Goal: Task Accomplishment & Management: Complete application form

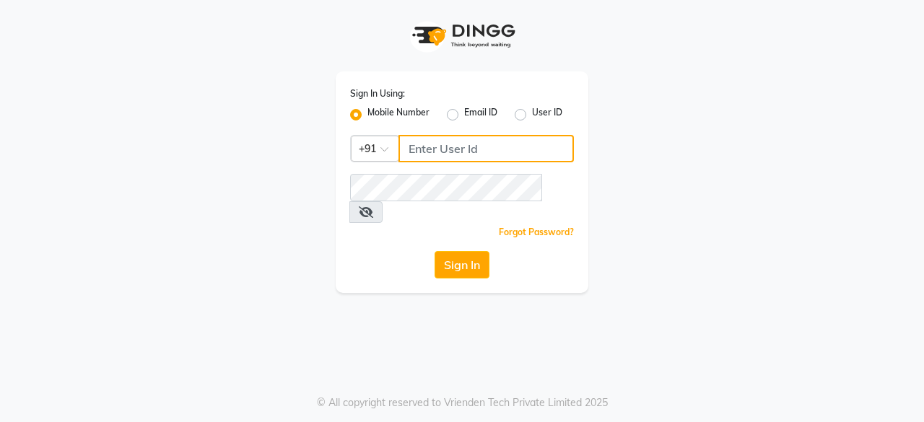
click at [452, 154] on input "Username" at bounding box center [485, 148] width 175 height 27
type input "9818336917"
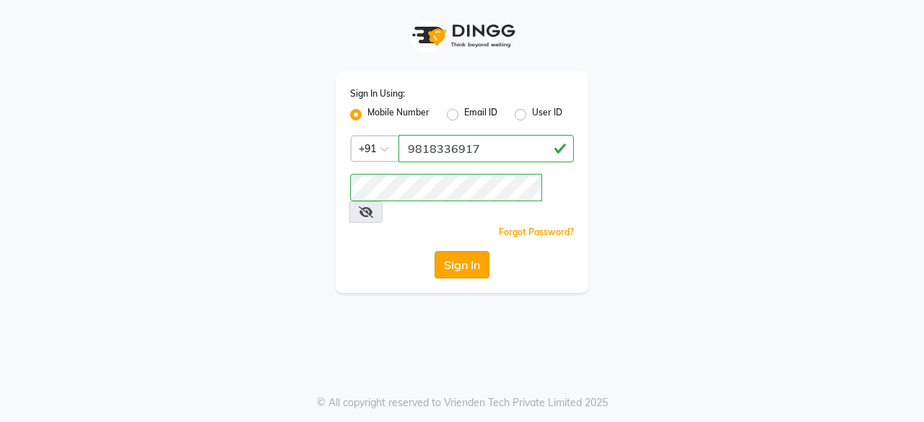
click at [467, 251] on button "Sign In" at bounding box center [461, 264] width 55 height 27
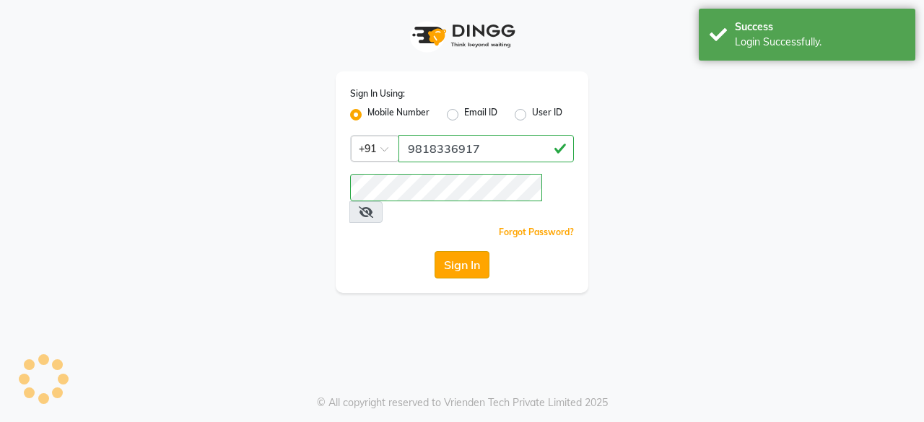
select select "service"
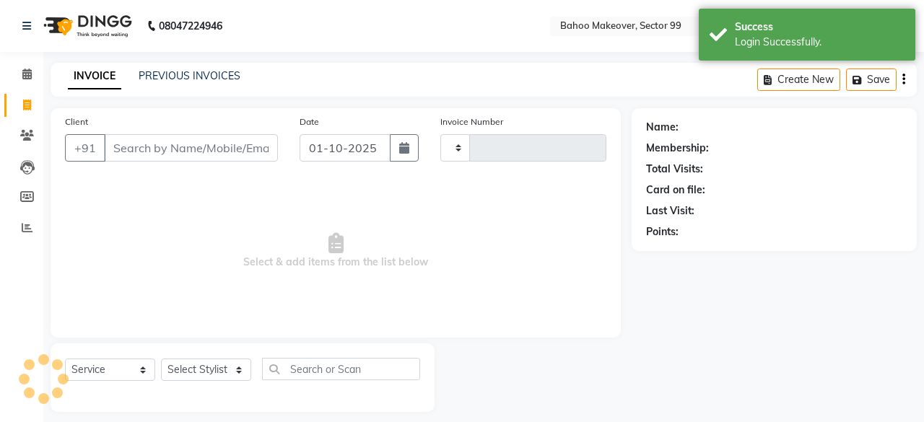
select select "en"
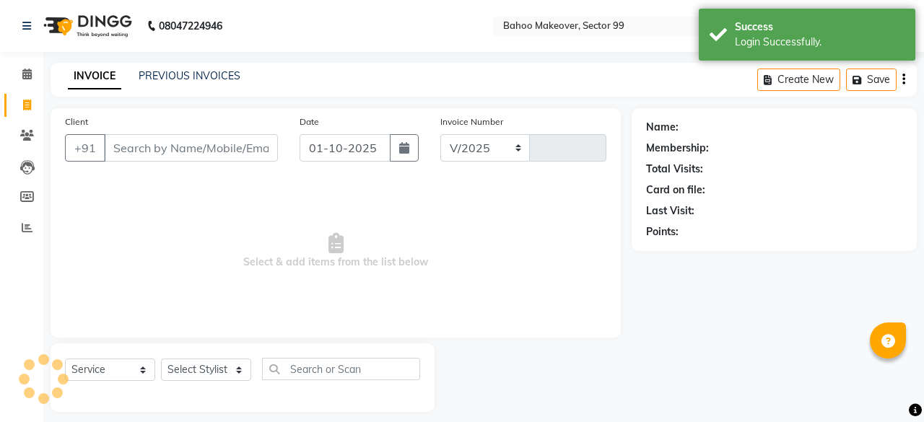
select select "6856"
type input "3578"
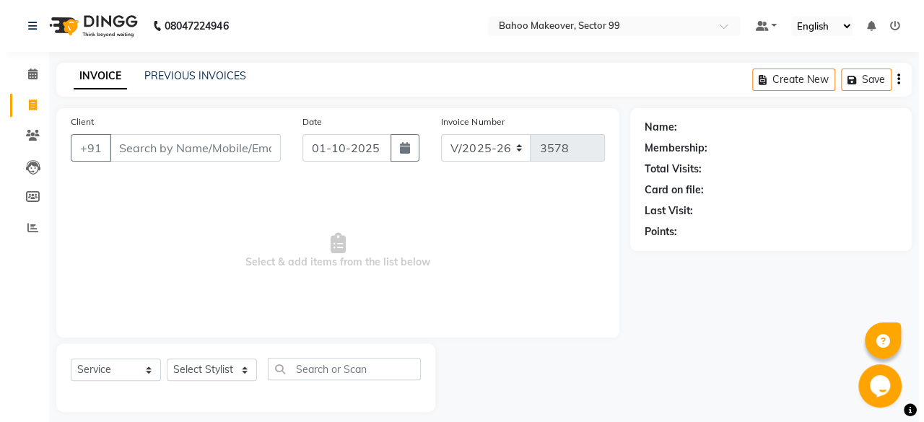
scroll to position [11, 0]
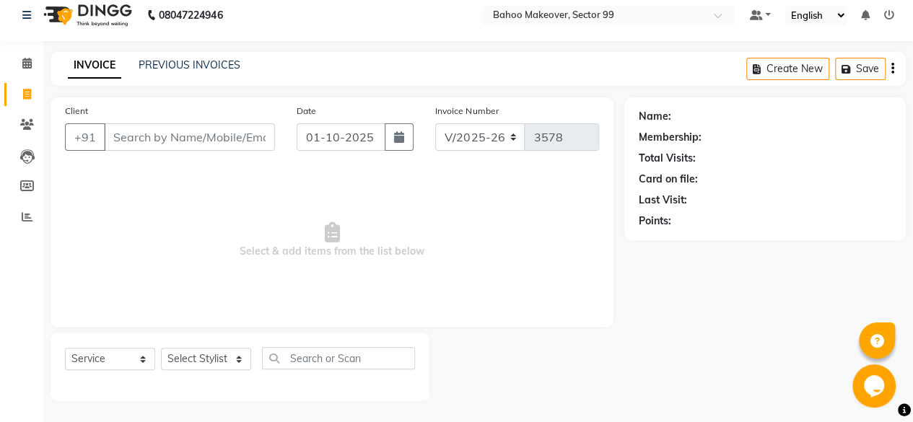
click at [240, 139] on input "Client" at bounding box center [189, 136] width 171 height 27
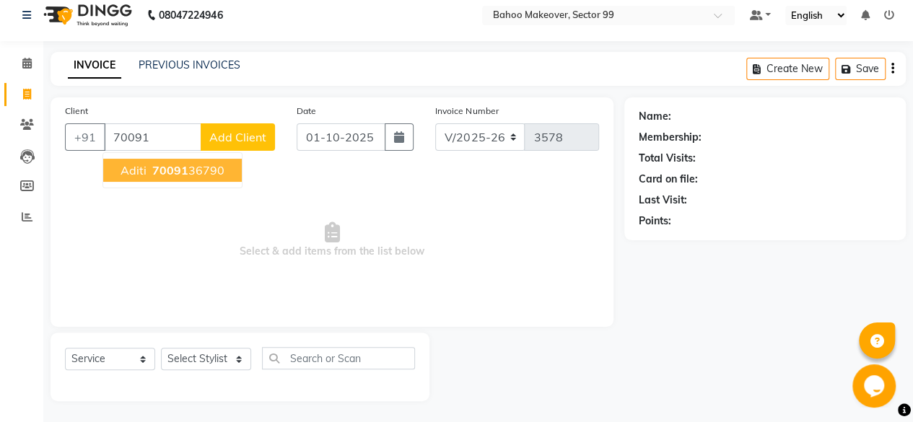
type input "70091"
click at [240, 139] on span "Add Client" at bounding box center [237, 137] width 57 height 14
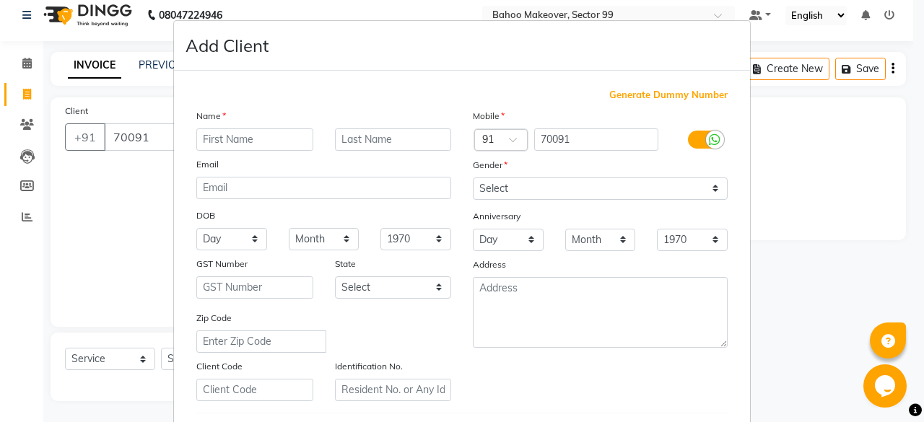
click at [844, 193] on ngb-modal-window "Add Client Generate Dummy Number Name Email DOB Day 01 02 03 04 05 06 07 08 09 …" at bounding box center [462, 211] width 924 height 422
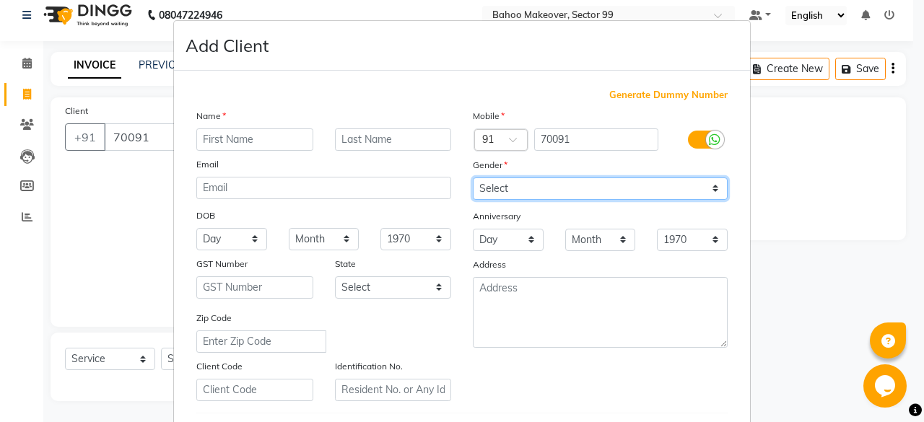
click at [599, 185] on select "Select Male Female Other Prefer Not To Say" at bounding box center [600, 189] width 255 height 22
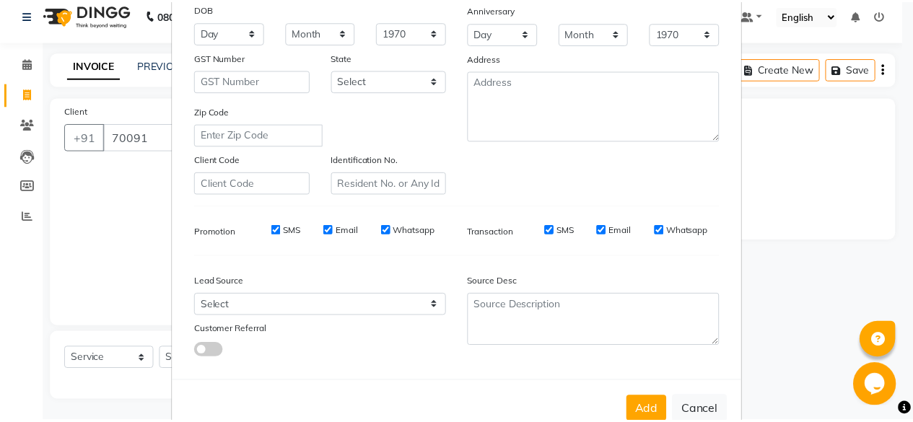
scroll to position [220, 0]
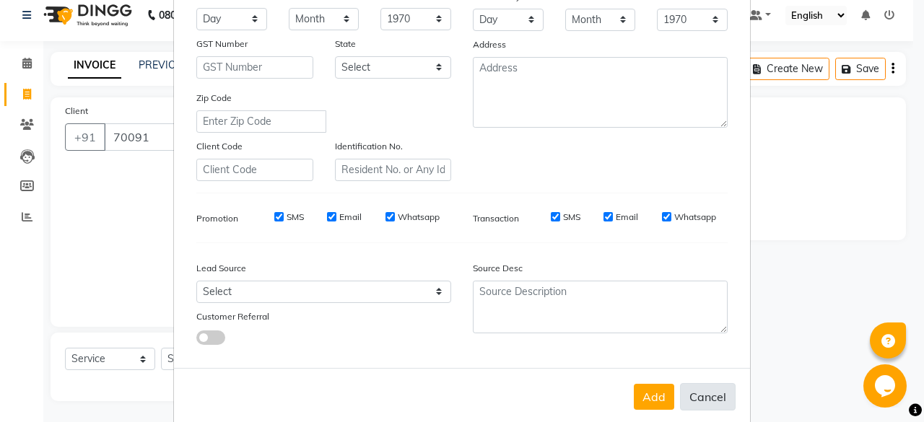
click at [695, 395] on button "Cancel" at bounding box center [708, 396] width 56 height 27
select select
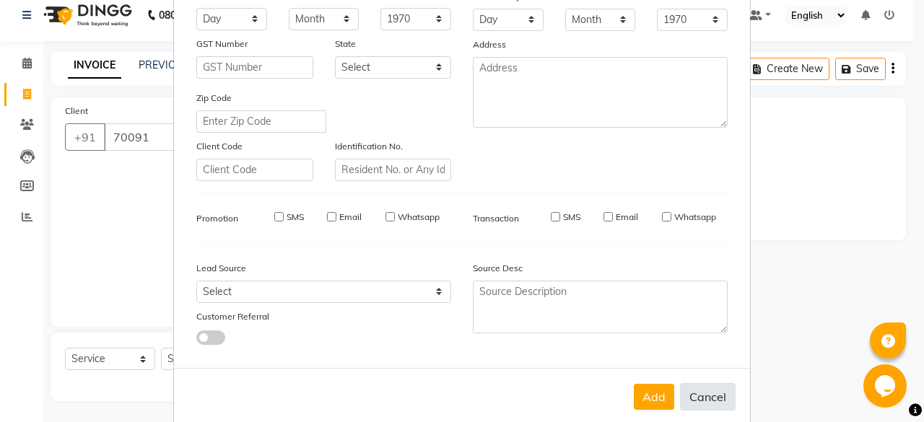
select select
checkbox input "false"
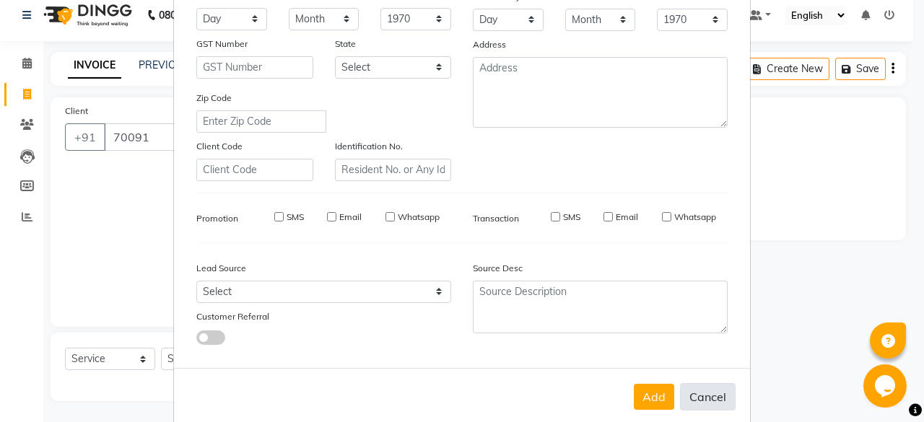
checkbox input "false"
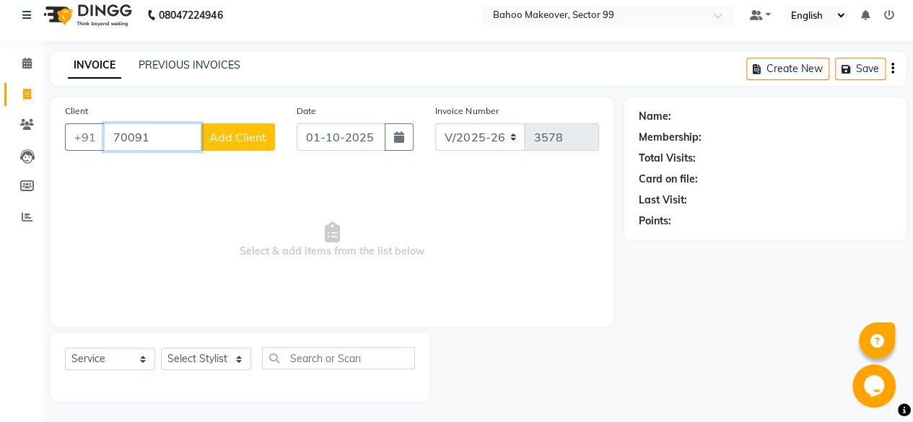
click at [172, 141] on input "70091" at bounding box center [152, 136] width 97 height 27
type input "7"
click at [194, 174] on ngb-highlight "70091 36790" at bounding box center [186, 170] width 75 height 14
type input "7009136790"
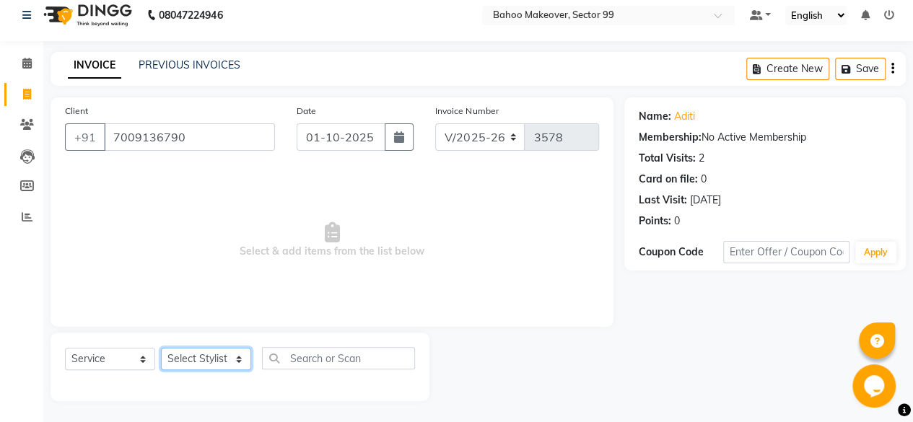
click at [237, 356] on select "Select Stylist [PERSON_NAME] Makeover Bahoo Makeover Salon [PERSON_NAME] [PERSO…" at bounding box center [206, 359] width 90 height 22
select select "64175"
click at [161, 348] on select "Select Stylist [PERSON_NAME] Makeover Bahoo Makeover Salon [PERSON_NAME] [PERSO…" at bounding box center [206, 359] width 90 height 22
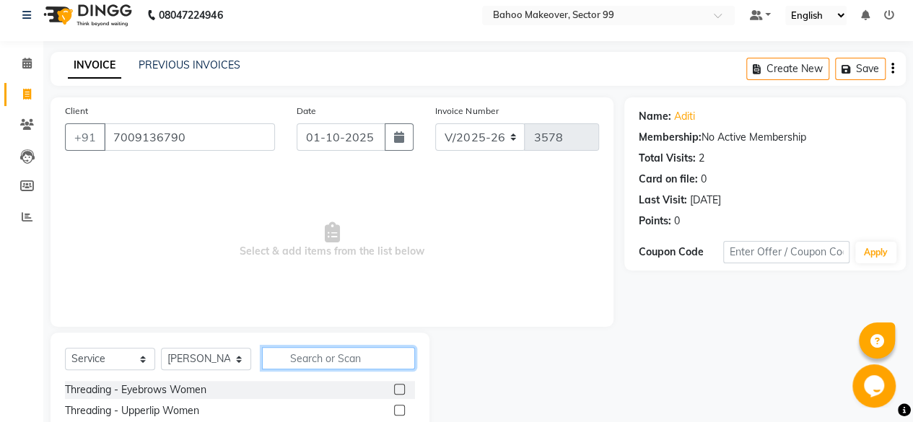
click at [317, 356] on input "text" at bounding box center [338, 358] width 153 height 22
click at [143, 360] on select "Select Service Product Membership Package Voucher Prepaid Gift Card" at bounding box center [110, 359] width 90 height 22
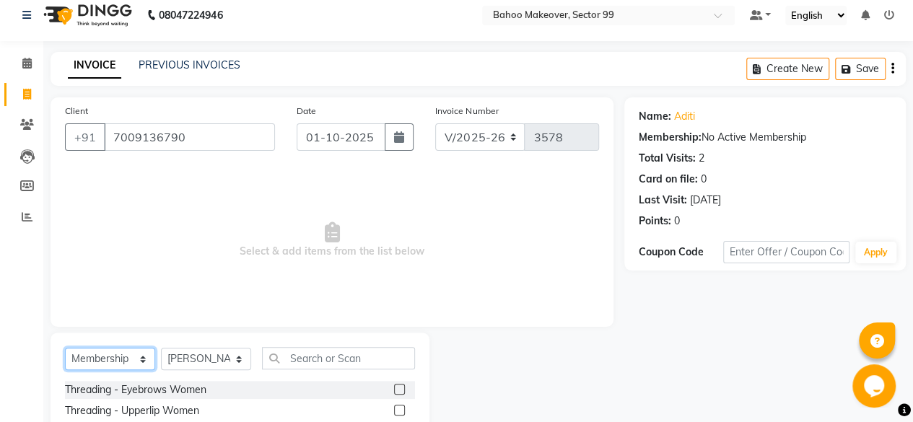
click at [65, 348] on select "Select Service Product Membership Package Voucher Prepaid Gift Card" at bounding box center [110, 359] width 90 height 22
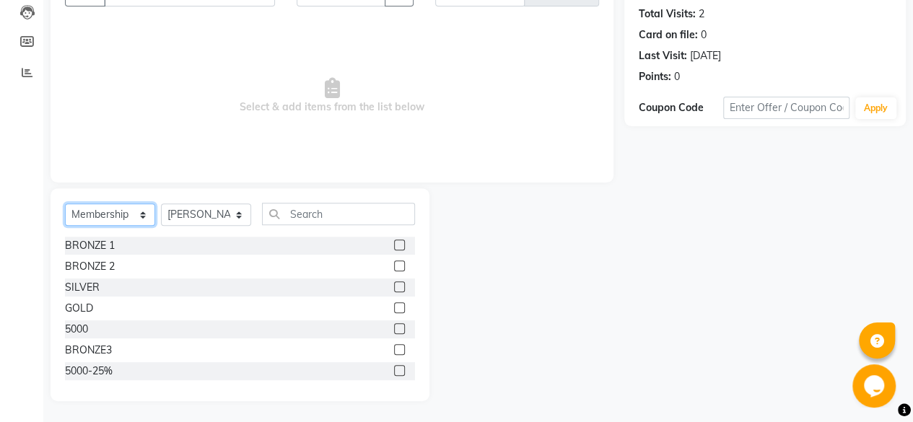
scroll to position [85, 0]
click at [394, 326] on label at bounding box center [399, 327] width 11 height 11
click at [394, 326] on input "checkbox" at bounding box center [398, 327] width 9 height 9
select select "select"
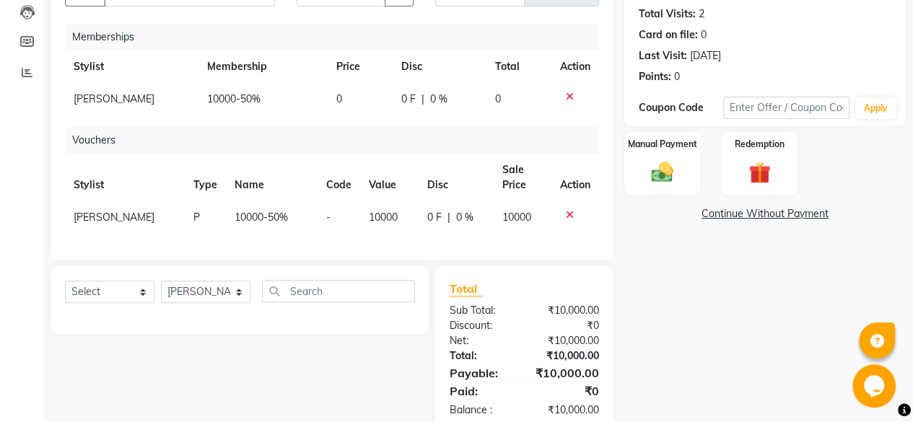
scroll to position [0, 0]
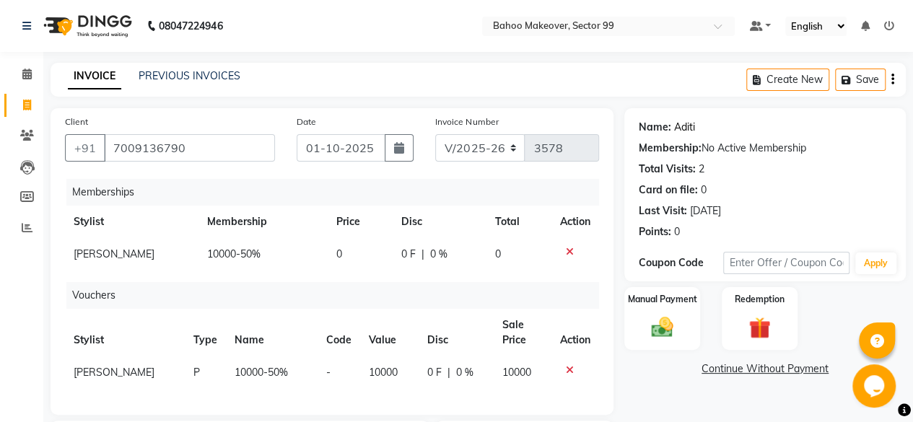
click at [678, 123] on link "Aditi" at bounding box center [684, 127] width 21 height 15
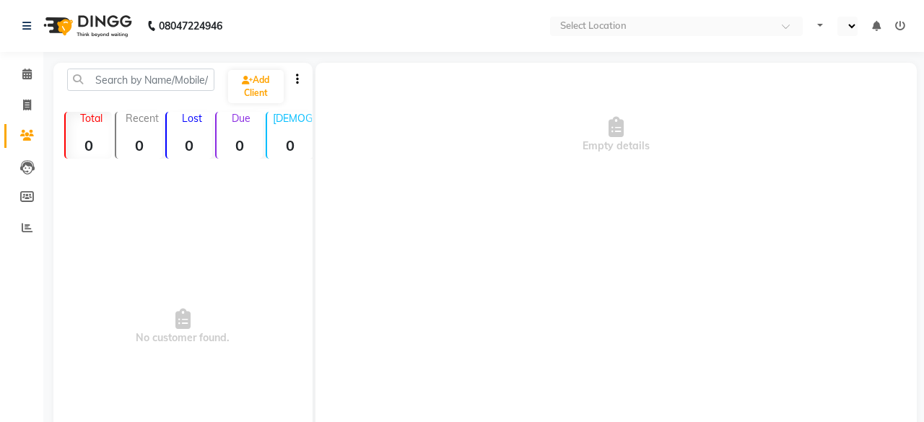
select select "en"
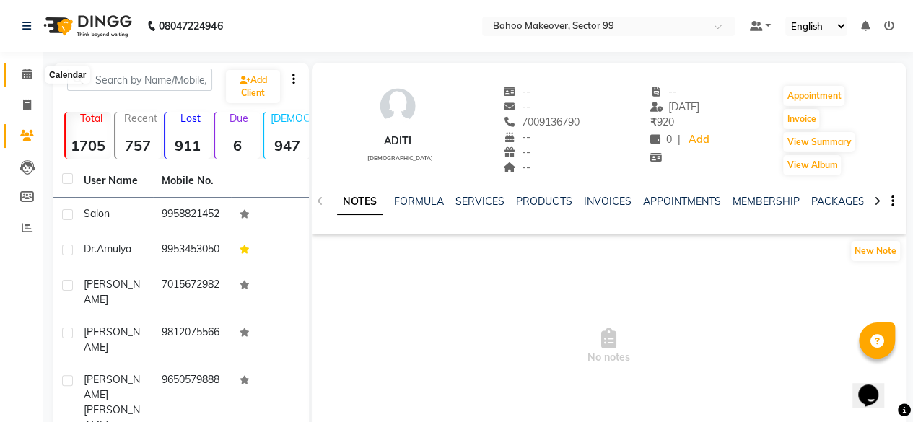
click at [29, 73] on icon at bounding box center [26, 74] width 9 height 11
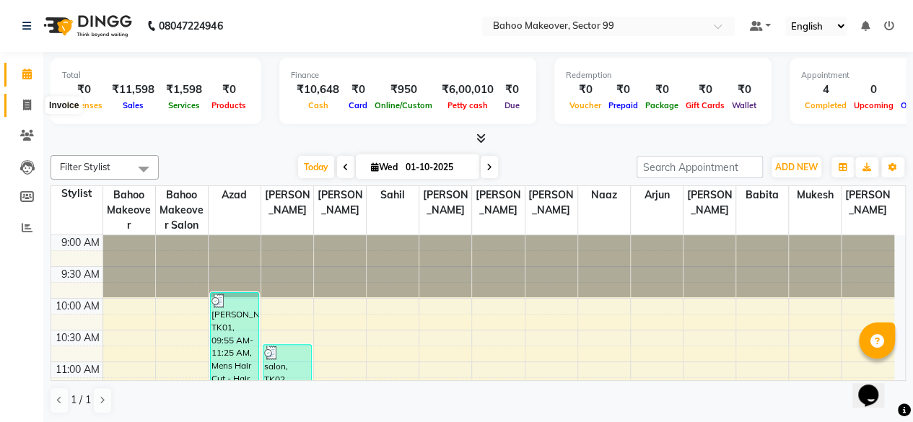
click at [33, 103] on span at bounding box center [26, 105] width 25 height 17
select select "6856"
select select "service"
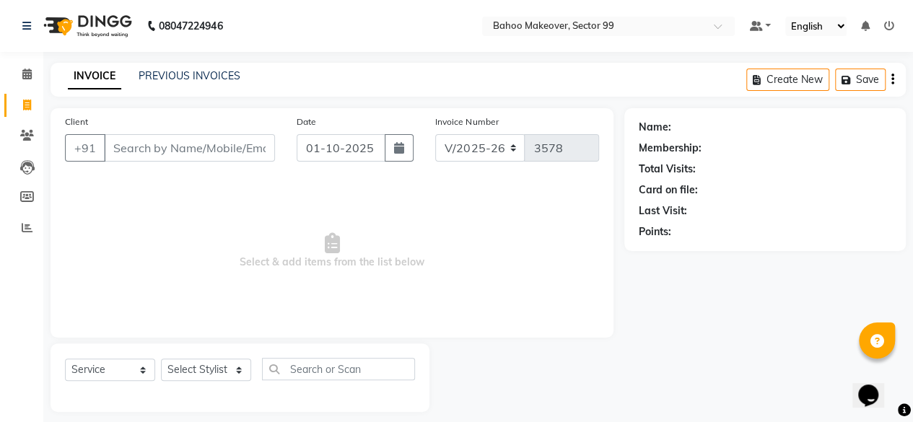
click at [175, 149] on input "Client" at bounding box center [189, 147] width 171 height 27
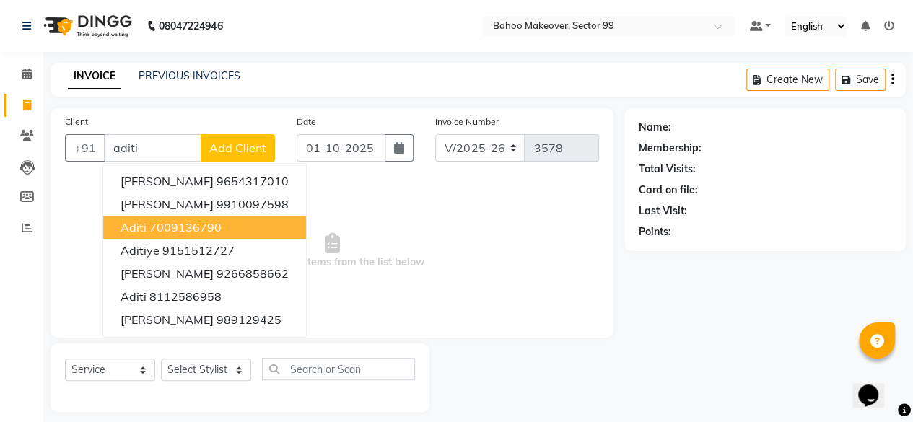
click at [182, 230] on ngb-highlight "7009136790" at bounding box center [185, 227] width 72 height 14
type input "7009136790"
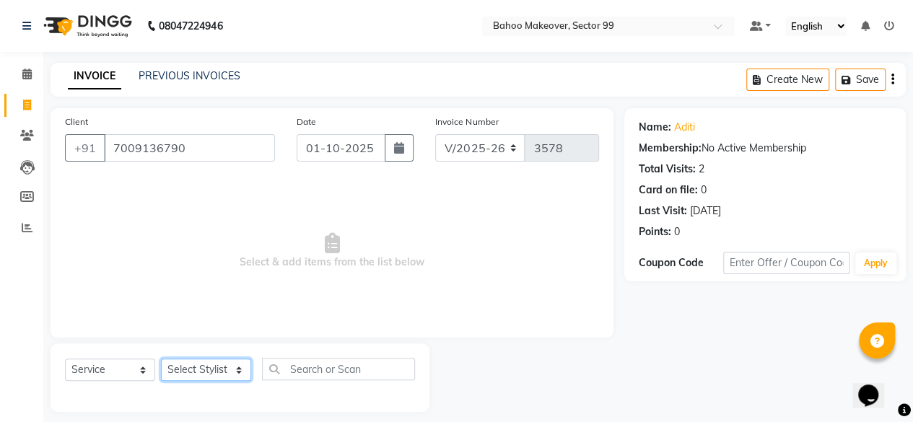
click at [238, 369] on select "Select Stylist [PERSON_NAME] Makeover Bahoo Makeover Salon [PERSON_NAME] [PERSO…" at bounding box center [206, 370] width 90 height 22
select select "64175"
click at [161, 359] on select "Select Stylist [PERSON_NAME] Makeover Bahoo Makeover Salon [PERSON_NAME] [PERSO…" at bounding box center [206, 370] width 90 height 22
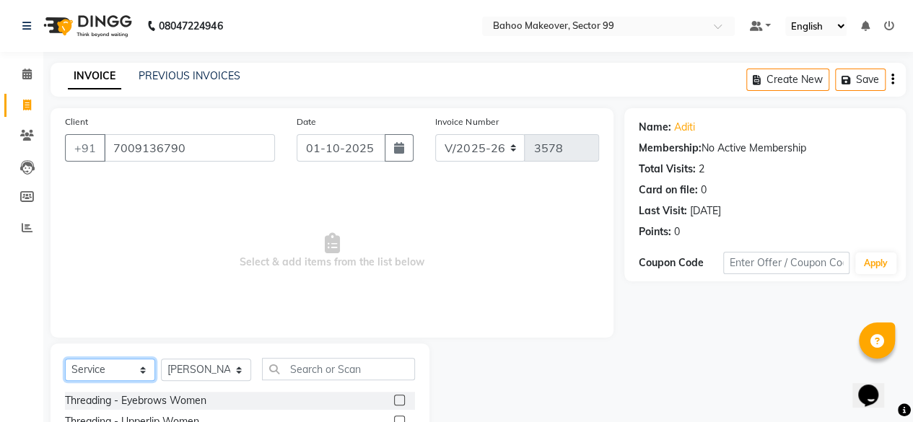
click at [139, 370] on select "Select Service Product Membership Package Voucher Prepaid Gift Card" at bounding box center [110, 370] width 90 height 22
click at [65, 359] on select "Select Service Product Membership Package Voucher Prepaid Gift Card" at bounding box center [110, 370] width 90 height 22
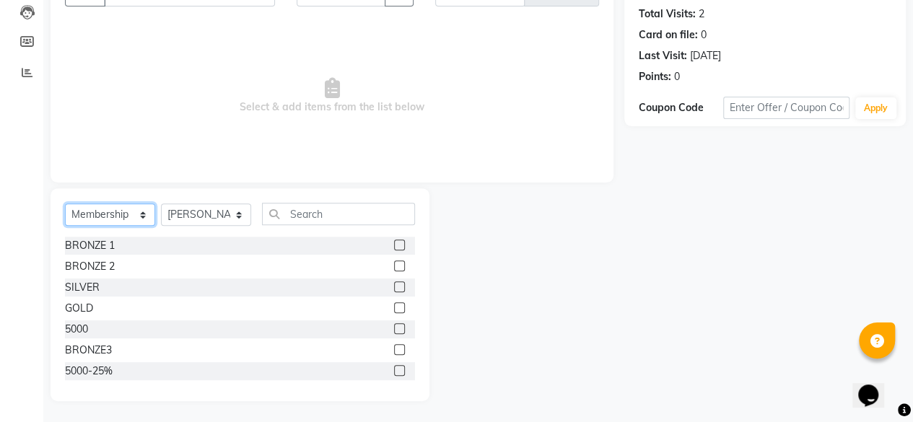
scroll to position [85, 0]
click at [394, 325] on label at bounding box center [399, 327] width 11 height 11
click at [394, 325] on input "checkbox" at bounding box center [398, 327] width 9 height 9
select select "select"
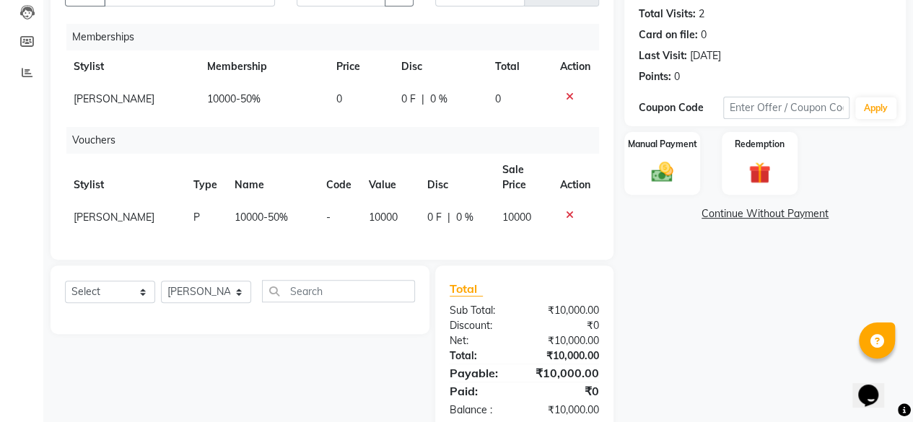
scroll to position [196, 0]
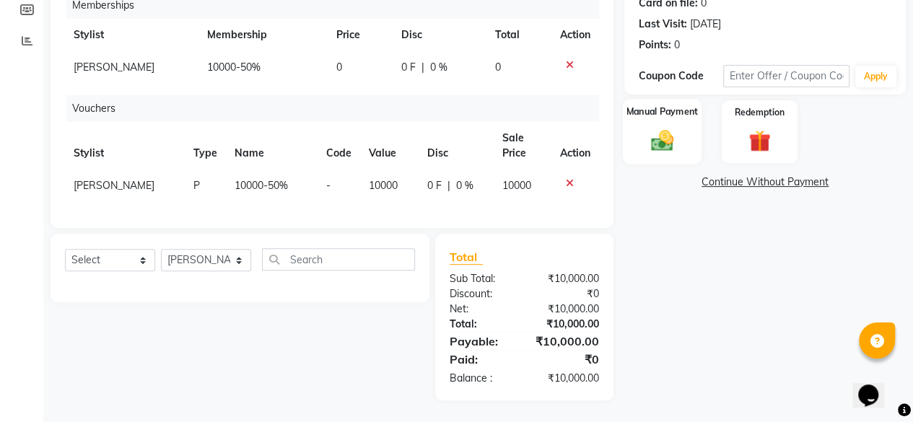
click at [667, 110] on div "Manual Payment" at bounding box center [662, 132] width 79 height 66
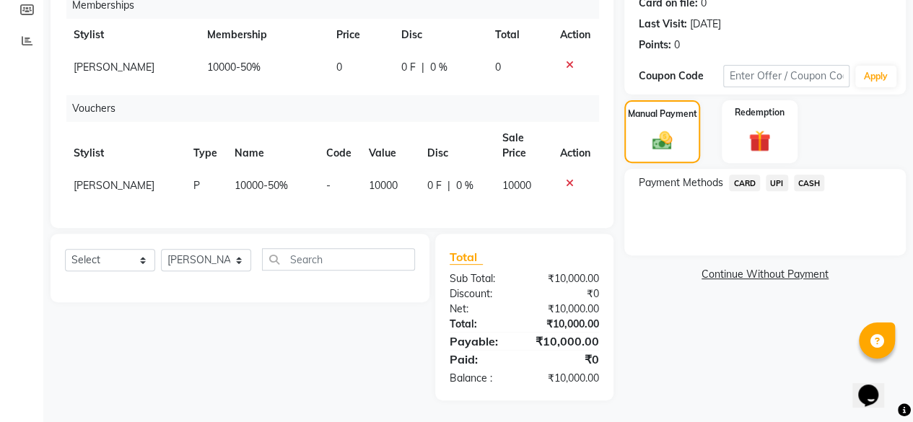
click at [776, 175] on span "UPI" at bounding box center [777, 183] width 22 height 17
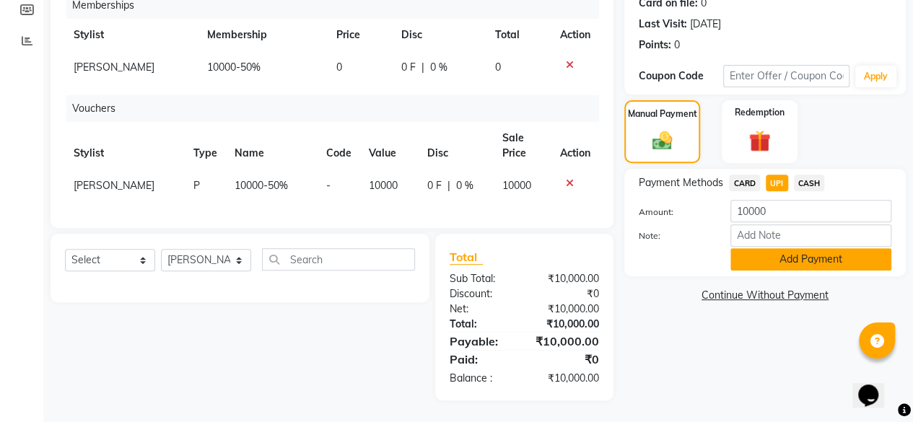
click at [789, 248] on button "Add Payment" at bounding box center [810, 259] width 161 height 22
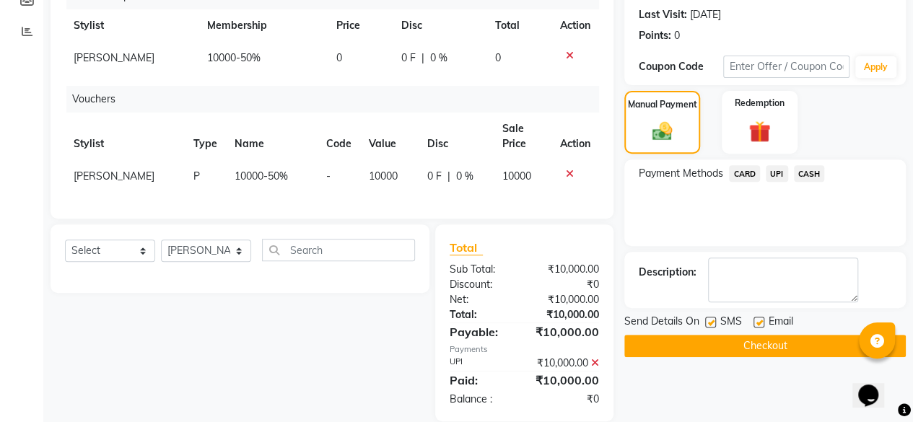
scroll to position [242, 0]
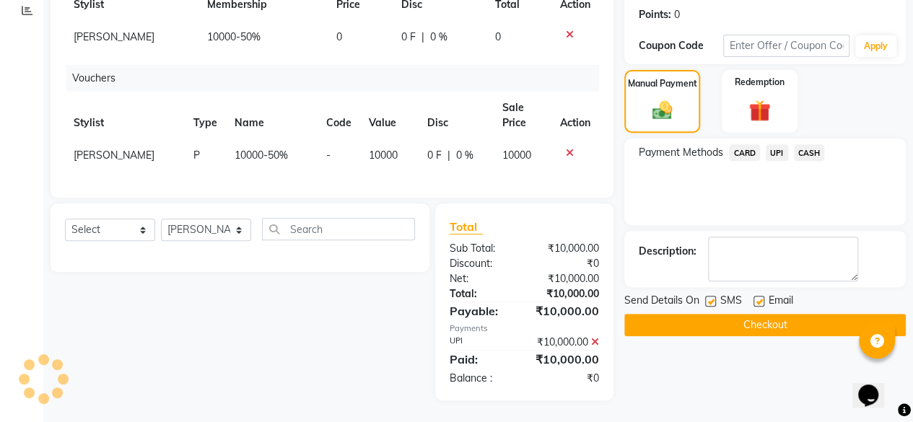
click at [766, 314] on button "Checkout" at bounding box center [764, 325] width 281 height 22
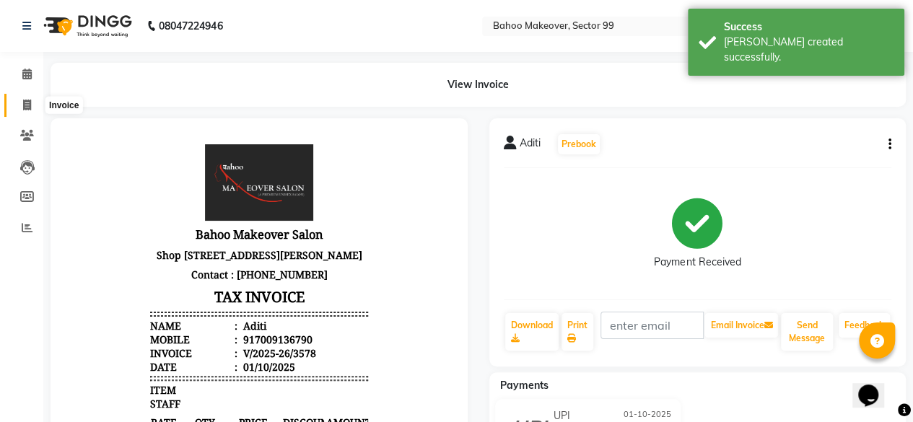
click at [29, 105] on icon at bounding box center [27, 105] width 8 height 11
select select "service"
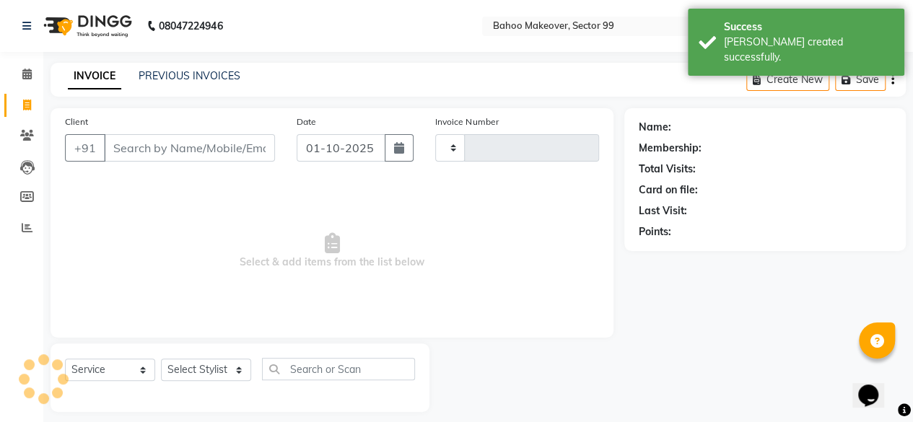
scroll to position [11, 0]
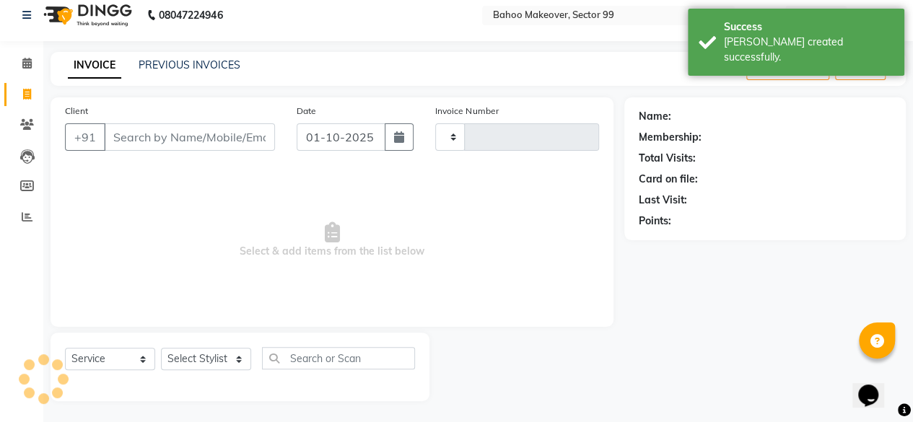
type input "3579"
select select "6856"
click at [183, 65] on link "PREVIOUS INVOICES" at bounding box center [190, 64] width 102 height 13
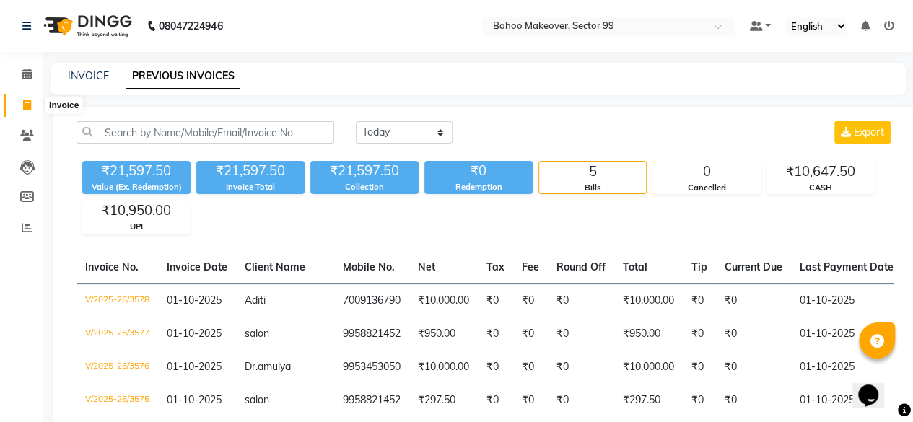
click at [29, 105] on icon at bounding box center [27, 105] width 8 height 11
select select "service"
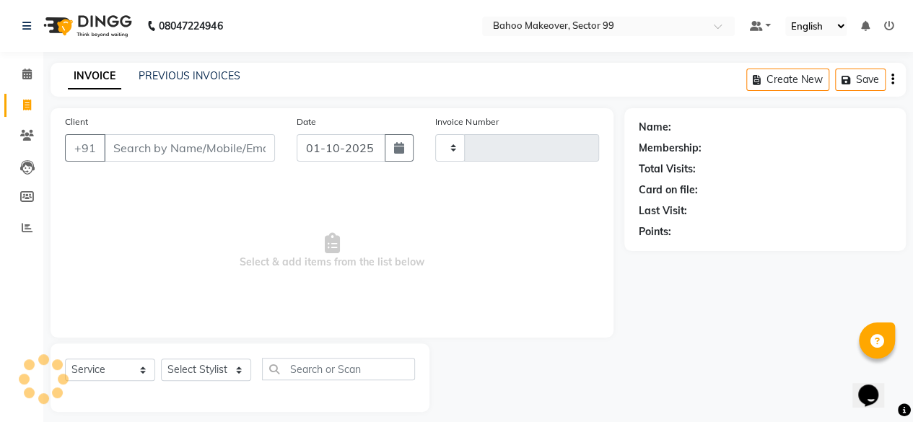
type input "3579"
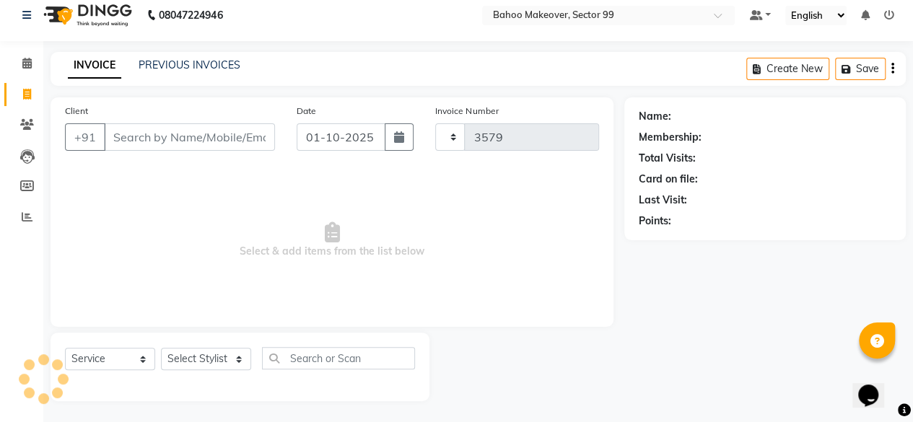
select select "6856"
click at [185, 137] on input "Client" at bounding box center [189, 136] width 171 height 27
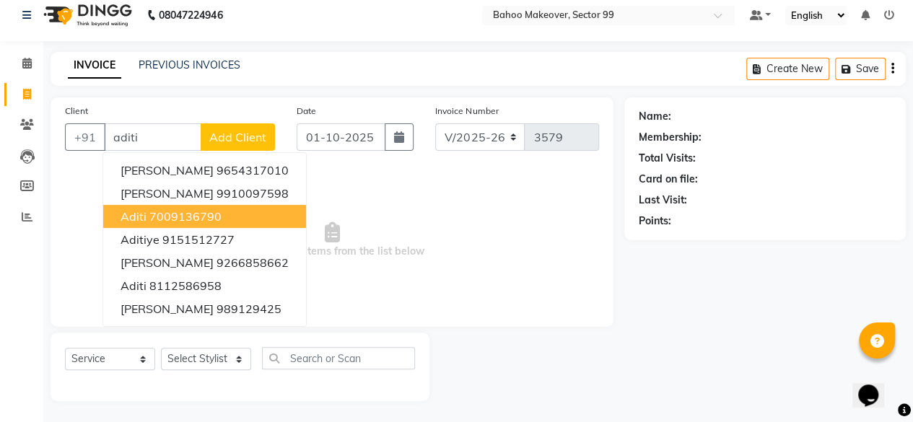
click at [152, 217] on ngb-highlight "7009136790" at bounding box center [185, 216] width 72 height 14
type input "7009136790"
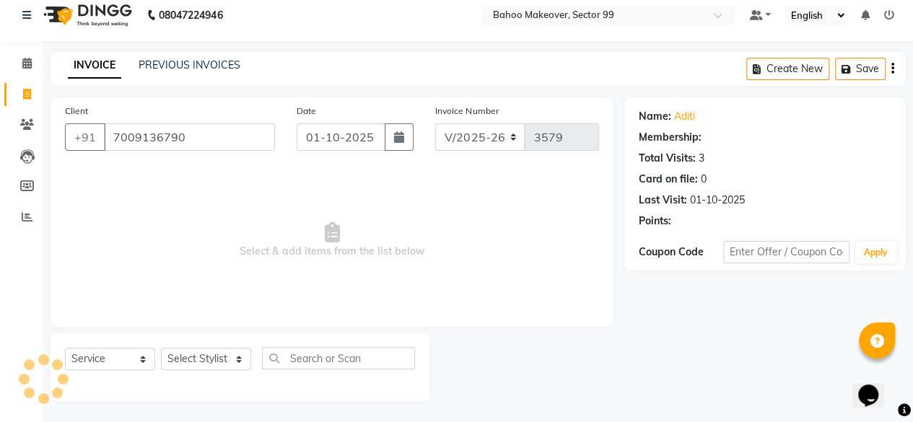
select select "1: Object"
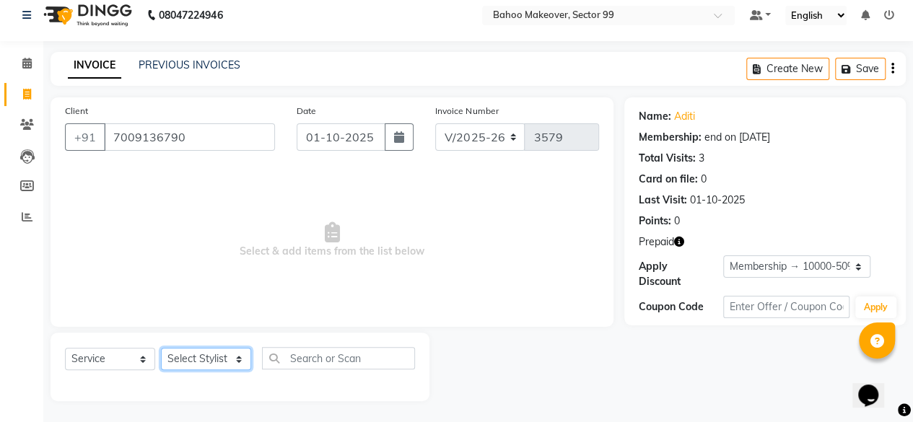
click at [244, 363] on select "Select Stylist [PERSON_NAME] Makeover Bahoo Makeover Salon [PERSON_NAME] [PERSO…" at bounding box center [206, 359] width 90 height 22
select select "64175"
click at [161, 348] on select "Select Stylist [PERSON_NAME] Makeover Bahoo Makeover Salon [PERSON_NAME] [PERSO…" at bounding box center [206, 359] width 90 height 22
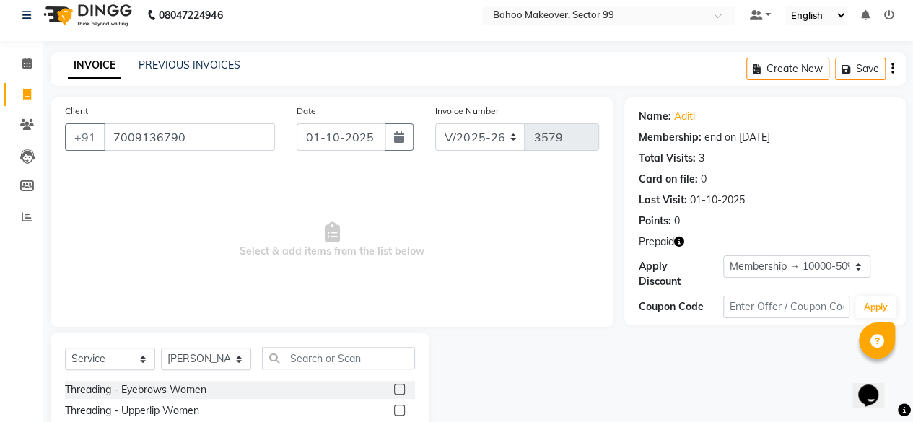
click at [394, 389] on label at bounding box center [399, 389] width 11 height 11
click at [394, 389] on input "checkbox" at bounding box center [398, 389] width 9 height 9
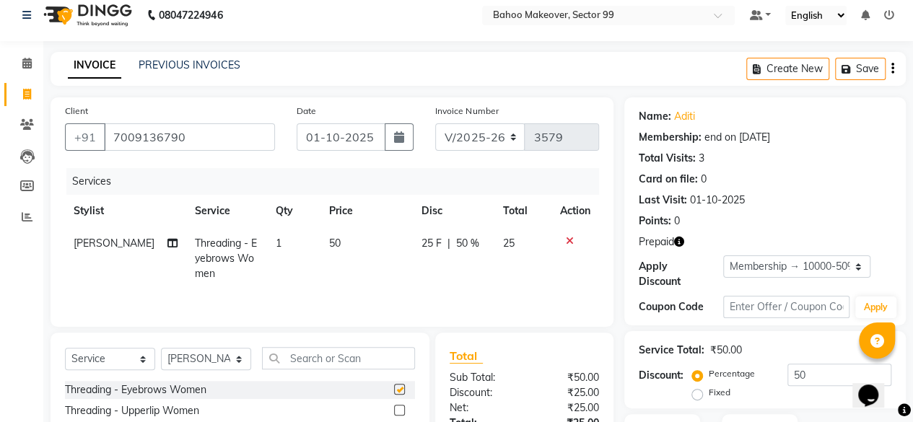
checkbox input "false"
click at [359, 359] on input "text" at bounding box center [338, 358] width 153 height 22
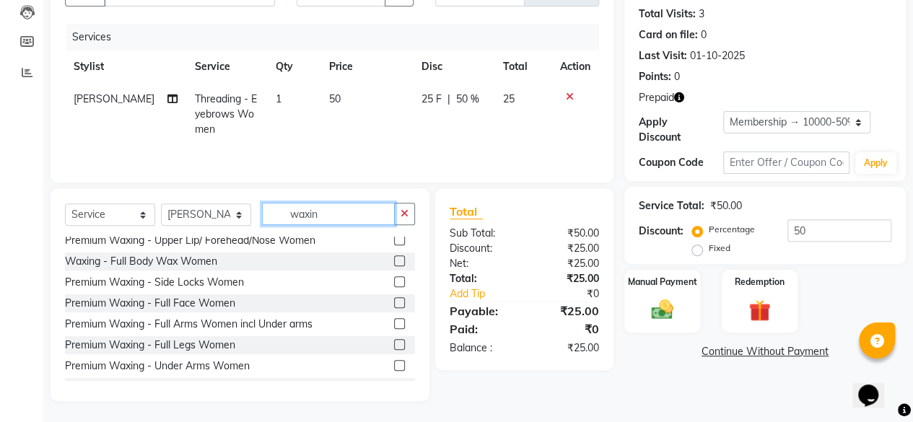
scroll to position [149, 0]
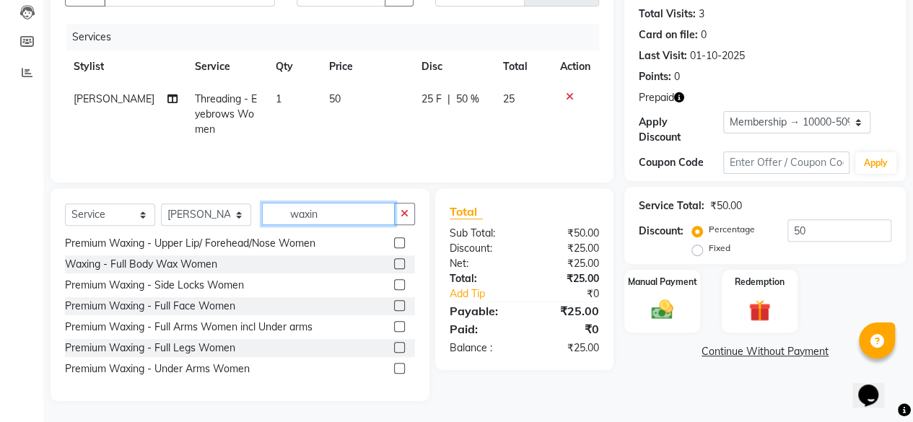
type input "waxin"
click at [394, 326] on label at bounding box center [399, 326] width 11 height 11
click at [394, 326] on input "checkbox" at bounding box center [398, 327] width 9 height 9
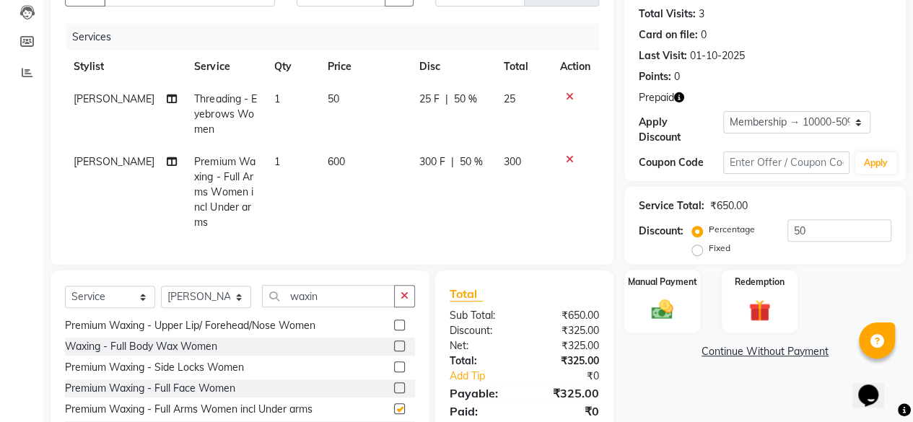
checkbox input "false"
click at [336, 289] on input "waxin" at bounding box center [328, 296] width 133 height 22
type input "w"
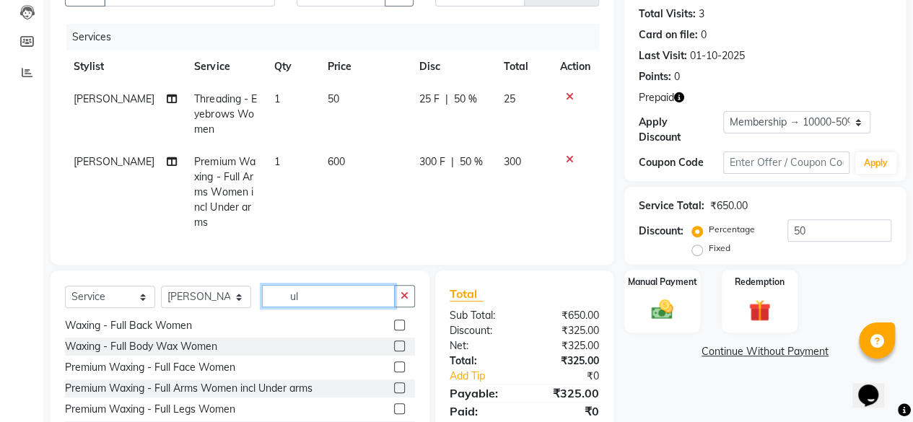
type input "u"
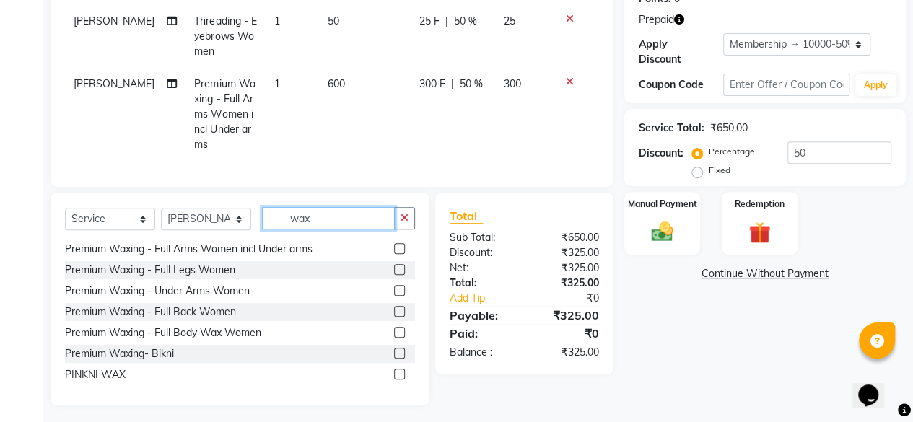
scroll to position [230, 0]
type input "wax"
click at [394, 265] on label at bounding box center [399, 270] width 11 height 11
click at [394, 266] on input "checkbox" at bounding box center [398, 270] width 9 height 9
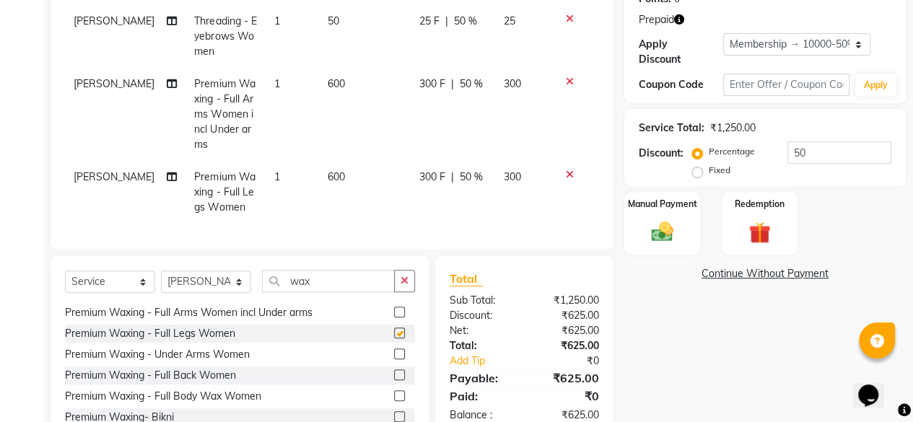
checkbox input "false"
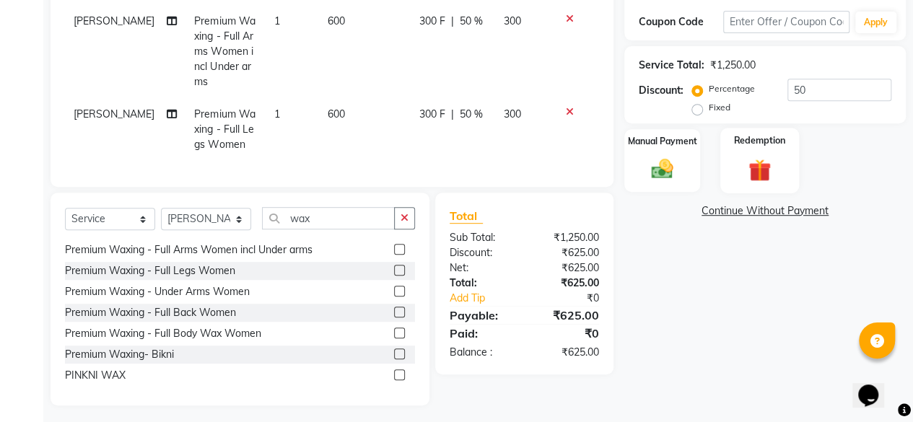
click at [758, 161] on img at bounding box center [759, 170] width 37 height 28
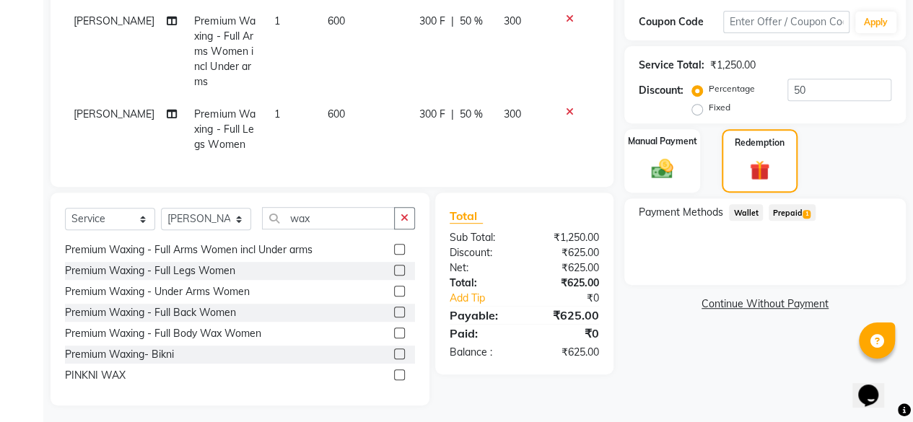
click at [792, 210] on span "Prepaid 1" at bounding box center [791, 212] width 47 height 17
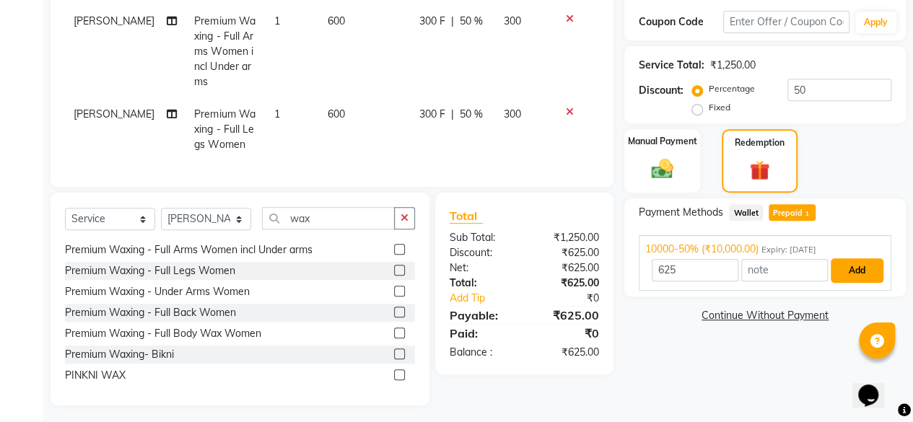
click at [859, 265] on button "Add" at bounding box center [857, 270] width 53 height 25
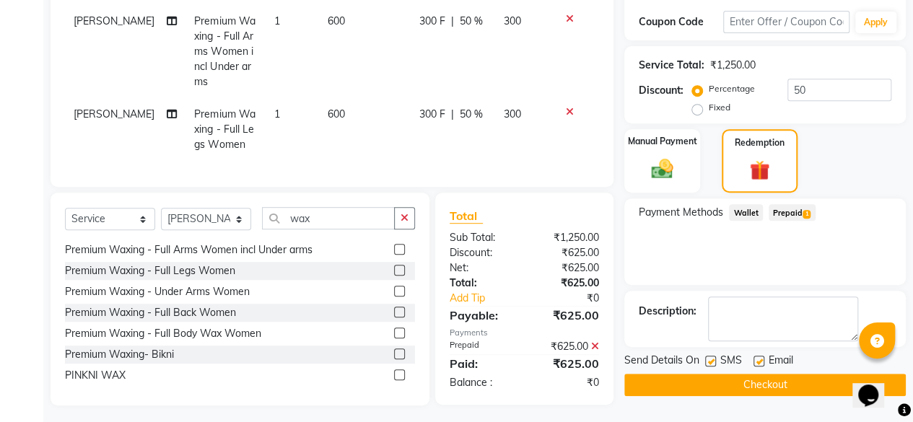
click at [768, 387] on button "Checkout" at bounding box center [764, 385] width 281 height 22
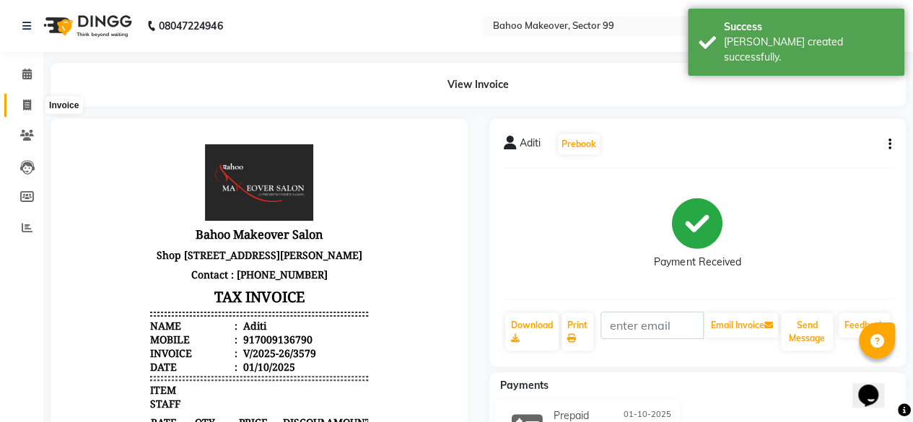
click at [29, 100] on icon at bounding box center [27, 105] width 8 height 11
select select "service"
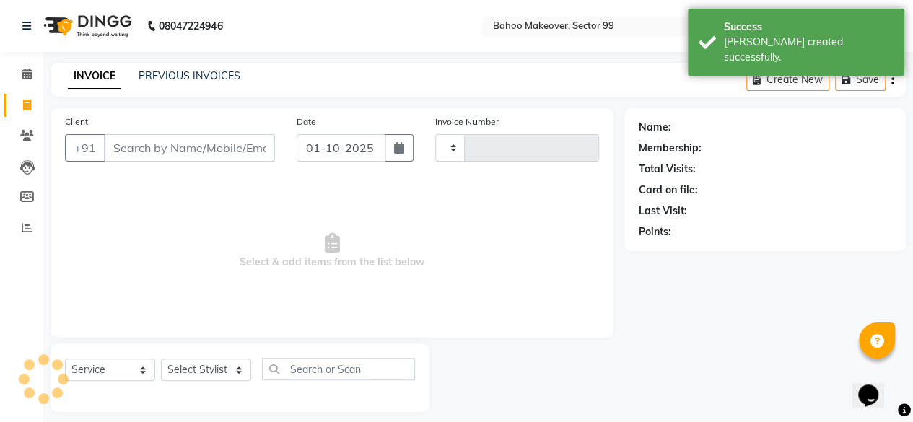
type input "3580"
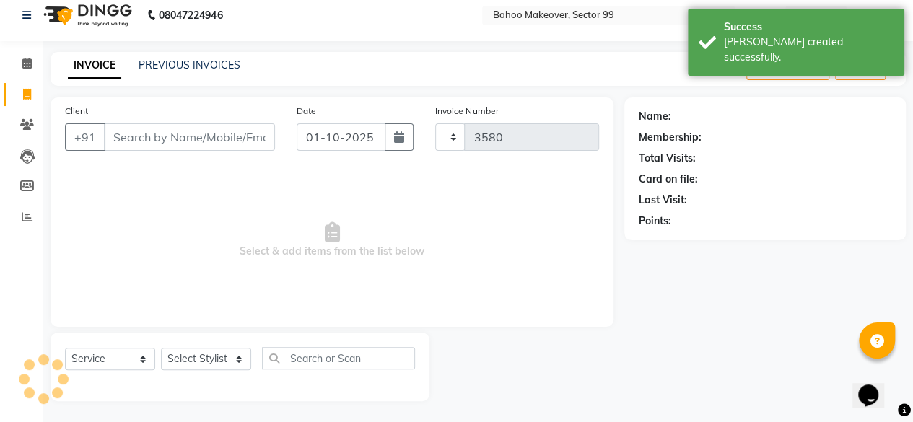
select select "6856"
click at [167, 58] on link "PREVIOUS INVOICES" at bounding box center [190, 64] width 102 height 13
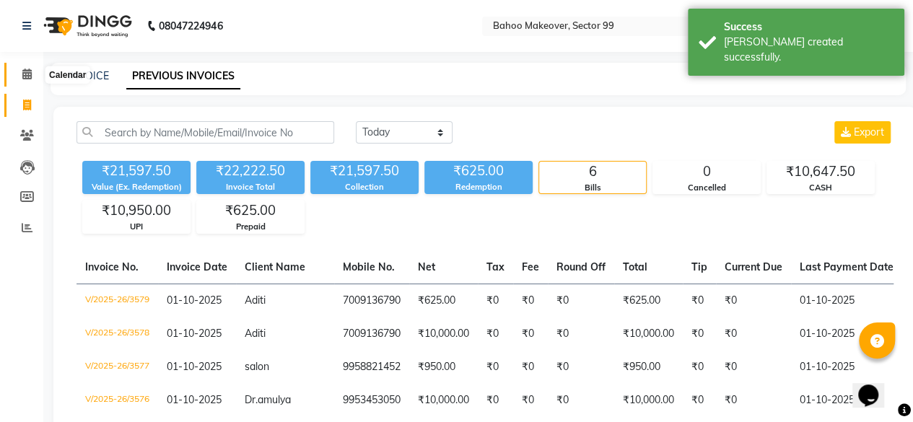
click at [30, 76] on icon at bounding box center [26, 74] width 9 height 11
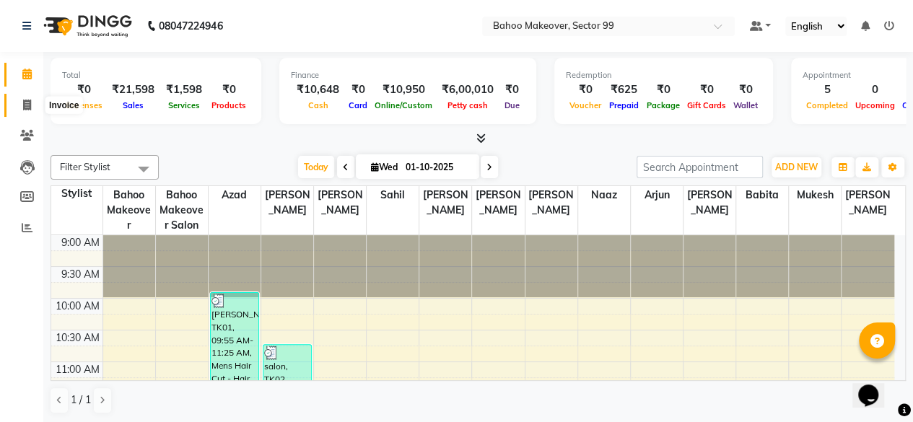
click at [30, 103] on icon at bounding box center [27, 105] width 8 height 11
select select "service"
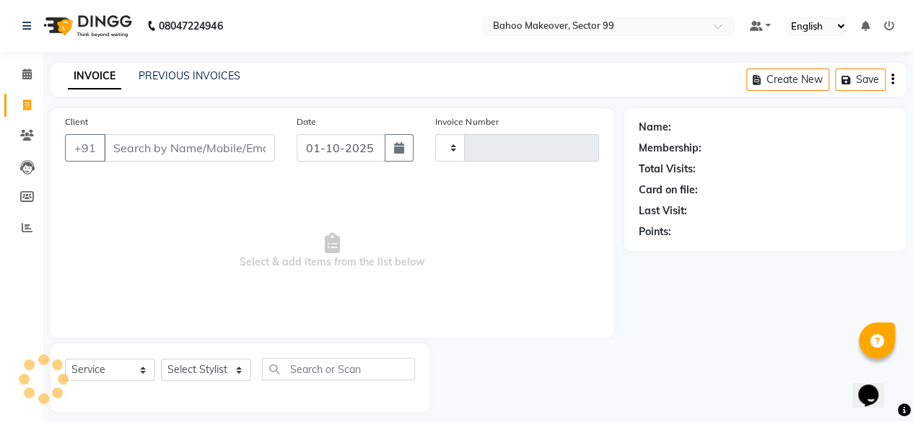
type input "3580"
select select "6856"
click at [186, 79] on link "PREVIOUS INVOICES" at bounding box center [190, 75] width 102 height 13
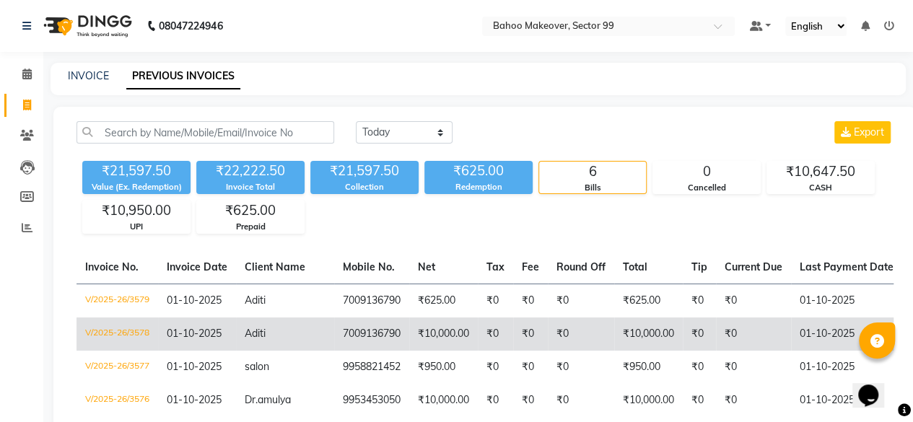
click at [409, 333] on td "₹10,000.00" at bounding box center [443, 333] width 69 height 33
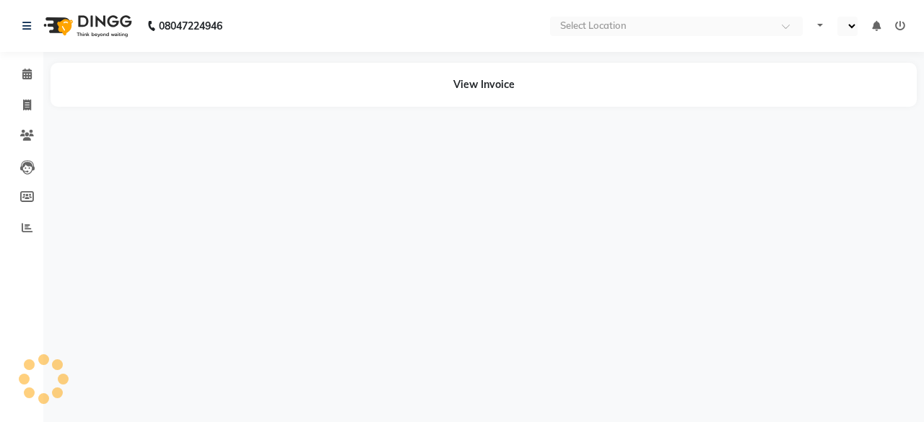
select select "en"
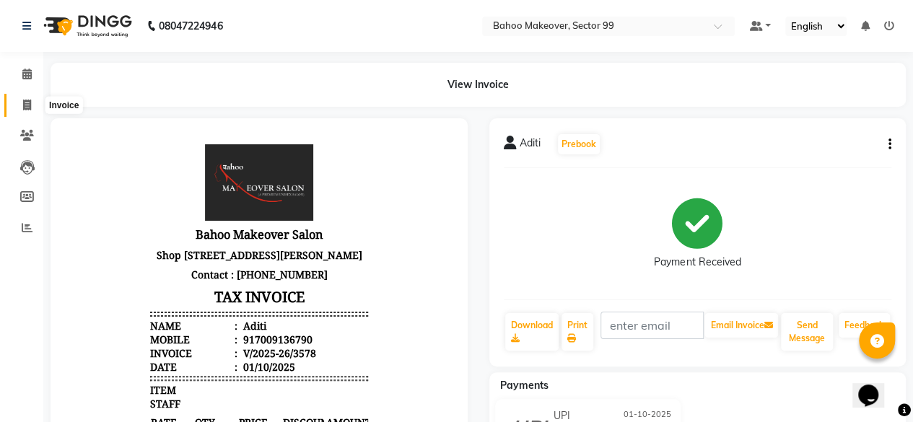
click at [24, 103] on icon at bounding box center [27, 105] width 8 height 11
select select "service"
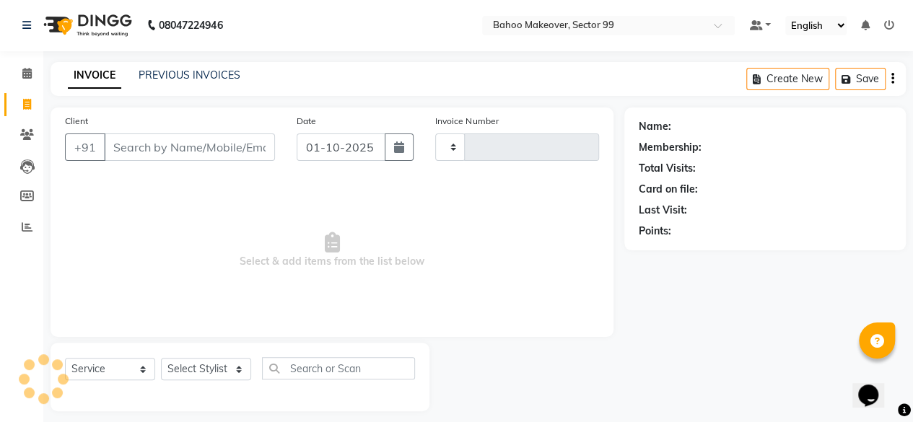
type input "3580"
select select "6856"
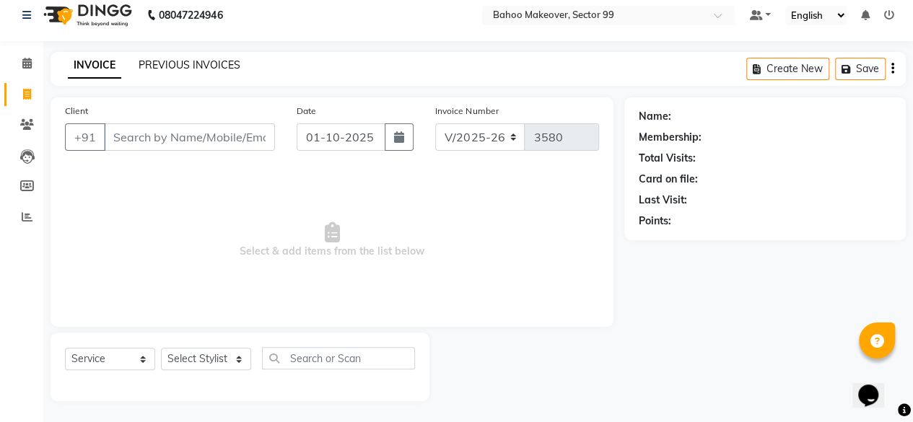
click at [198, 62] on link "PREVIOUS INVOICES" at bounding box center [190, 64] width 102 height 13
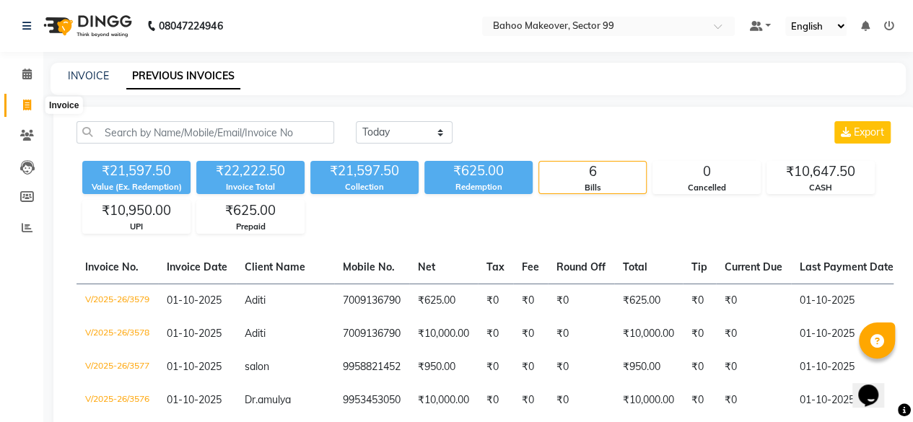
click at [25, 105] on icon at bounding box center [27, 105] width 8 height 11
select select "6856"
select select "service"
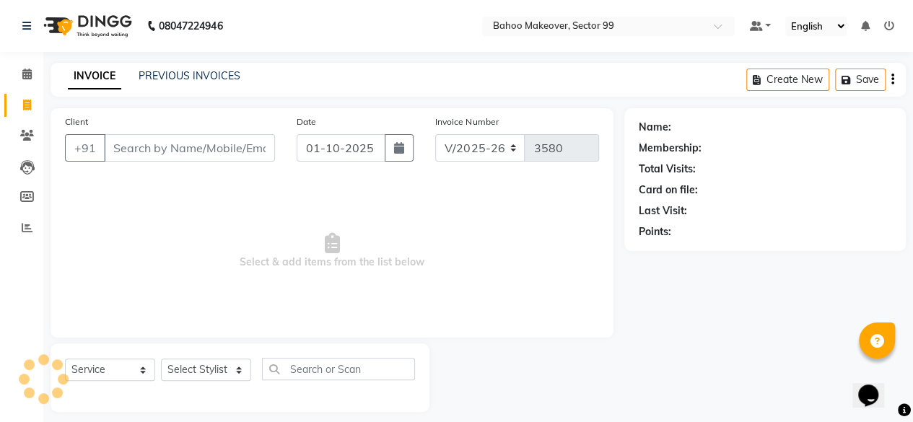
scroll to position [11, 0]
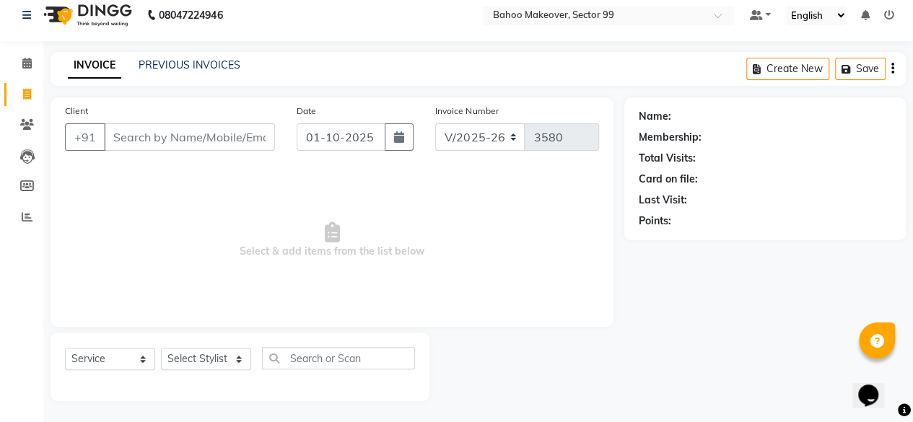
click at [168, 130] on input "Client" at bounding box center [189, 136] width 171 height 27
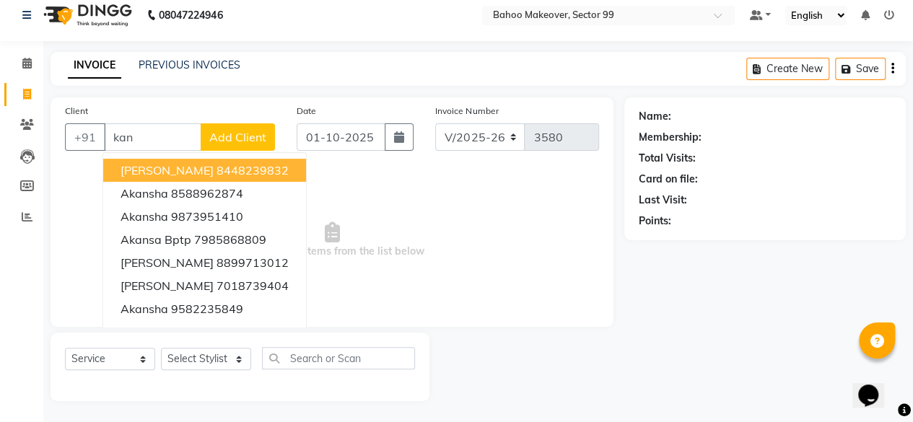
scroll to position [0, 0]
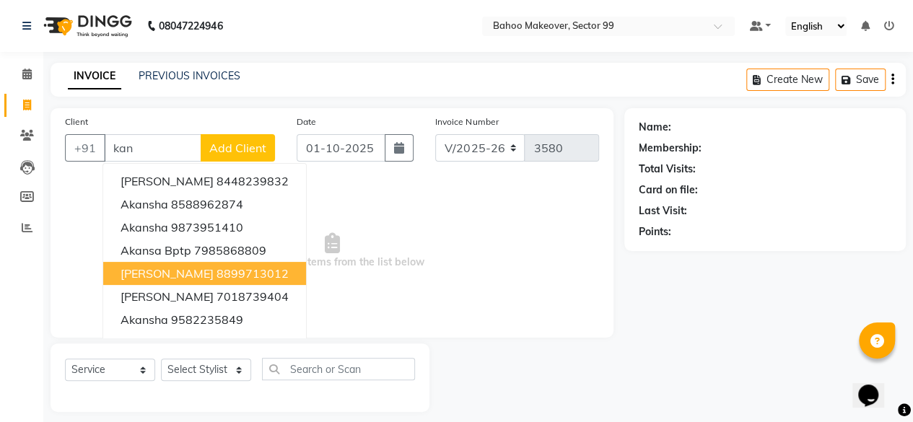
click at [216, 276] on ngb-highlight "8899713012" at bounding box center [252, 273] width 72 height 14
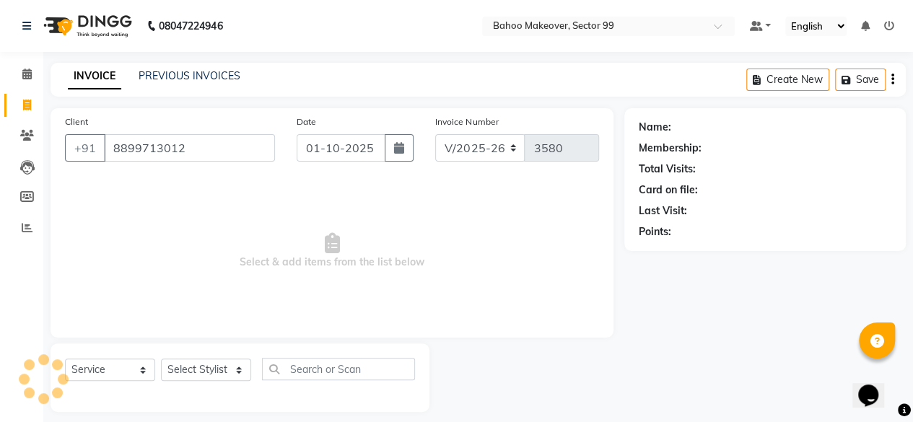
type input "8899713012"
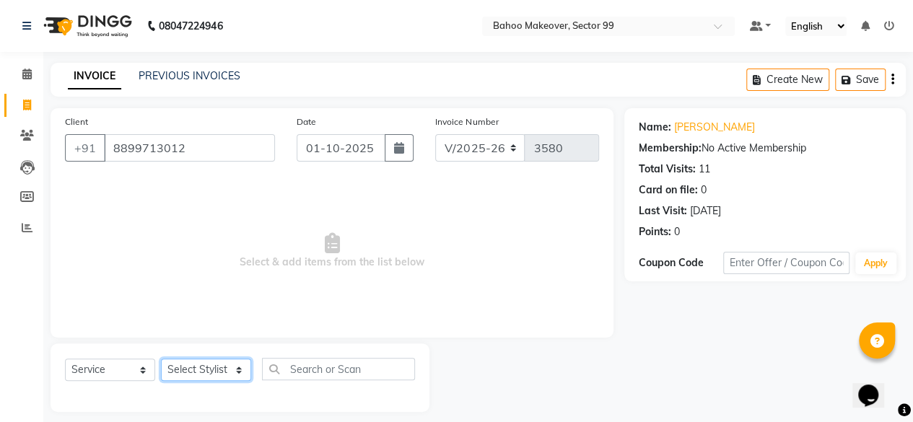
click at [243, 370] on select "Select Stylist [PERSON_NAME] Makeover Bahoo Makeover Salon [PERSON_NAME] [PERSO…" at bounding box center [206, 370] width 90 height 22
select select "85852"
click at [161, 359] on select "Select Stylist [PERSON_NAME] Makeover Bahoo Makeover Salon [PERSON_NAME] [PERSO…" at bounding box center [206, 370] width 90 height 22
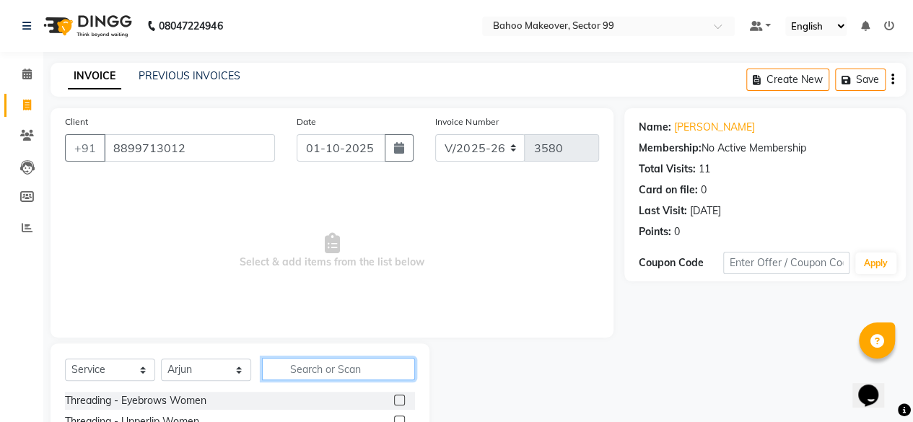
click at [352, 363] on input "text" at bounding box center [338, 369] width 153 height 22
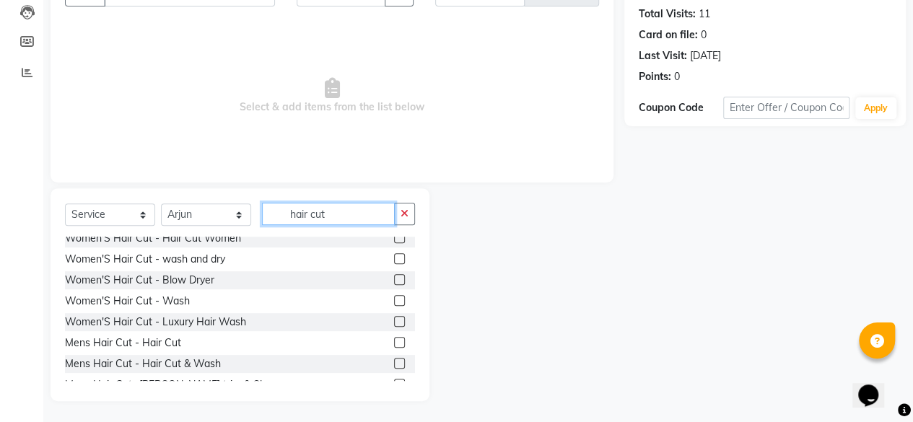
scroll to position [130, 0]
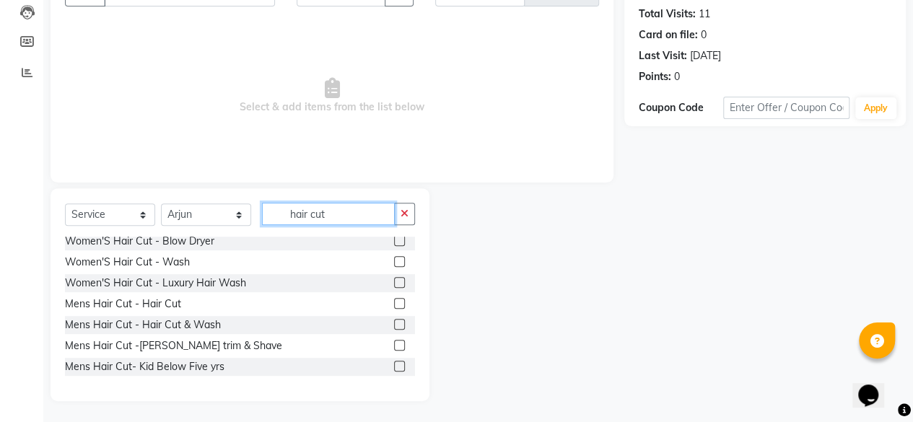
type input "hair cut"
click at [394, 301] on label at bounding box center [399, 303] width 11 height 11
click at [394, 301] on input "checkbox" at bounding box center [398, 303] width 9 height 9
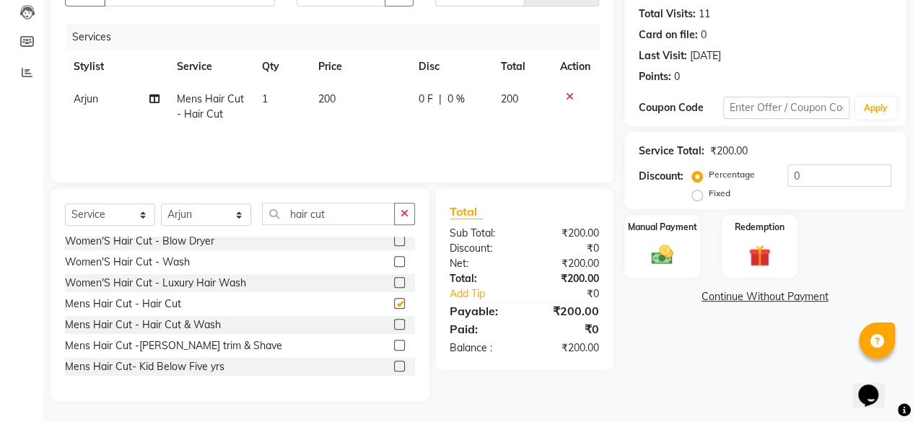
checkbox input "false"
click at [340, 215] on input "hair cut" at bounding box center [328, 214] width 133 height 22
type input "h"
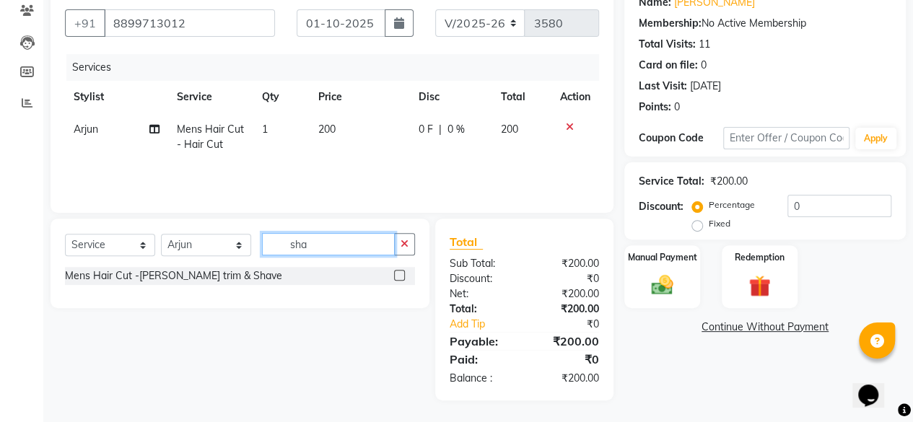
scroll to position [0, 0]
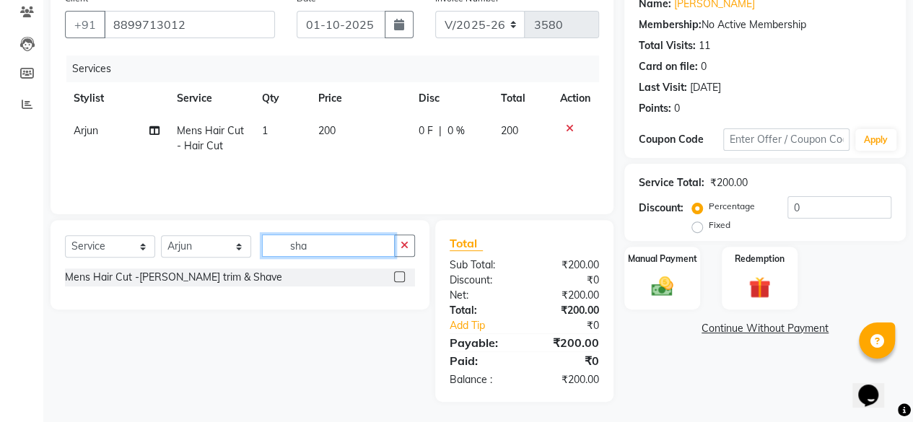
type input "sha"
click at [400, 275] on label at bounding box center [399, 276] width 11 height 11
click at [400, 275] on input "checkbox" at bounding box center [398, 277] width 9 height 9
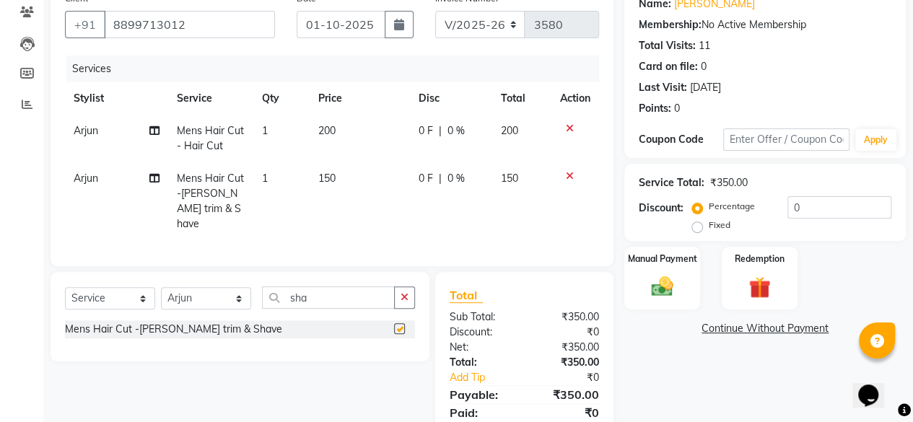
checkbox input "false"
click at [341, 175] on td "150" at bounding box center [360, 201] width 100 height 78
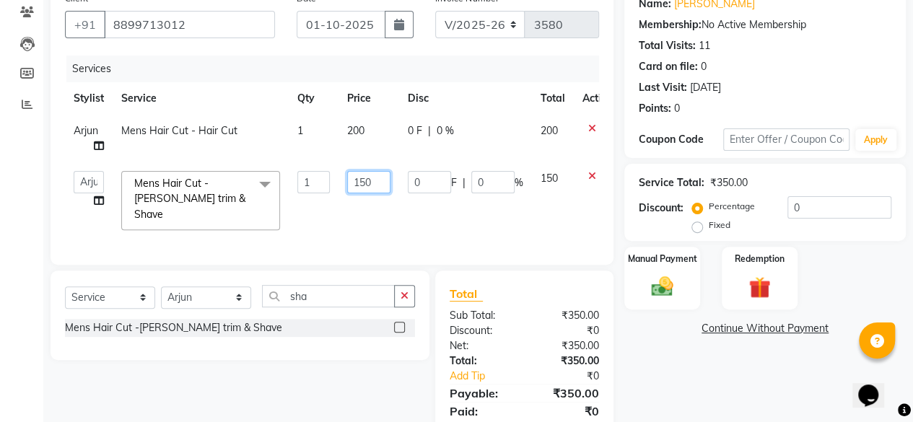
click at [380, 180] on input "150" at bounding box center [368, 182] width 43 height 22
type input "1"
type input "200"
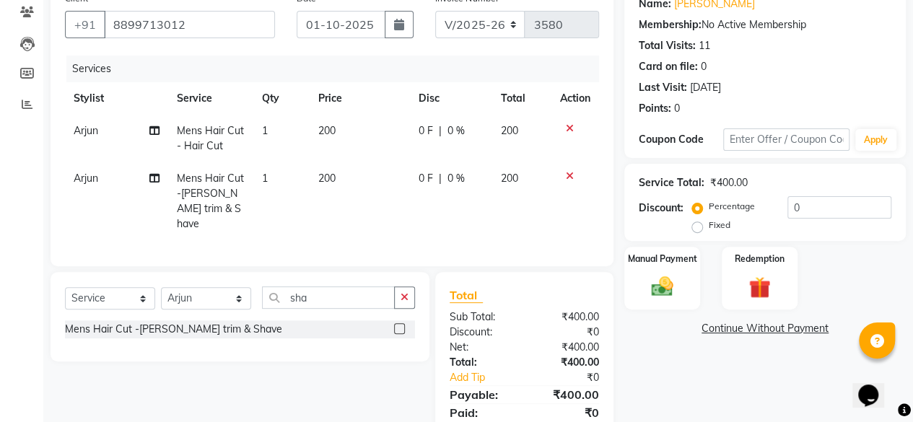
click at [646, 365] on div "Name: [PERSON_NAME] Membership: No Active Membership Total Visits: 11 Card on f…" at bounding box center [770, 219] width 292 height 469
click at [349, 291] on input "sha" at bounding box center [328, 297] width 133 height 22
type input "s"
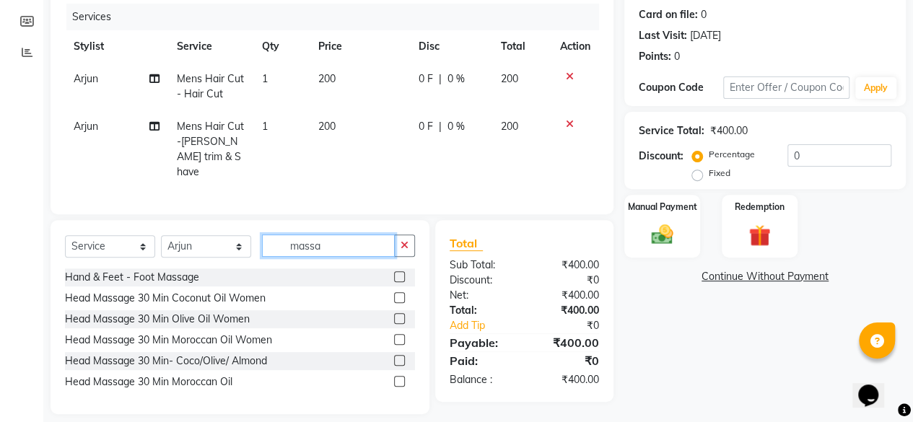
scroll to position [184, 0]
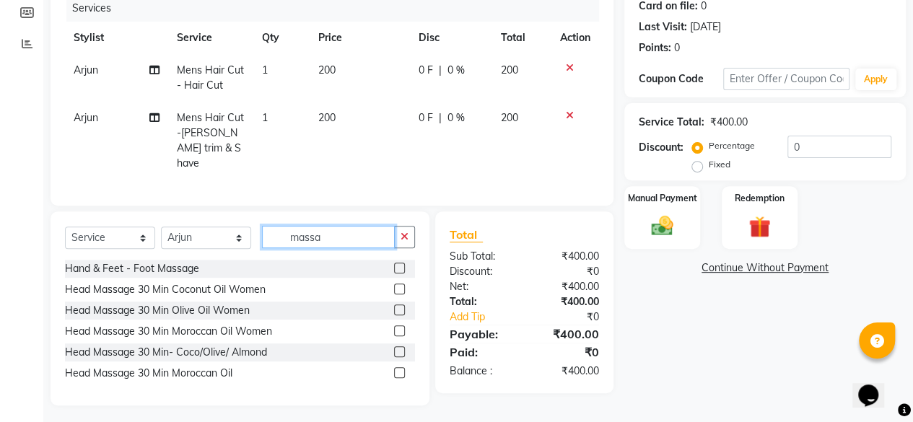
type input "massa"
click at [398, 346] on label at bounding box center [399, 351] width 11 height 11
click at [398, 348] on input "checkbox" at bounding box center [398, 352] width 9 height 9
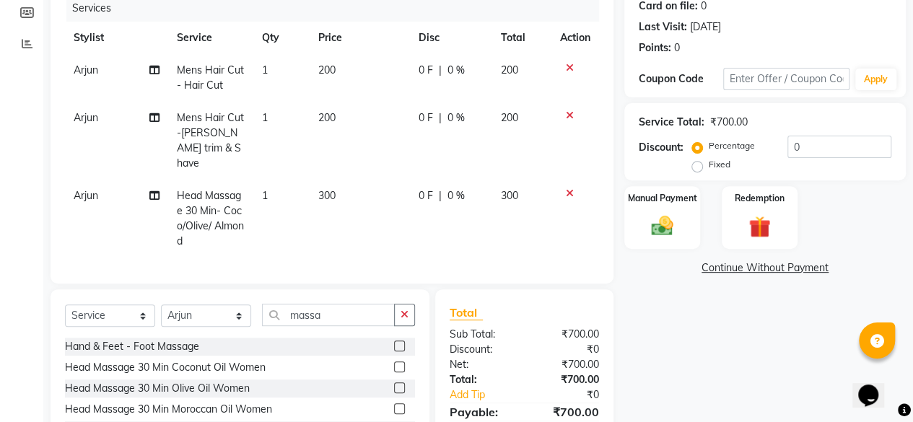
checkbox input "false"
click at [333, 304] on input "massa" at bounding box center [328, 315] width 133 height 22
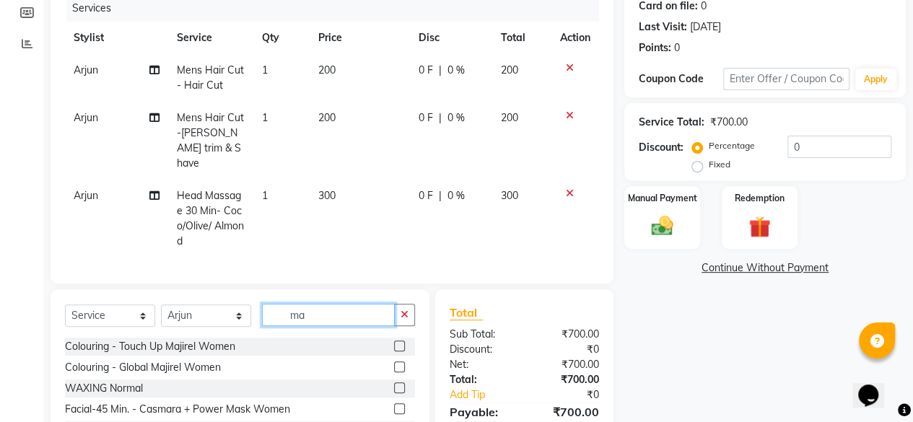
type input "m"
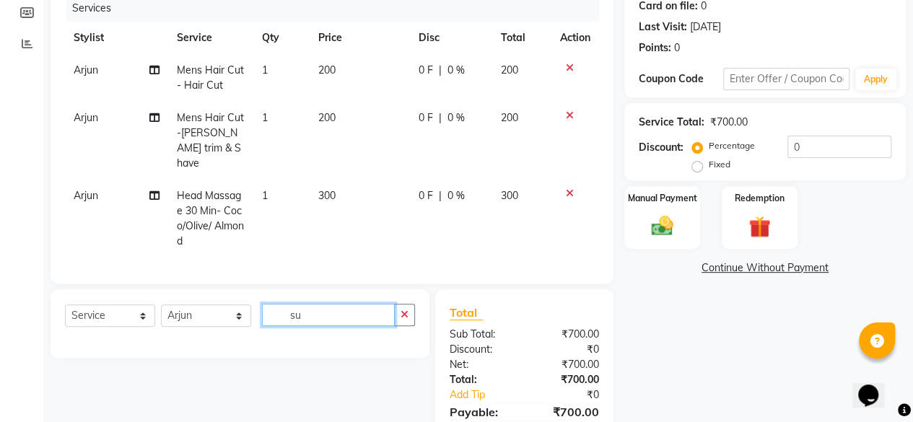
type input "s"
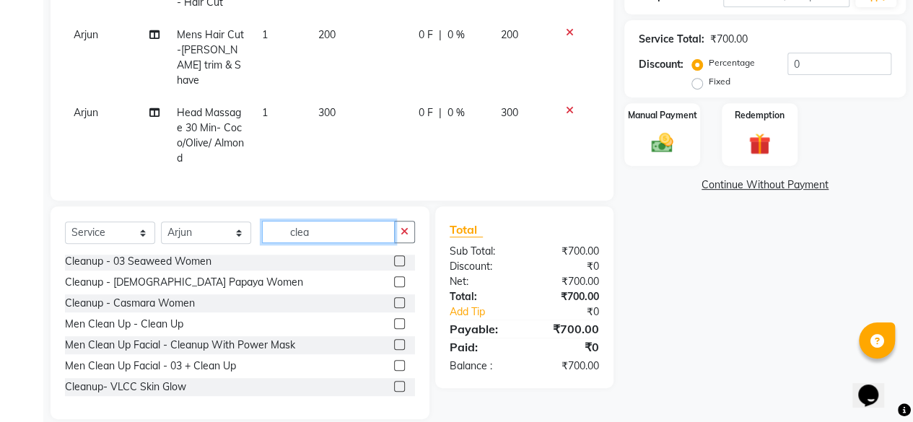
scroll to position [269, 0]
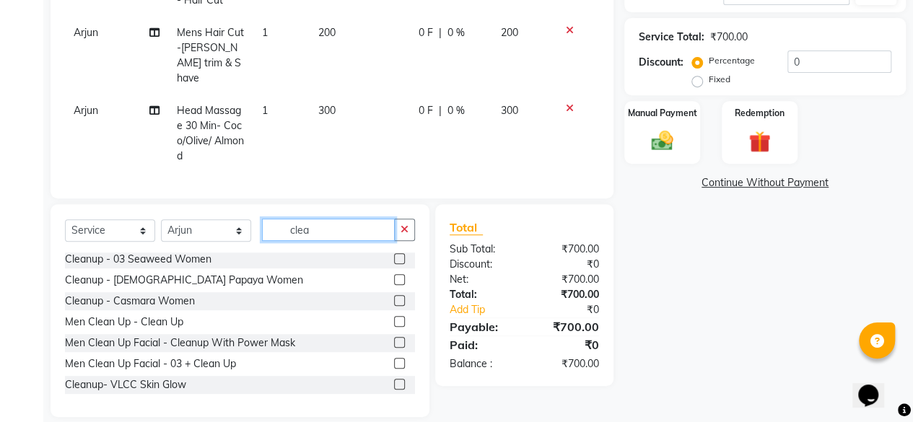
type input "clea"
click at [394, 379] on label at bounding box center [399, 384] width 11 height 11
click at [394, 380] on input "checkbox" at bounding box center [398, 384] width 9 height 9
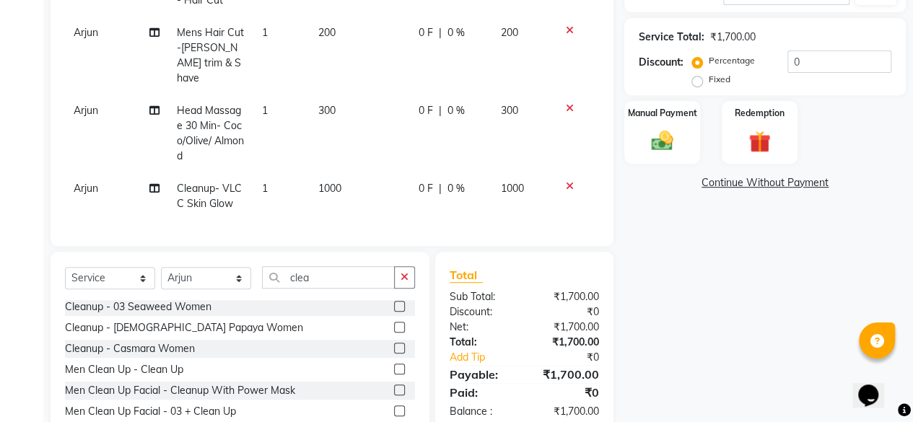
checkbox input "false"
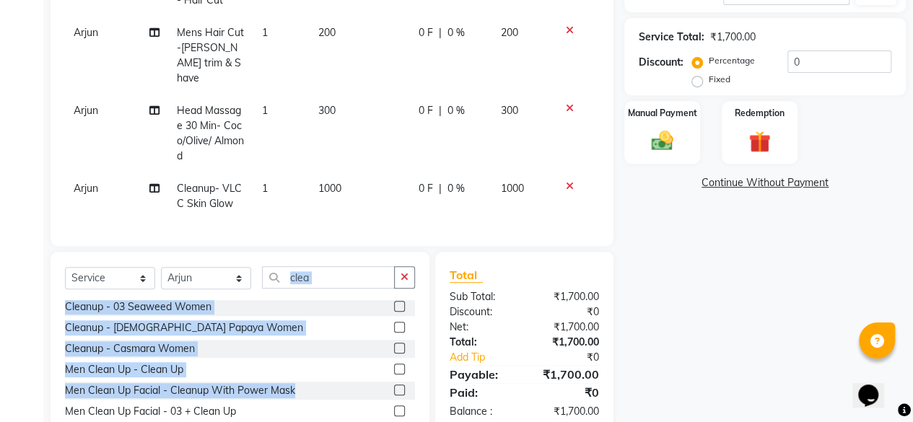
scroll to position [0, 0]
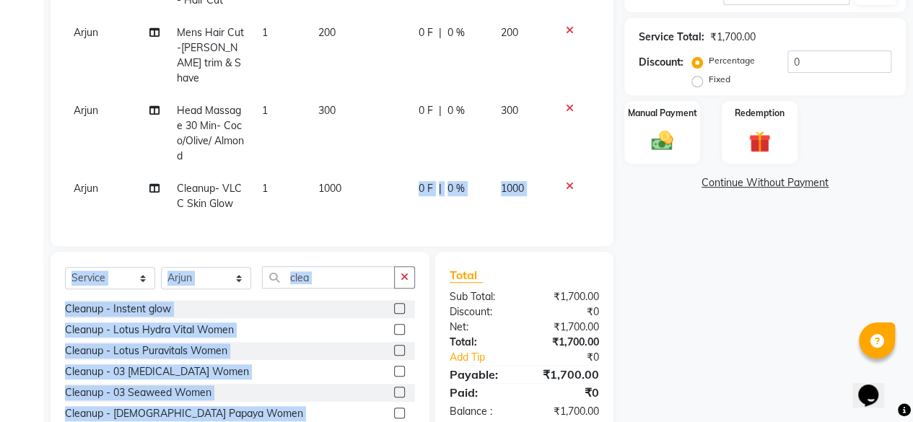
drag, startPoint x: 390, startPoint y: 379, endPoint x: 351, endPoint y: 175, distance: 207.9
click at [351, 175] on div "Client [PHONE_NUMBER] Date [DATE] Invoice Number V/2025 V/[PHONE_NUMBER] Servic…" at bounding box center [332, 152] width 584 height 626
click at [351, 175] on td "1000" at bounding box center [360, 196] width 100 height 48
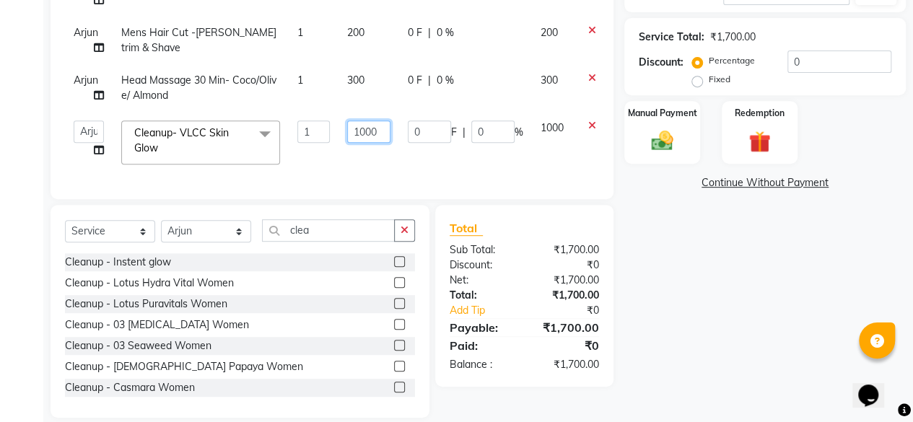
click at [381, 128] on input "1000" at bounding box center [368, 132] width 43 height 22
type input "1"
type input "300"
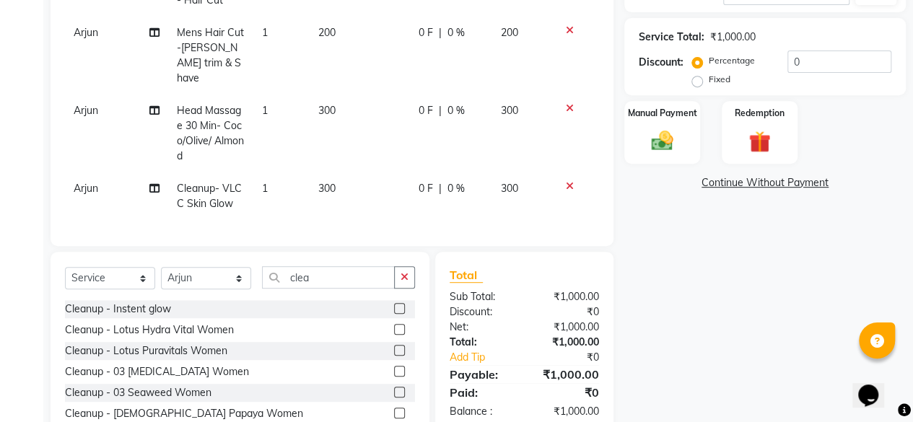
click at [743, 269] on div "Name: [PERSON_NAME] Membership: No Active Membership Total Visits: 11 Card on f…" at bounding box center [770, 152] width 292 height 626
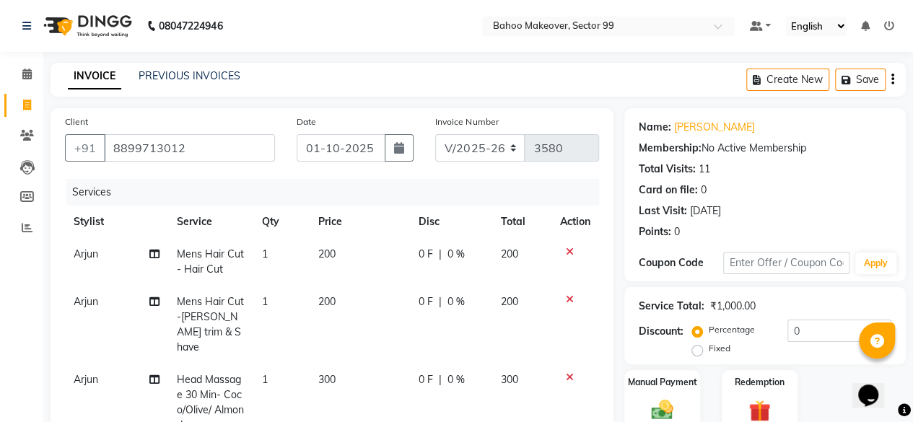
click at [235, 255] on span "Mens Hair Cut - Hair Cut" at bounding box center [210, 262] width 67 height 28
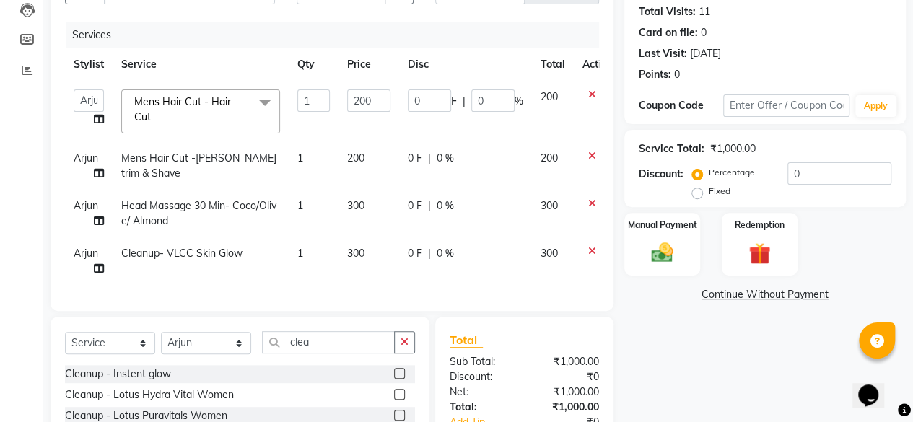
scroll to position [158, 0]
click at [263, 102] on span at bounding box center [264, 102] width 29 height 27
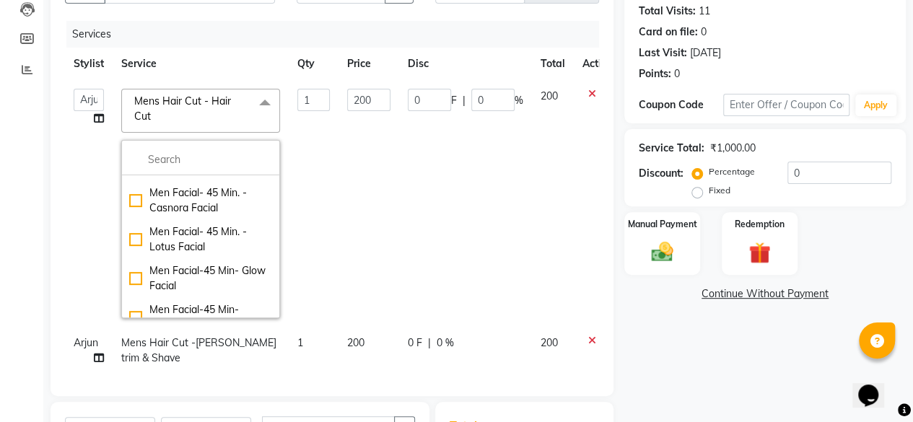
scroll to position [2474, 0]
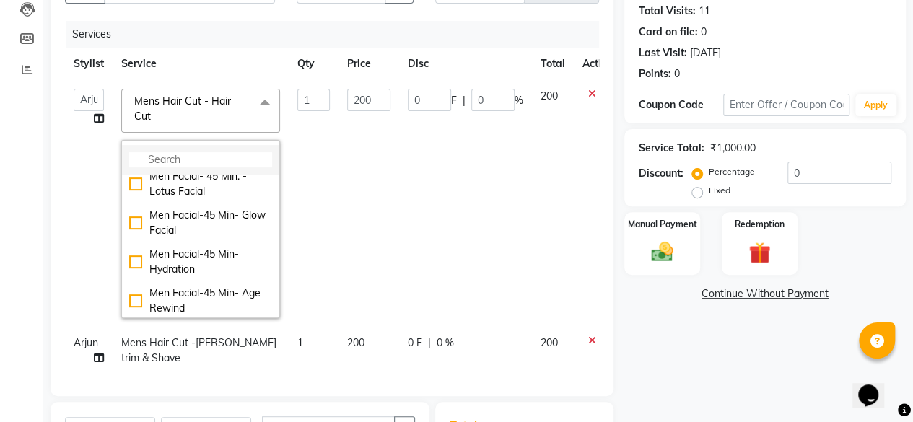
click at [196, 153] on input "multiselect-search" at bounding box center [200, 159] width 143 height 15
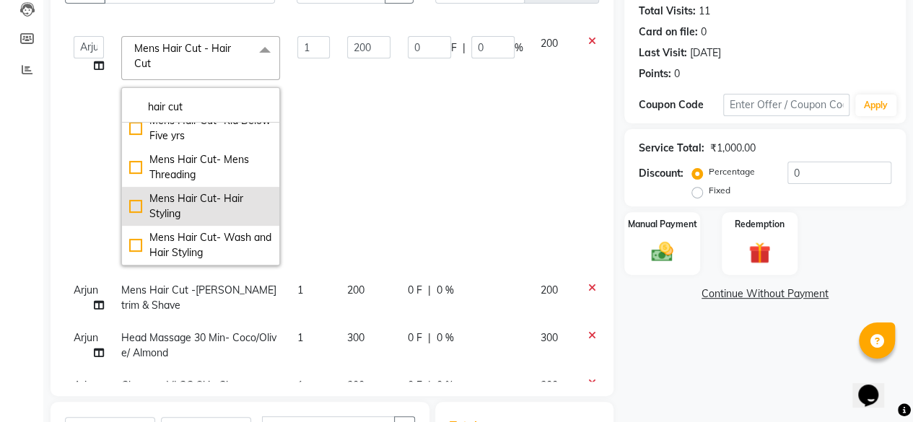
scroll to position [53, 0]
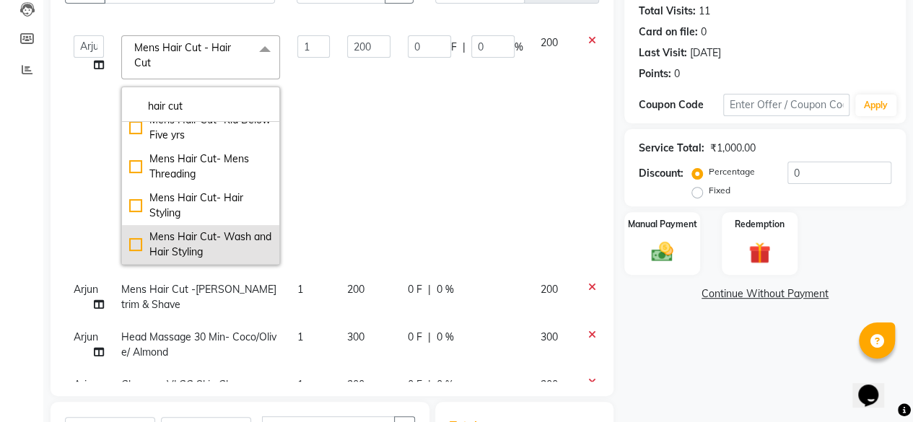
type input "hair cut"
click at [133, 245] on div "Mens Hair Cut- Wash and Hair Styling" at bounding box center [200, 244] width 143 height 30
checkbox input "false"
checkbox input "true"
type input "150"
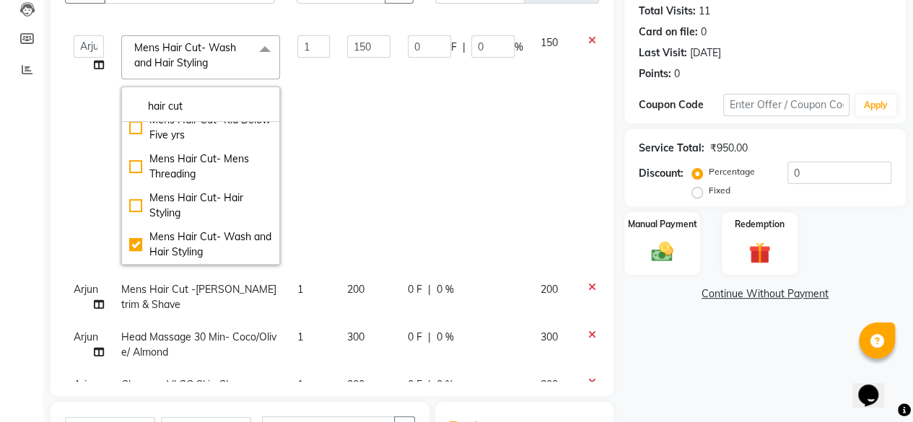
click at [349, 166] on td "150" at bounding box center [368, 150] width 61 height 247
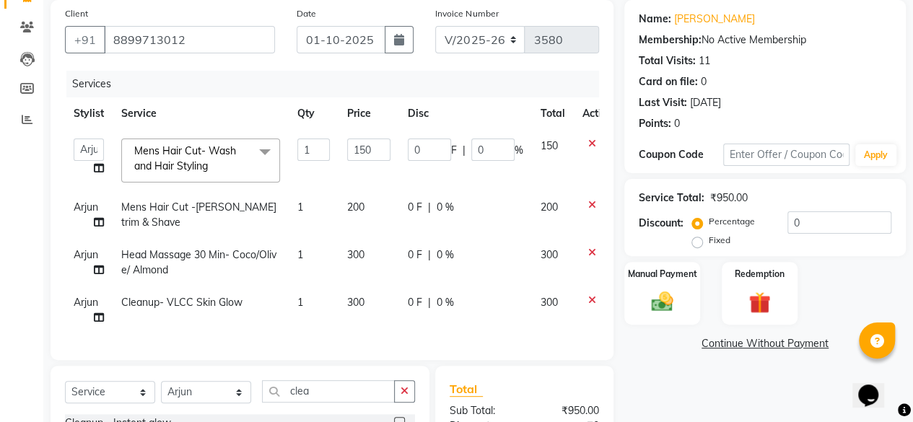
scroll to position [92, 0]
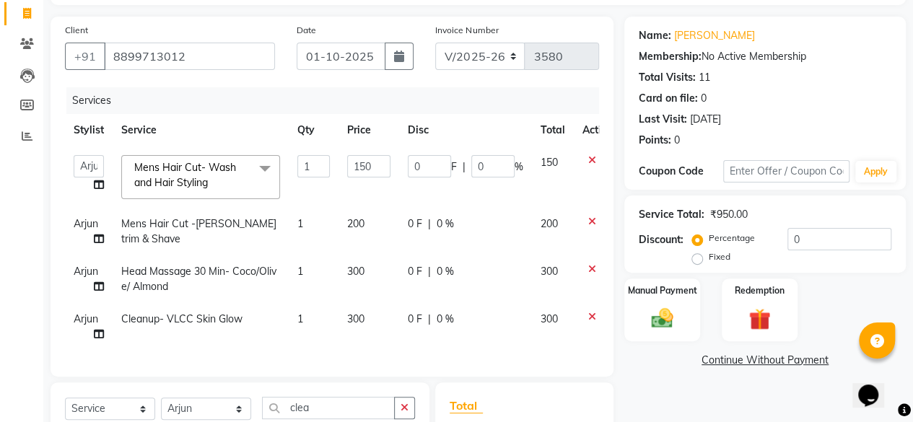
click at [590, 158] on icon at bounding box center [592, 160] width 8 height 10
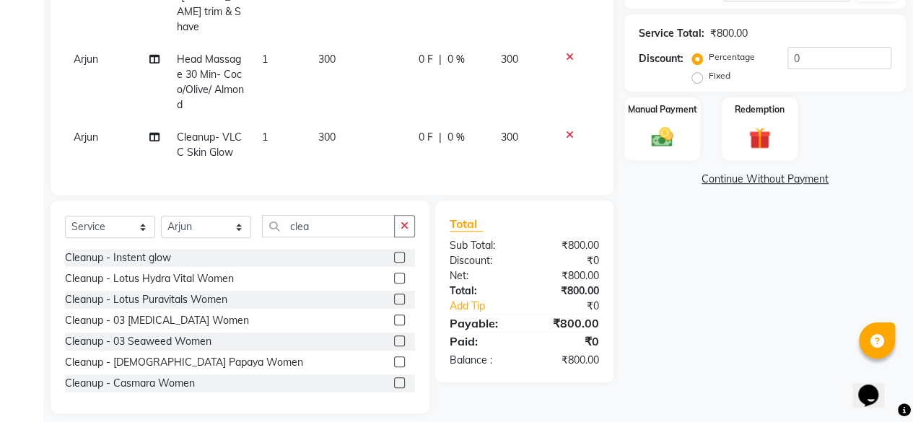
scroll to position [281, 0]
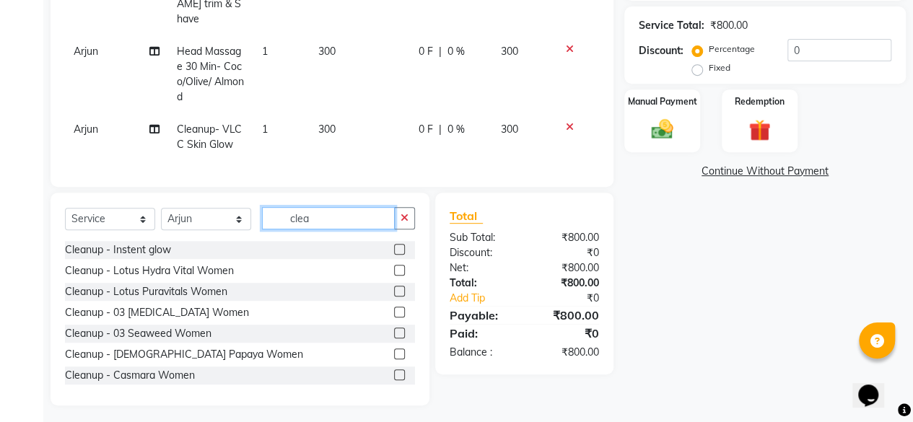
click at [333, 215] on input "clea" at bounding box center [328, 218] width 133 height 22
type input "c"
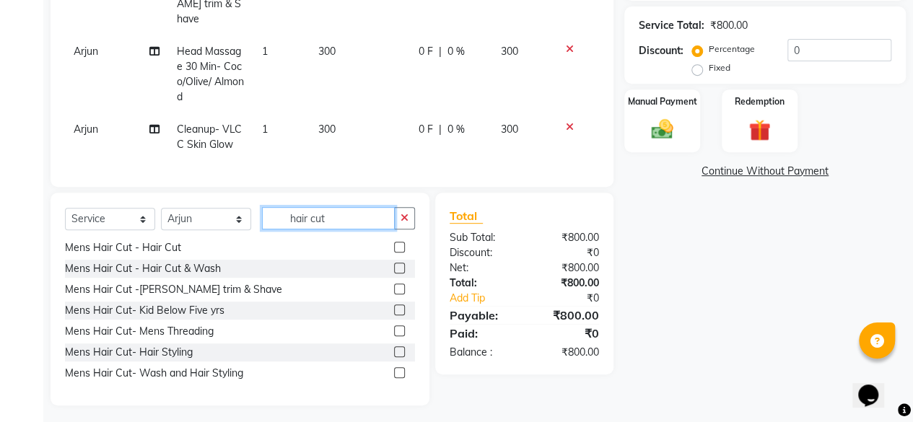
scroll to position [188, 0]
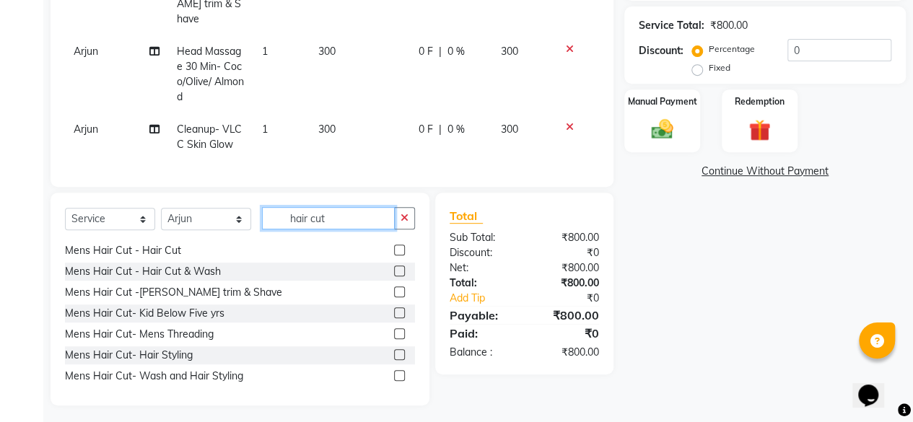
type input "hair cut"
click at [394, 266] on label at bounding box center [399, 271] width 11 height 11
click at [394, 267] on input "checkbox" at bounding box center [398, 271] width 9 height 9
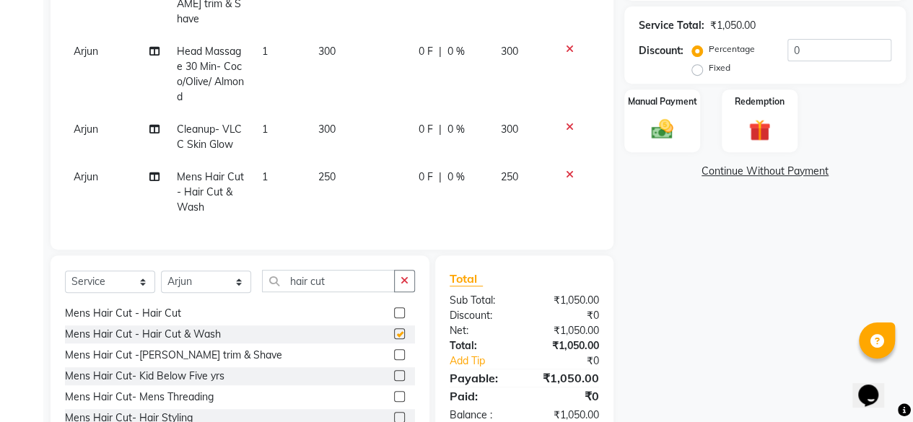
checkbox input "false"
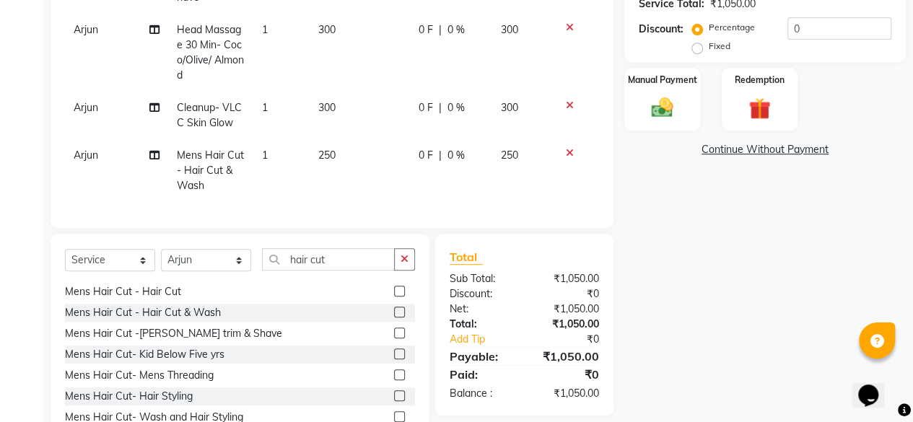
scroll to position [343, 0]
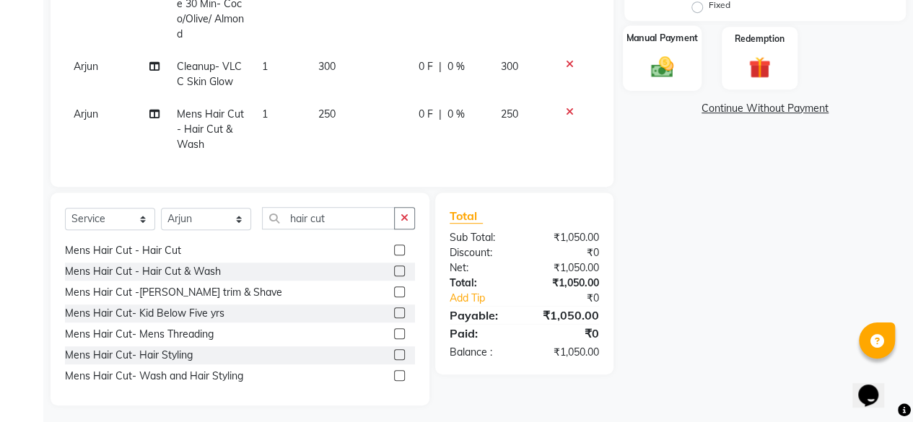
click at [649, 64] on img at bounding box center [662, 66] width 37 height 26
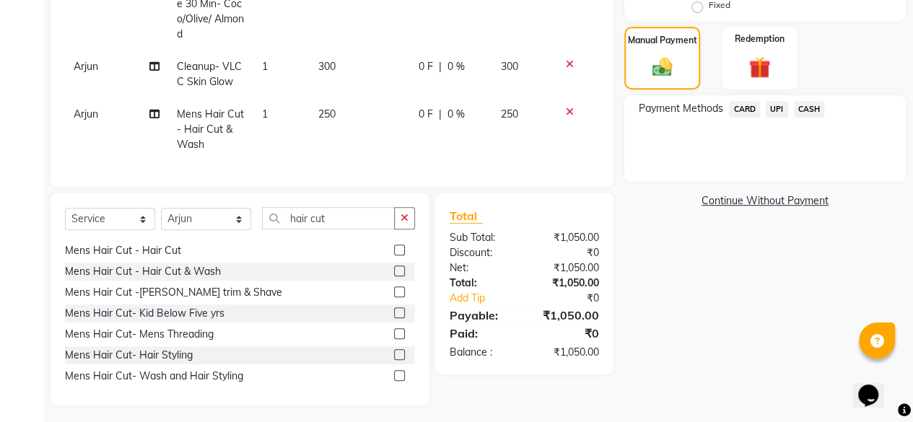
click at [779, 108] on span "UPI" at bounding box center [777, 109] width 22 height 17
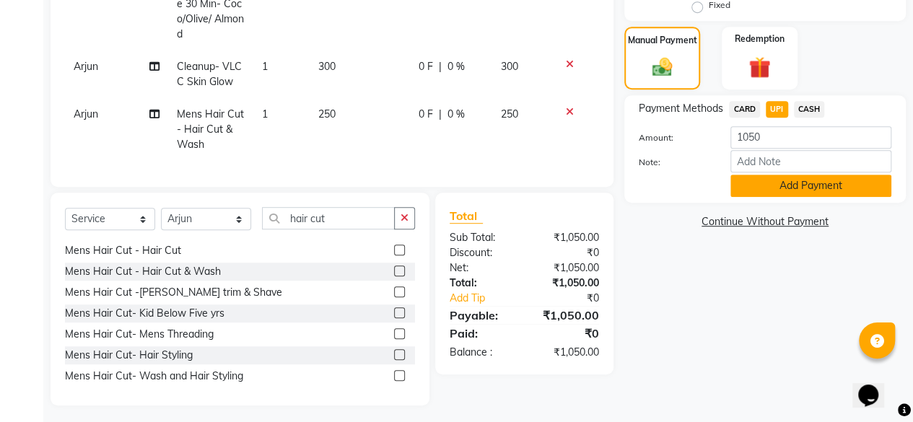
click at [802, 182] on button "Add Payment" at bounding box center [810, 186] width 161 height 22
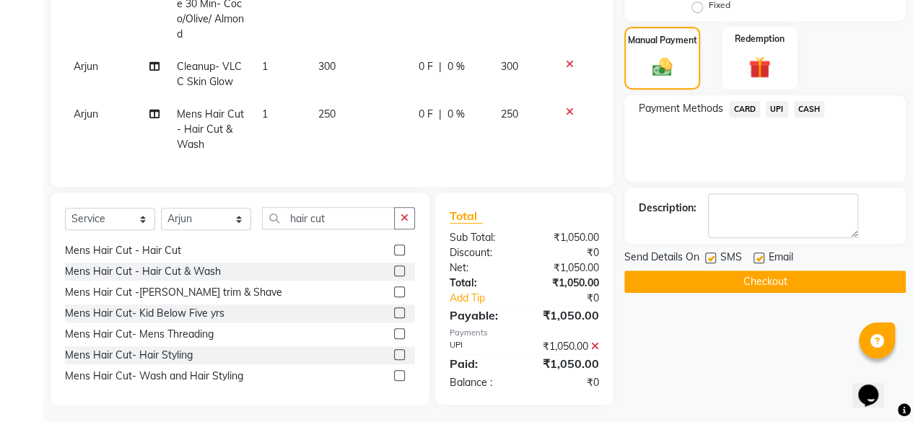
click at [787, 281] on button "Checkout" at bounding box center [764, 282] width 281 height 22
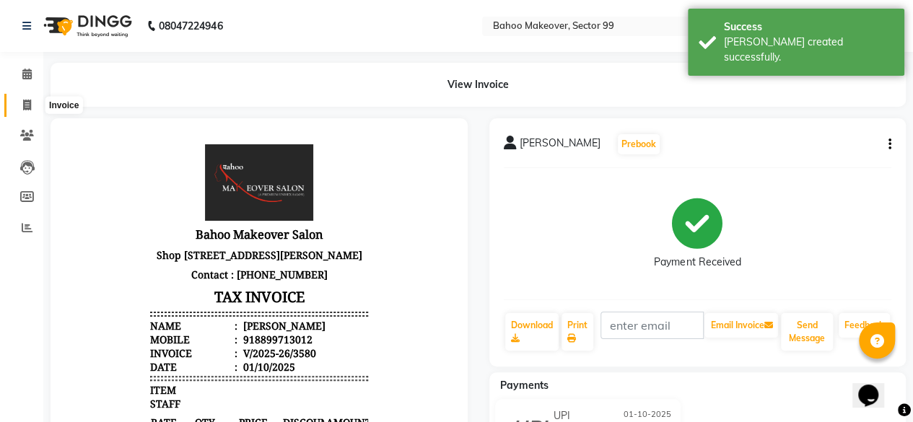
click at [28, 100] on icon at bounding box center [27, 105] width 8 height 11
select select "service"
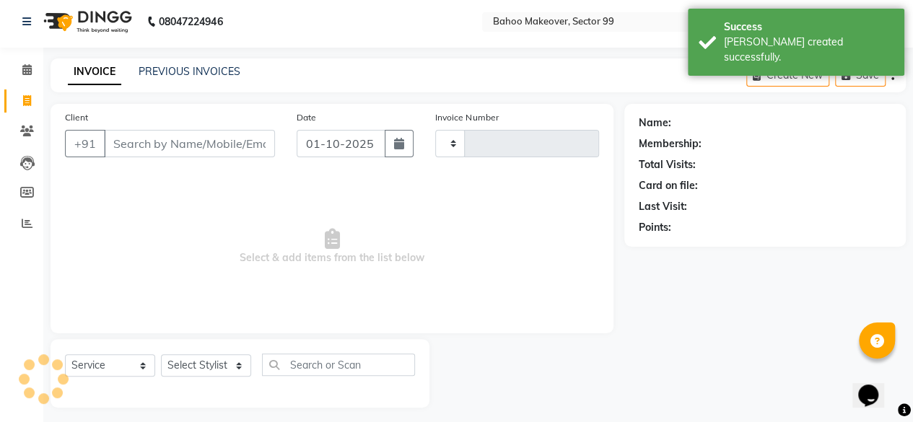
type input "3581"
select select "6856"
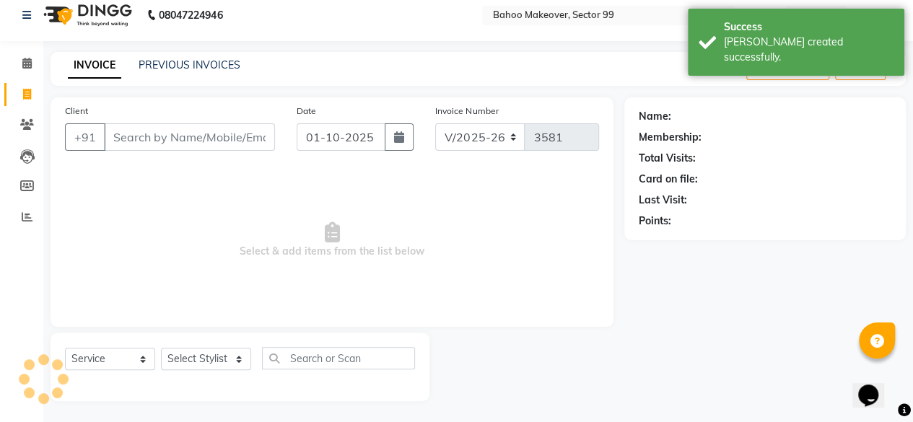
click at [153, 138] on input "Client" at bounding box center [189, 136] width 171 height 27
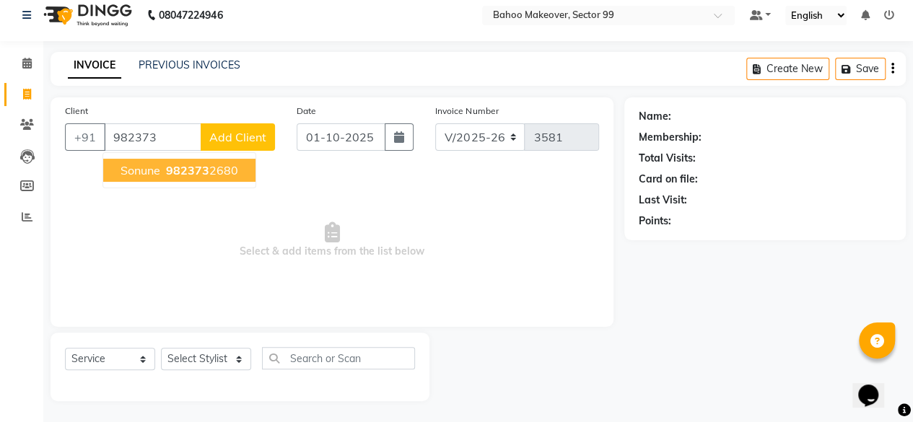
click at [199, 167] on span "982373" at bounding box center [187, 170] width 43 height 14
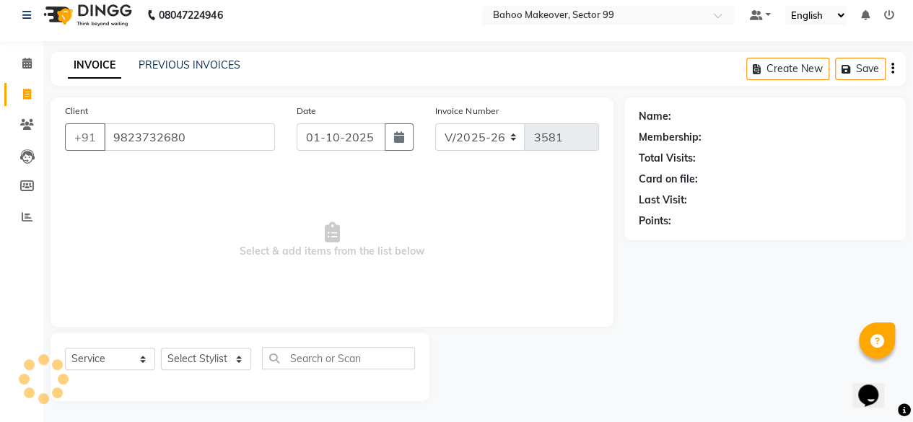
type input "9823732680"
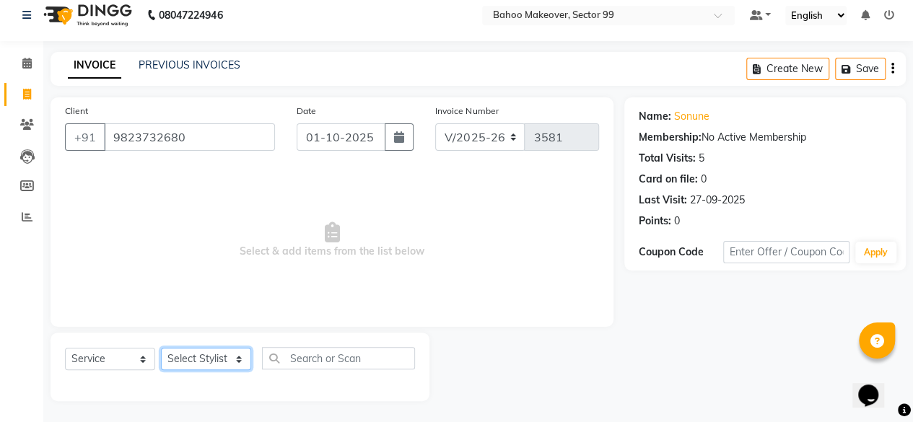
click at [240, 354] on select "Select Stylist [PERSON_NAME] Makeover Bahoo Makeover Salon [PERSON_NAME] [PERSO…" at bounding box center [206, 359] width 90 height 22
select select "71122"
click at [161, 348] on select "Select Stylist [PERSON_NAME] Makeover Bahoo Makeover Salon [PERSON_NAME] [PERSO…" at bounding box center [206, 359] width 90 height 22
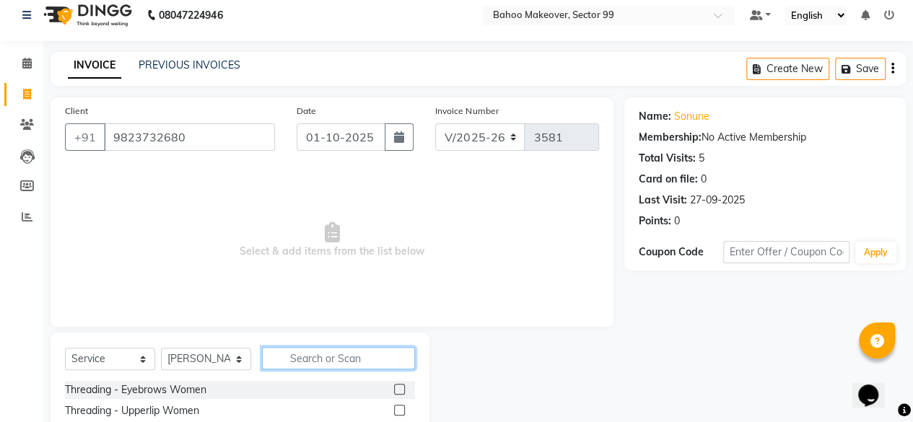
click at [346, 356] on input "text" at bounding box center [338, 358] width 153 height 22
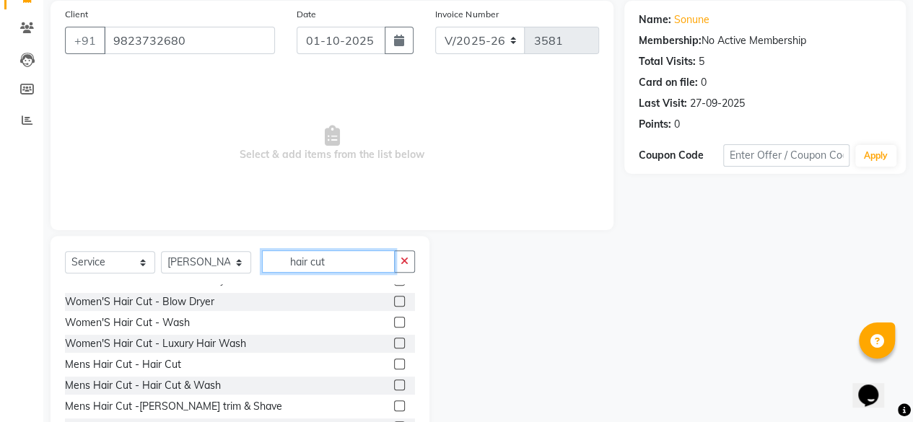
scroll to position [122, 0]
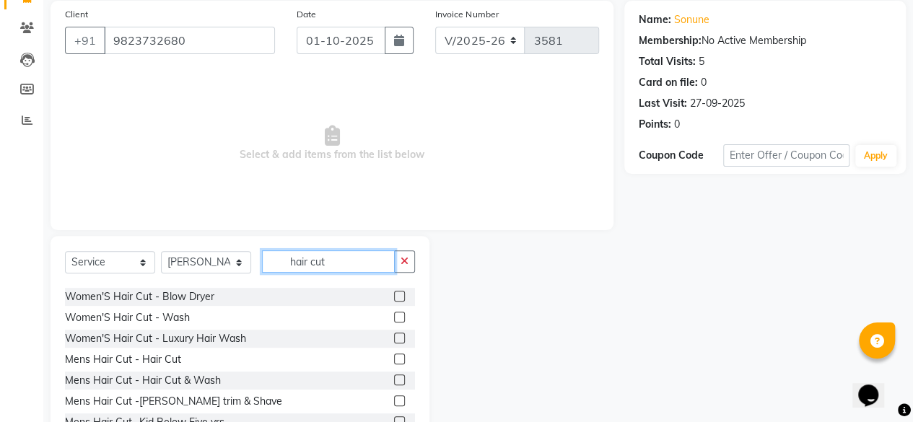
type input "hair cut"
click at [394, 359] on label at bounding box center [399, 359] width 11 height 11
click at [394, 359] on input "checkbox" at bounding box center [398, 359] width 9 height 9
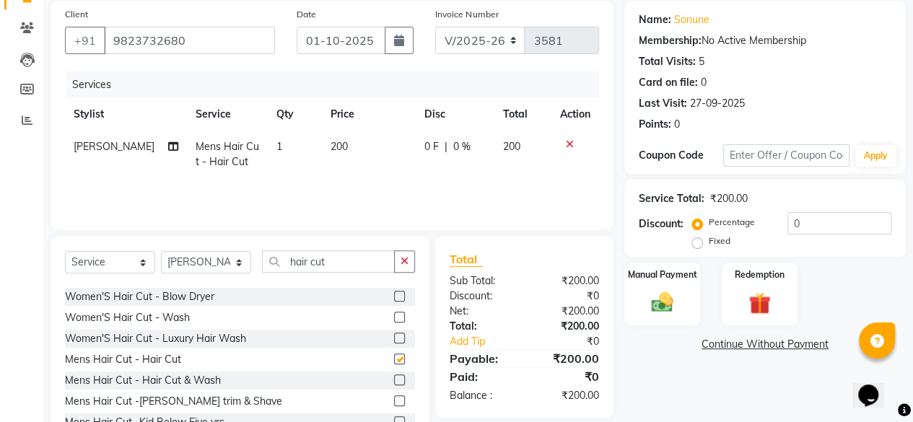
checkbox input "false"
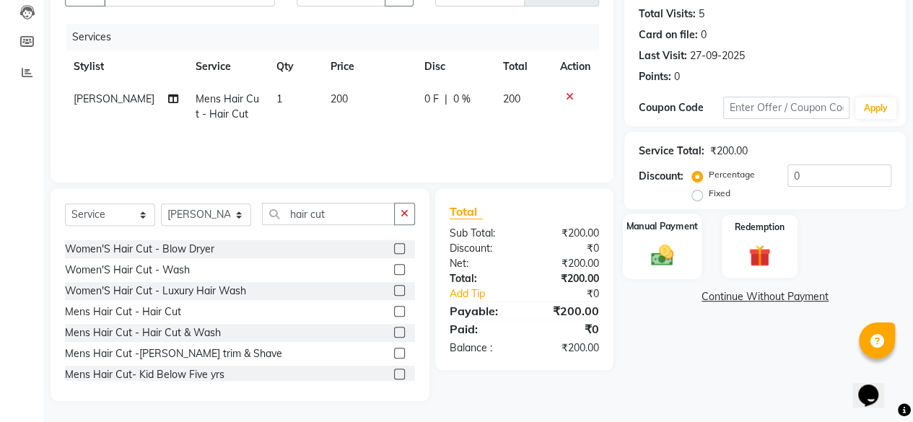
click at [662, 250] on img at bounding box center [662, 255] width 37 height 26
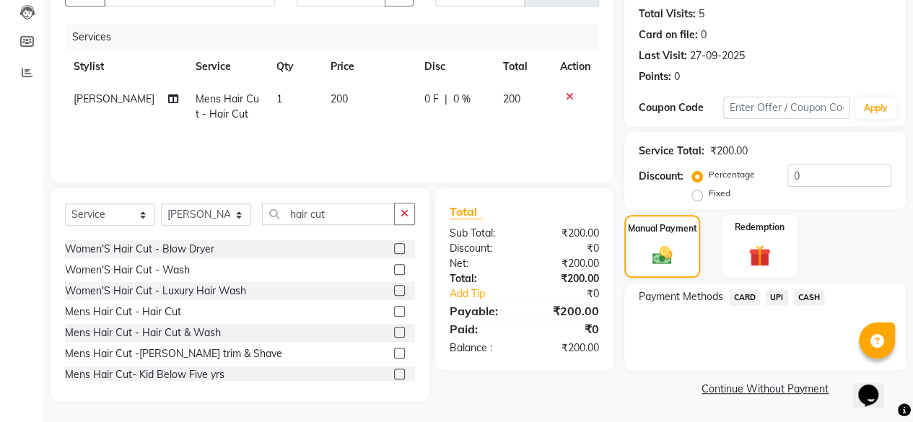
click at [811, 296] on span "CASH" at bounding box center [809, 297] width 31 height 17
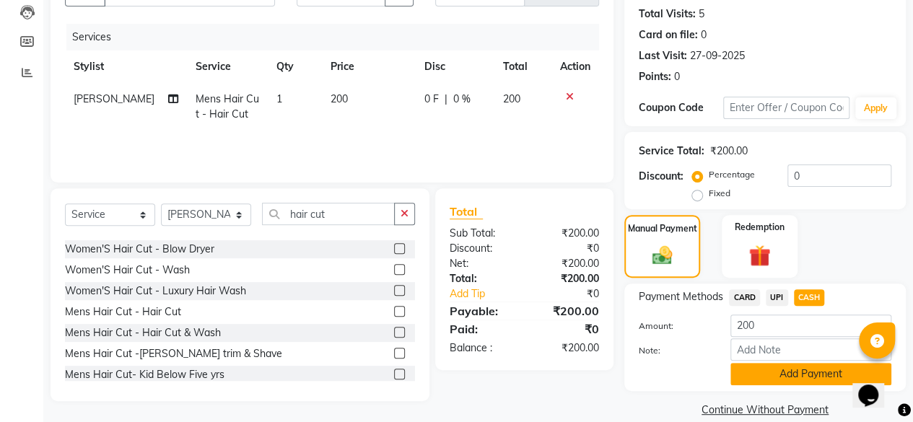
click at [807, 373] on button "Add Payment" at bounding box center [810, 374] width 161 height 22
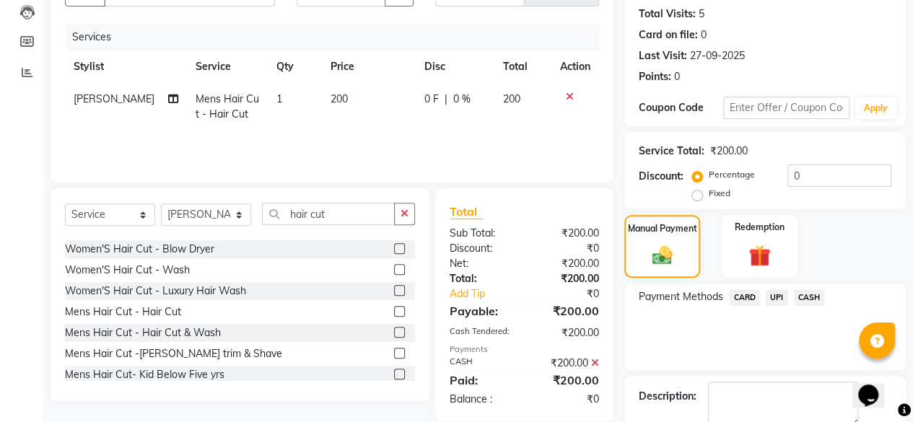
scroll to position [234, 0]
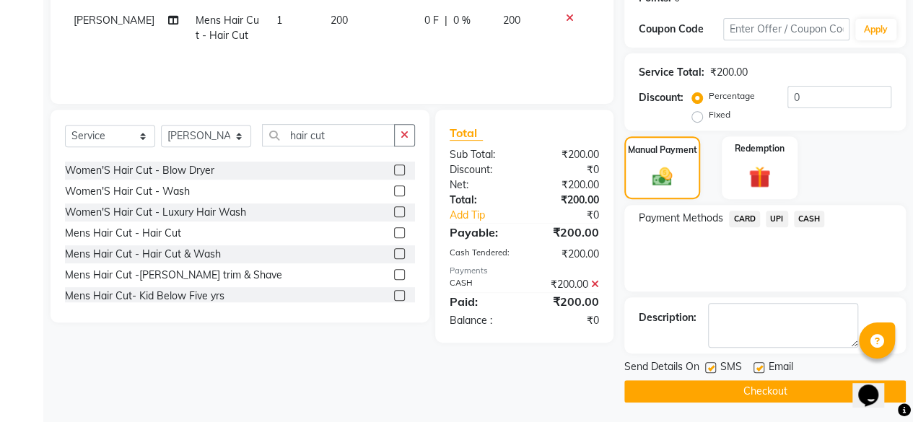
click at [785, 383] on button "Checkout" at bounding box center [764, 391] width 281 height 22
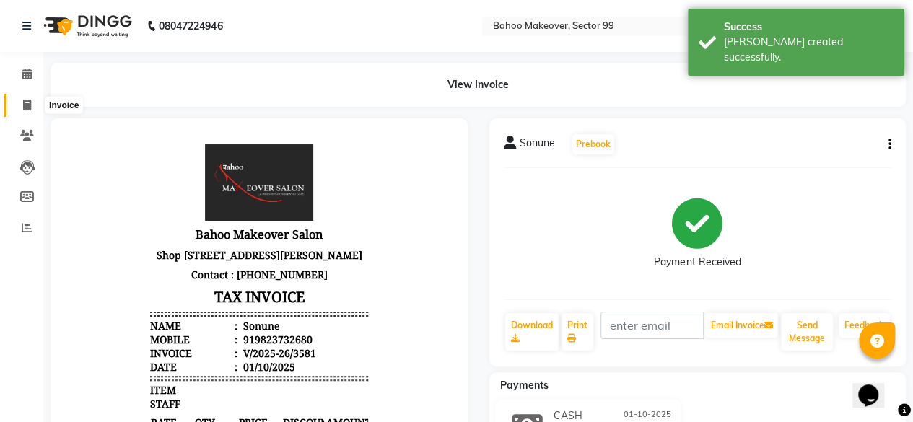
click at [26, 105] on icon at bounding box center [27, 105] width 8 height 11
select select "service"
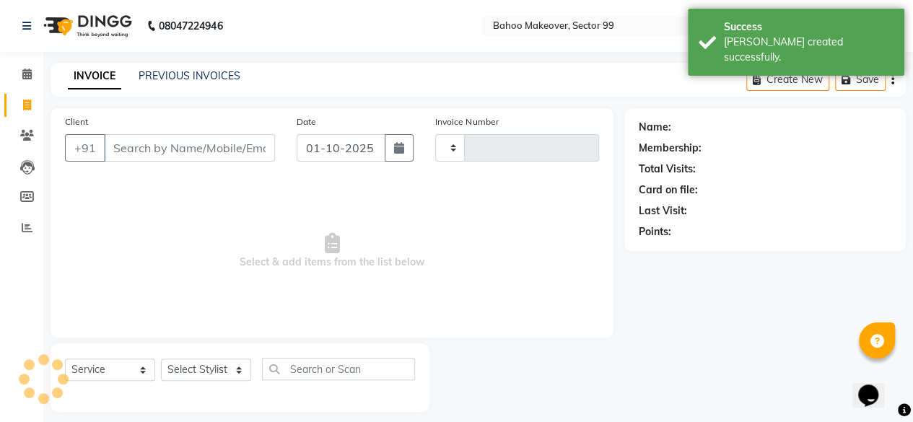
scroll to position [11, 0]
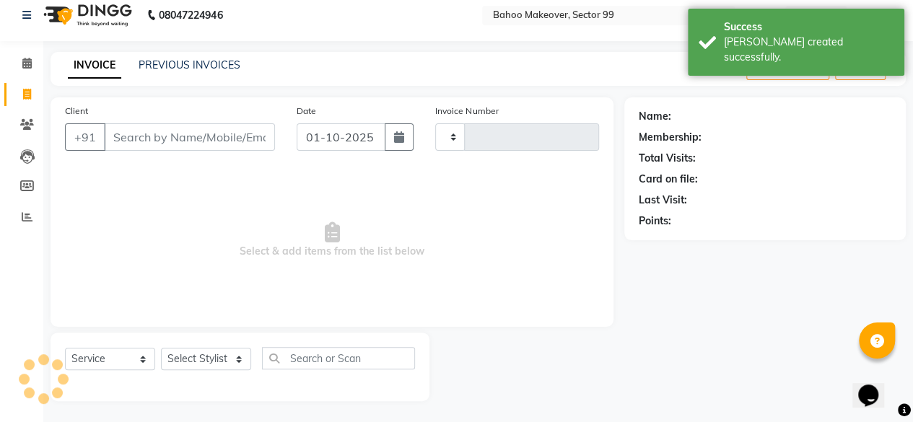
type input "3582"
select select "6856"
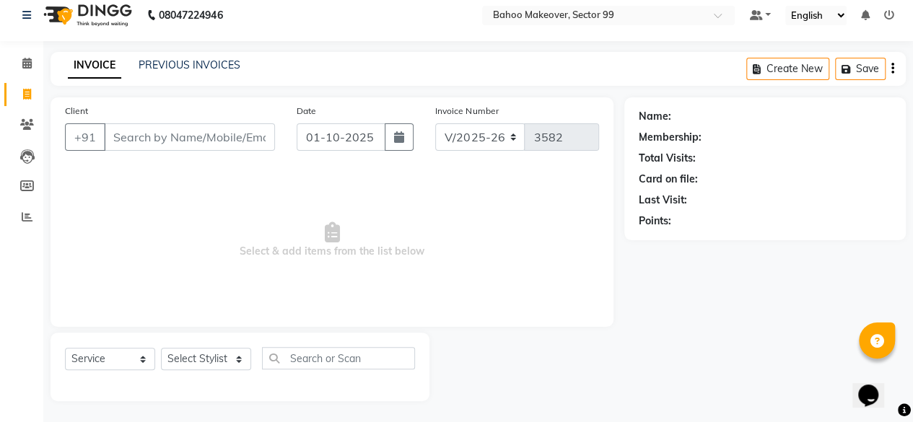
click at [168, 139] on input "Client" at bounding box center [189, 136] width 171 height 27
click at [168, 139] on input "sa" at bounding box center [189, 136] width 171 height 27
type input "s"
click at [163, 127] on input "Client" at bounding box center [189, 136] width 171 height 27
type input "s"
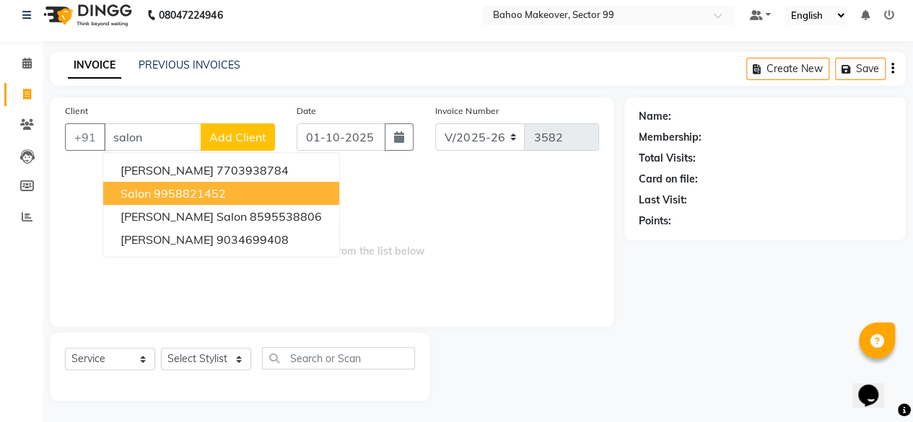
click at [173, 196] on ngb-highlight "9958821452" at bounding box center [190, 193] width 72 height 14
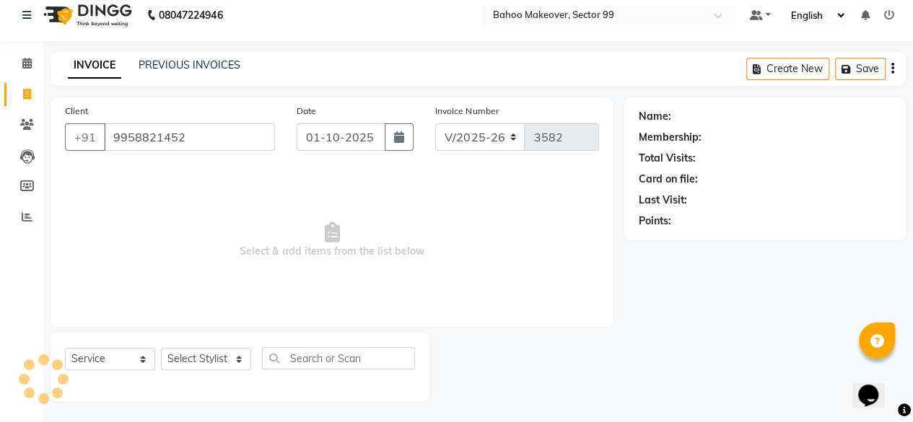
type input "9958821452"
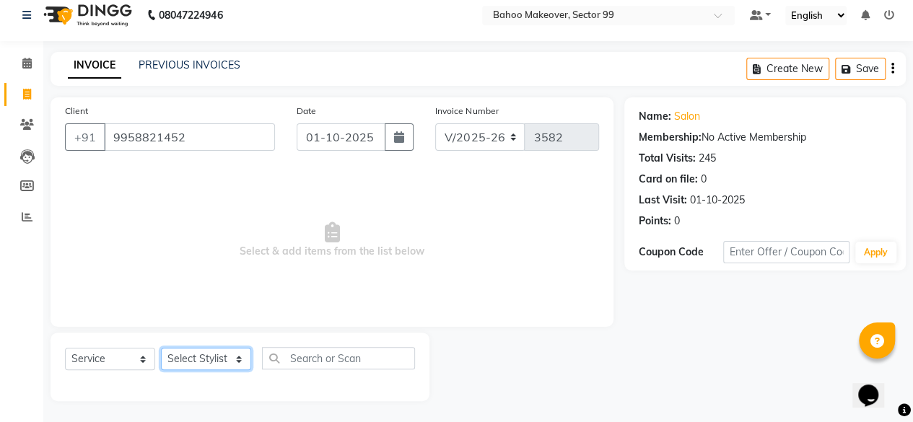
click at [239, 357] on select "Select Stylist [PERSON_NAME] Makeover Bahoo Makeover Salon [PERSON_NAME] [PERSO…" at bounding box center [206, 359] width 90 height 22
select select "71122"
click at [161, 348] on select "Select Stylist [PERSON_NAME] Makeover Bahoo Makeover Salon [PERSON_NAME] [PERSO…" at bounding box center [206, 359] width 90 height 22
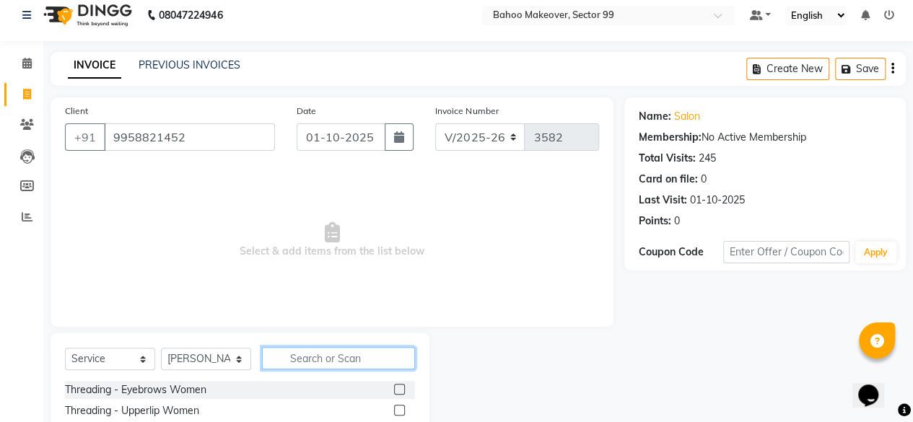
click at [312, 351] on input "text" at bounding box center [338, 358] width 153 height 22
type input "shave"
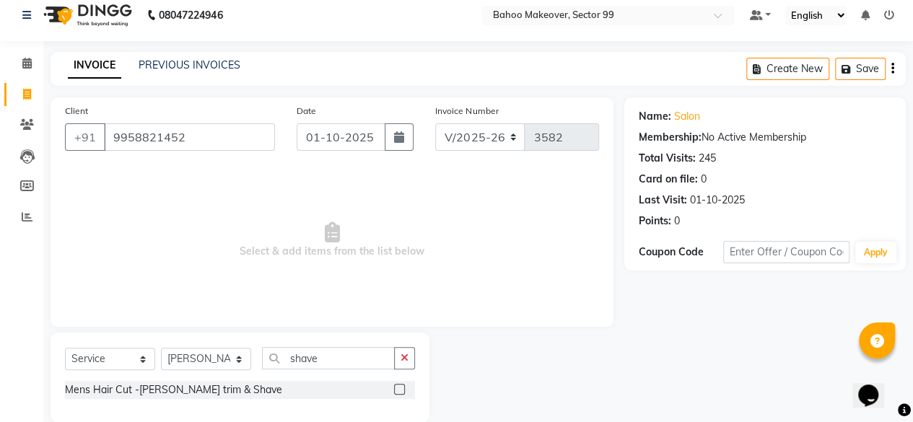
click at [399, 389] on label at bounding box center [399, 389] width 11 height 11
click at [399, 389] on input "checkbox" at bounding box center [398, 389] width 9 height 9
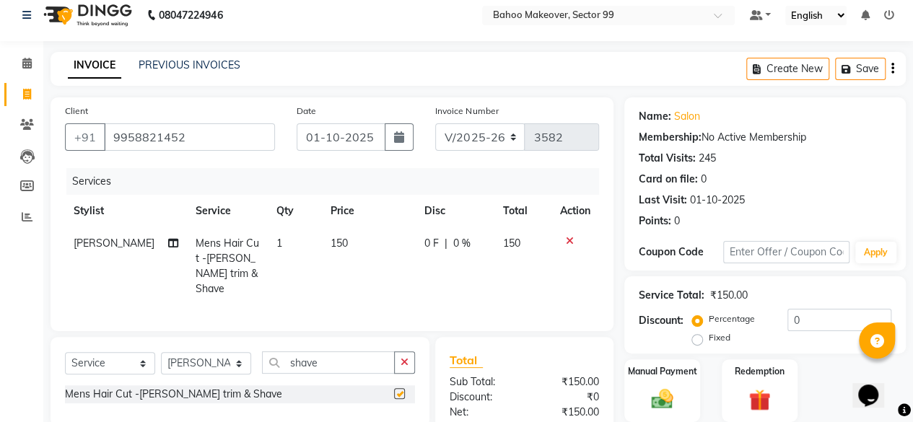
checkbox input "false"
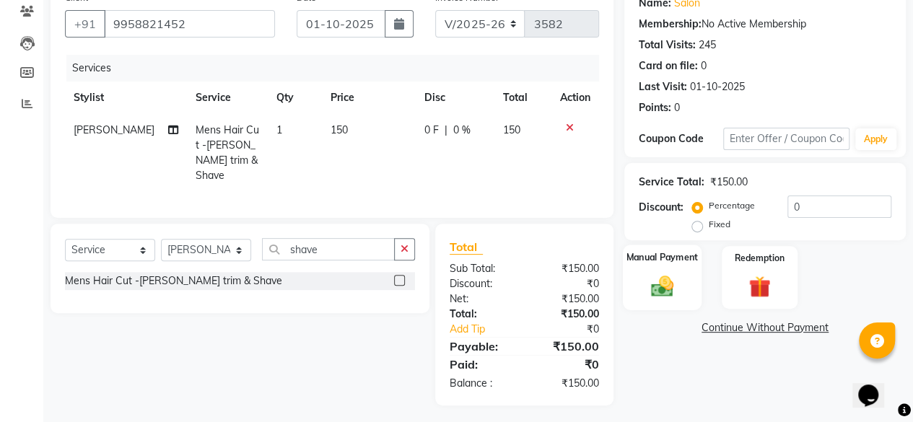
click at [661, 284] on img at bounding box center [662, 286] width 37 height 26
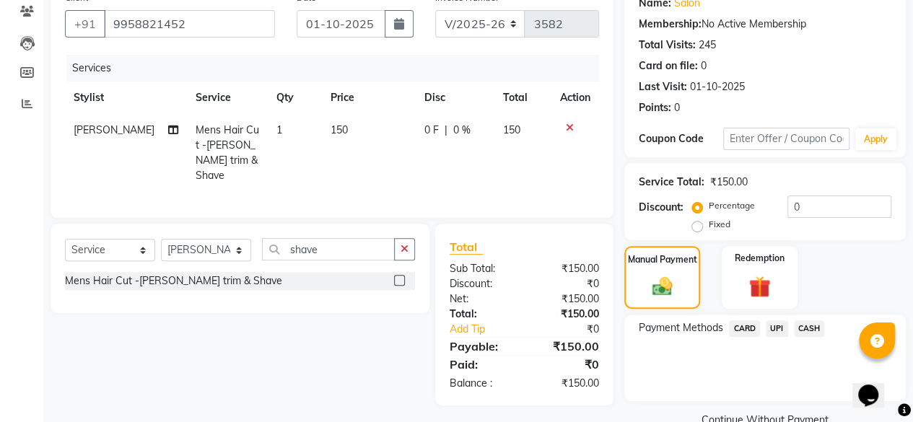
click at [779, 328] on span "UPI" at bounding box center [777, 328] width 22 height 17
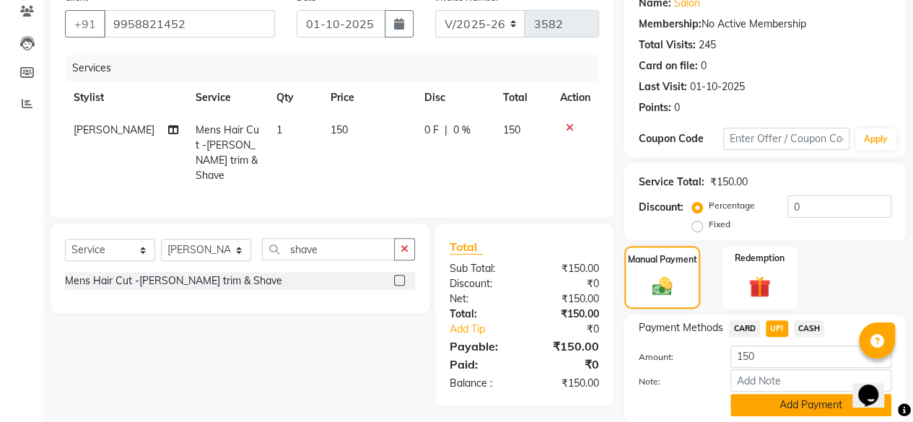
click at [807, 402] on button "Add Payment" at bounding box center [810, 405] width 161 height 22
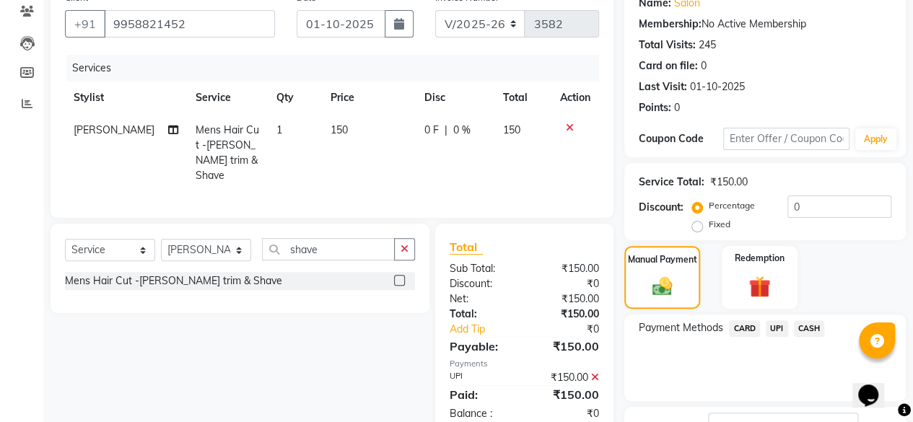
scroll to position [234, 0]
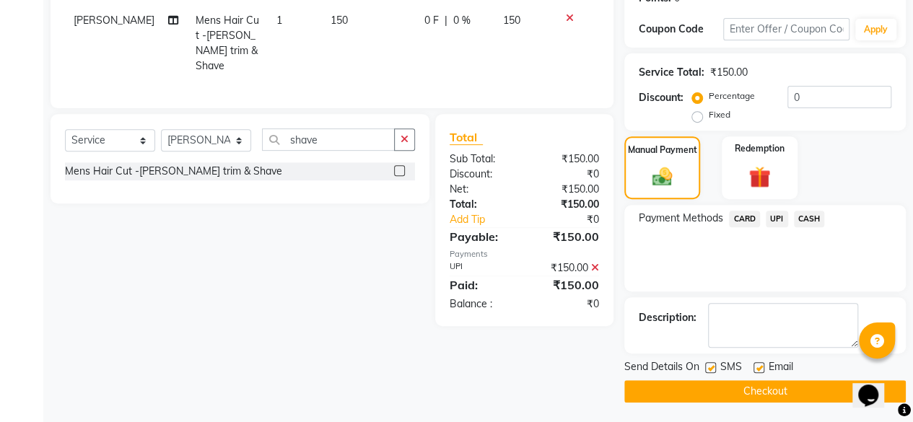
click at [791, 384] on button "Checkout" at bounding box center [764, 391] width 281 height 22
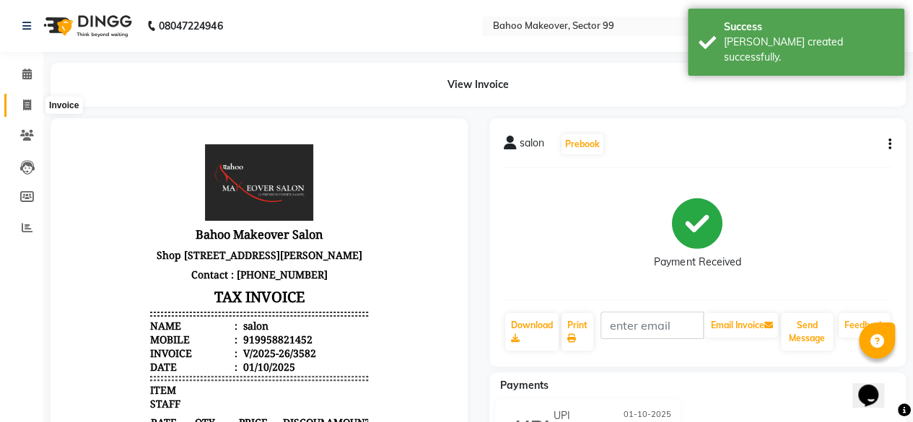
click at [26, 108] on icon at bounding box center [27, 105] width 8 height 11
select select "service"
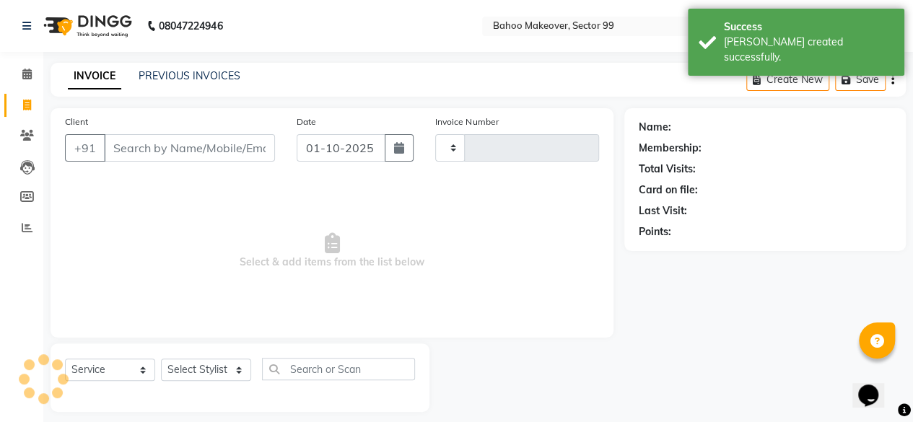
scroll to position [11, 0]
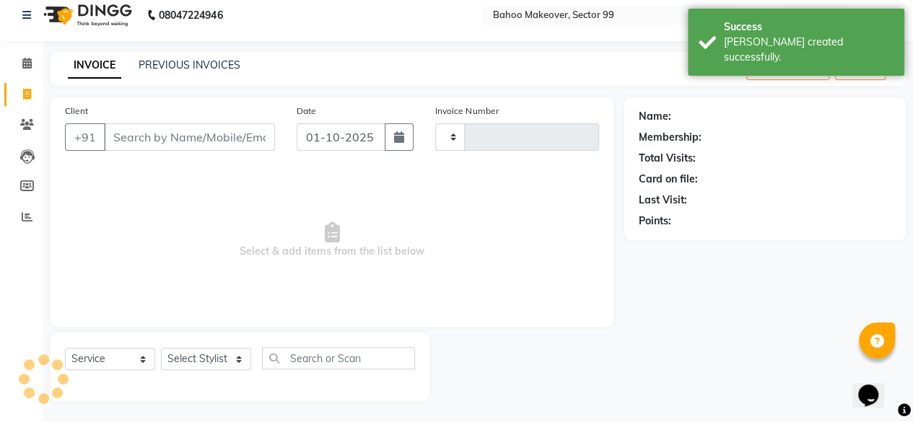
type input "3583"
select select "6856"
click at [211, 136] on input "Client" at bounding box center [189, 136] width 171 height 27
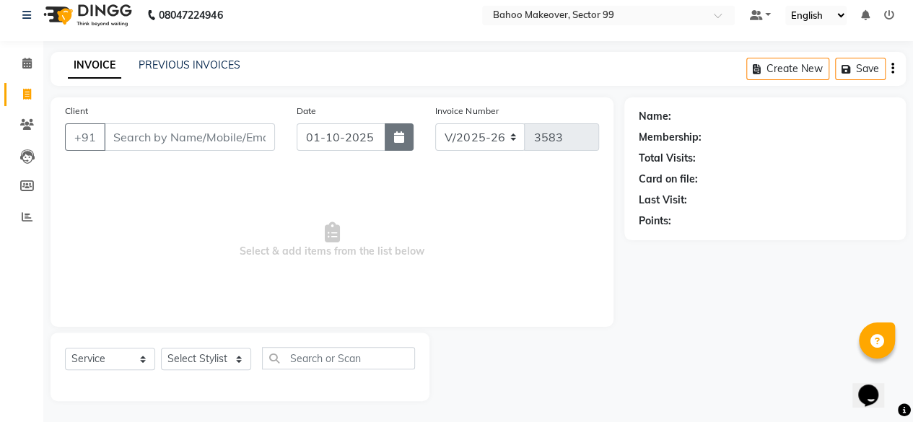
click at [401, 128] on button "button" at bounding box center [399, 136] width 29 height 27
select select "10"
select select "2025"
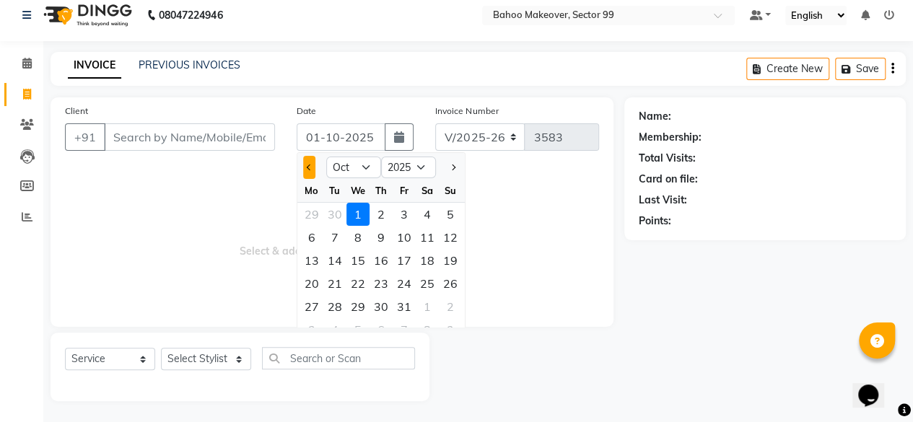
click at [307, 170] on button "Previous month" at bounding box center [309, 167] width 12 height 23
select select "9"
click at [241, 235] on span "Select & add items from the list below" at bounding box center [332, 240] width 534 height 144
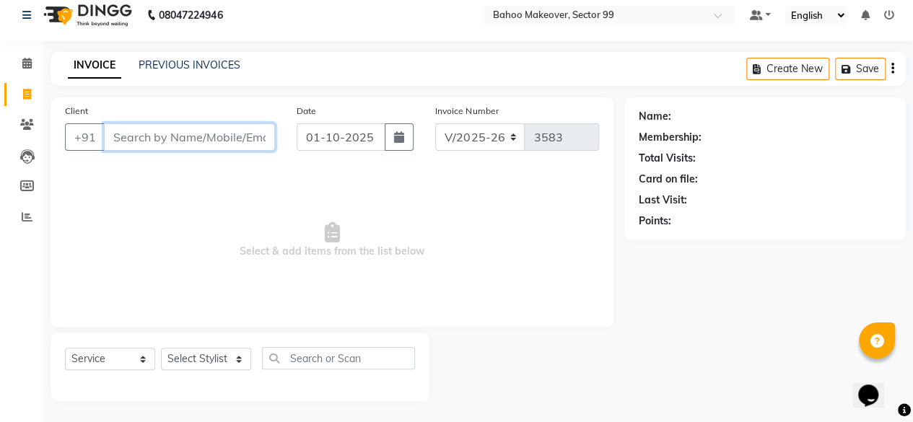
click at [181, 132] on input "Client" at bounding box center [189, 136] width 171 height 27
type input "h"
click at [159, 141] on input "Client" at bounding box center [189, 136] width 171 height 27
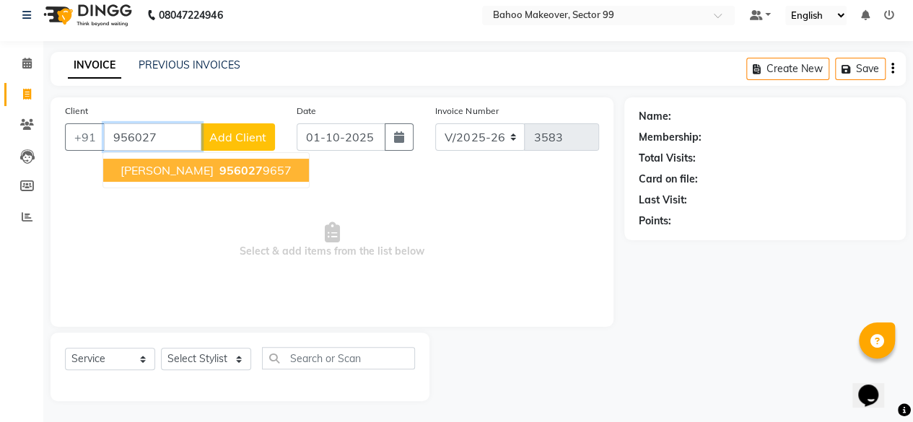
click at [219, 173] on span "956027" at bounding box center [240, 170] width 43 height 14
type input "9560279657"
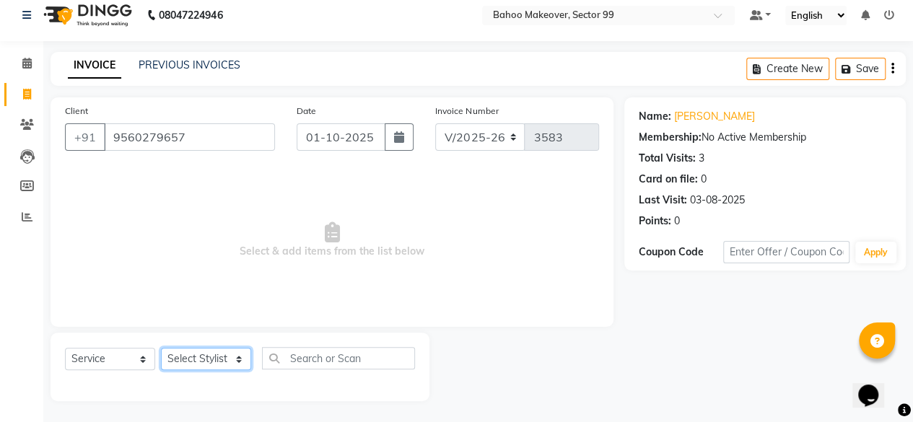
click at [237, 357] on select "Select Stylist [PERSON_NAME] Makeover Bahoo Makeover Salon [PERSON_NAME] [PERSO…" at bounding box center [206, 359] width 90 height 22
select select "85852"
click at [161, 348] on select "Select Stylist [PERSON_NAME] Makeover Bahoo Makeover Salon [PERSON_NAME] [PERSO…" at bounding box center [206, 359] width 90 height 22
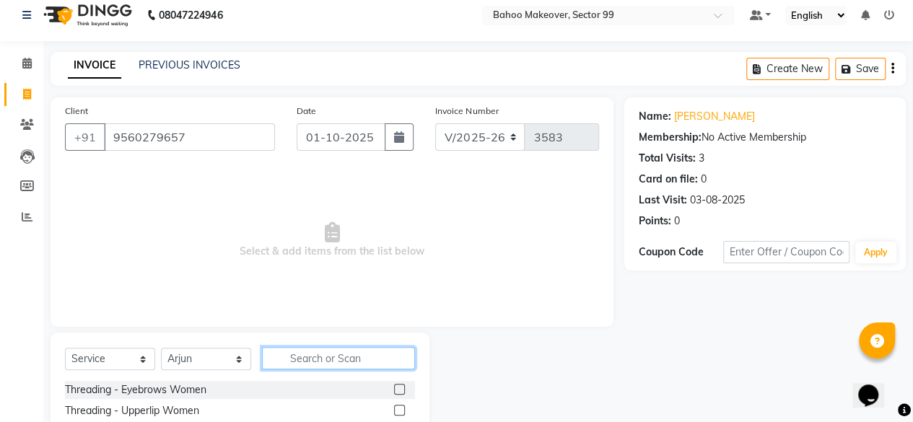
click at [312, 356] on input "text" at bounding box center [338, 358] width 153 height 22
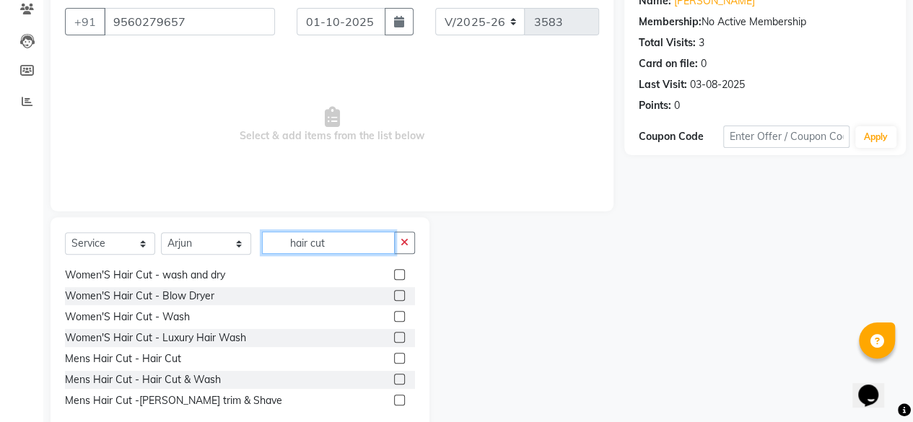
scroll to position [107, 0]
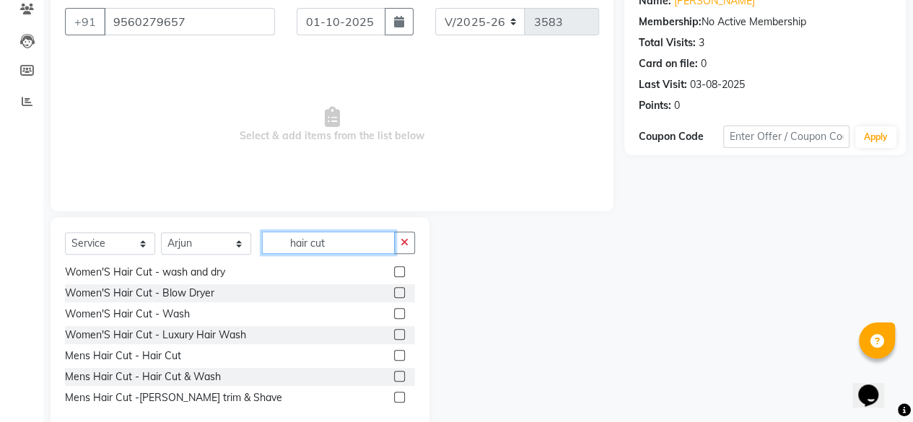
type input "hair cut"
click at [394, 354] on label at bounding box center [399, 355] width 11 height 11
click at [394, 354] on input "checkbox" at bounding box center [398, 355] width 9 height 9
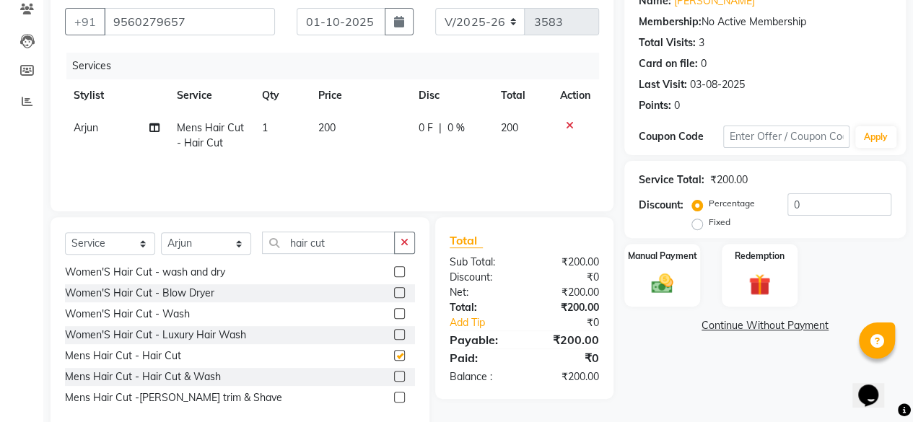
checkbox input "false"
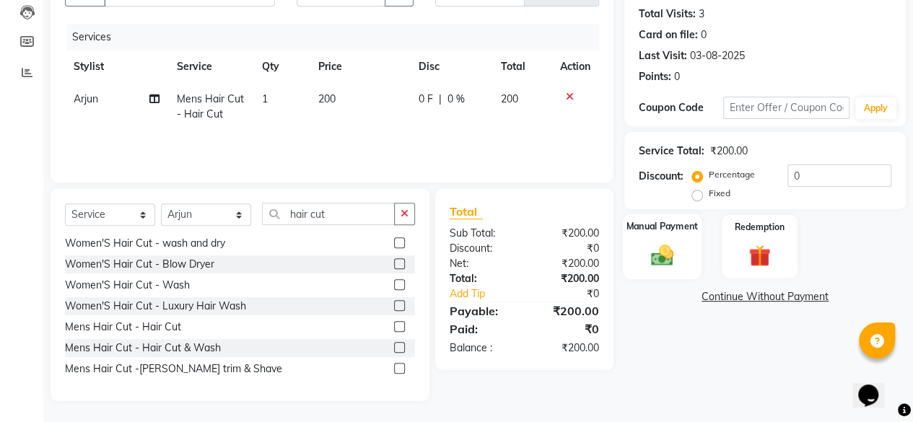
click at [661, 258] on img at bounding box center [662, 255] width 37 height 26
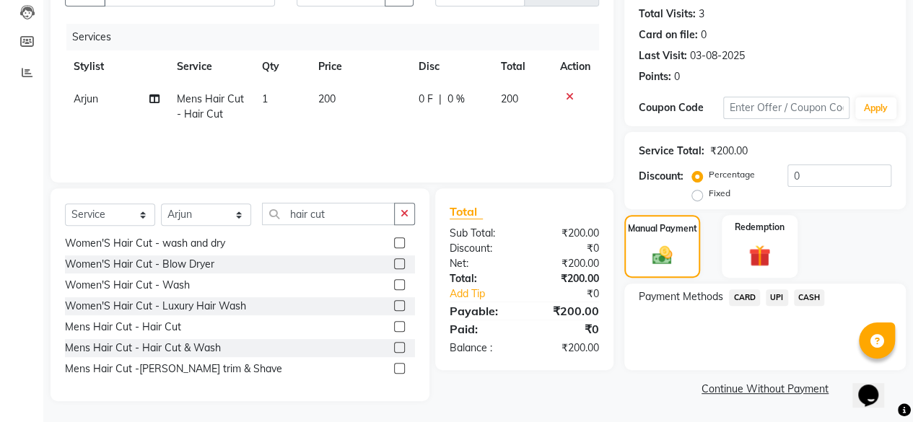
click at [811, 298] on span "CASH" at bounding box center [809, 297] width 31 height 17
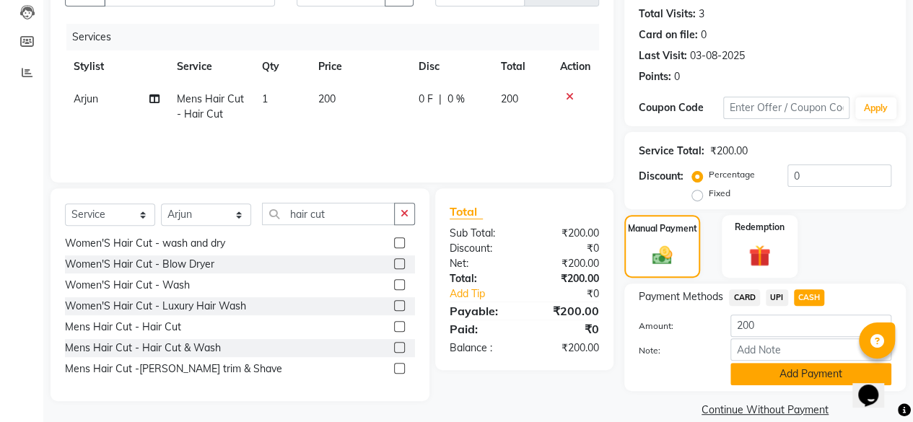
click at [796, 373] on button "Add Payment" at bounding box center [810, 374] width 161 height 22
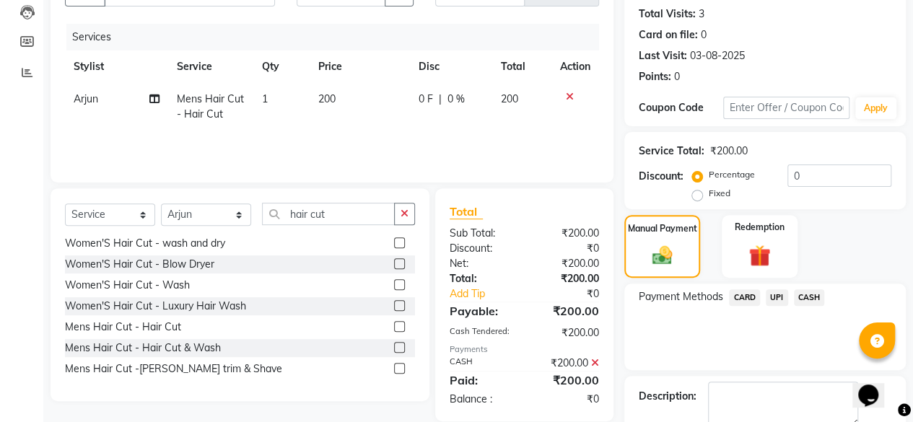
scroll to position [234, 0]
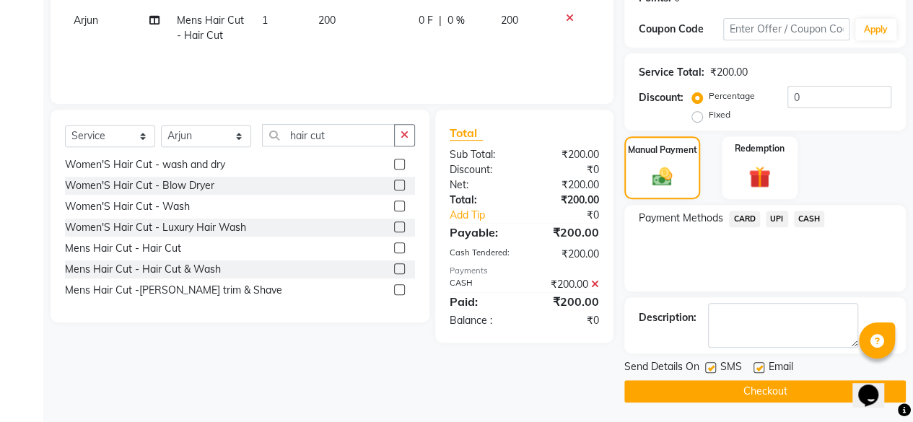
click at [774, 393] on button "Checkout" at bounding box center [764, 391] width 281 height 22
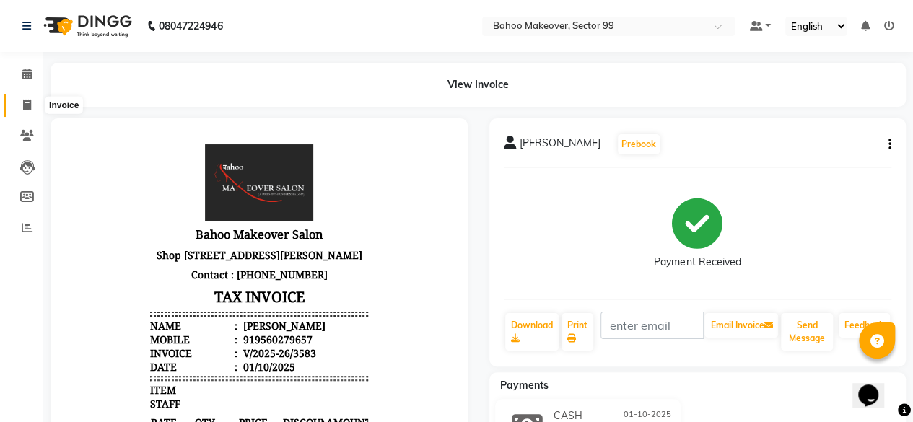
click at [22, 99] on span at bounding box center [26, 105] width 25 height 17
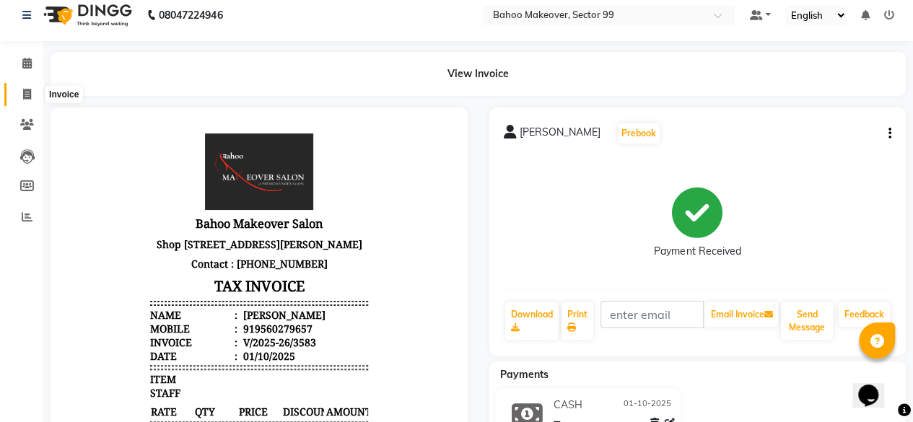
select select "6856"
select select "service"
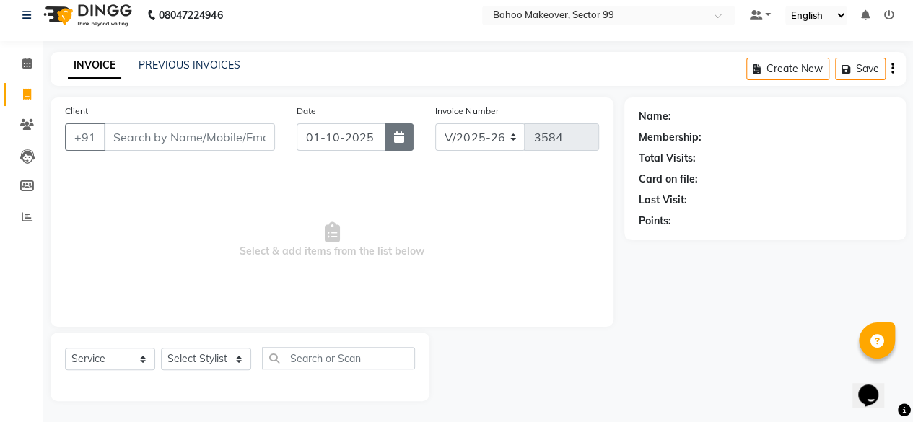
click at [398, 144] on button "button" at bounding box center [399, 136] width 29 height 27
select select "10"
select select "2025"
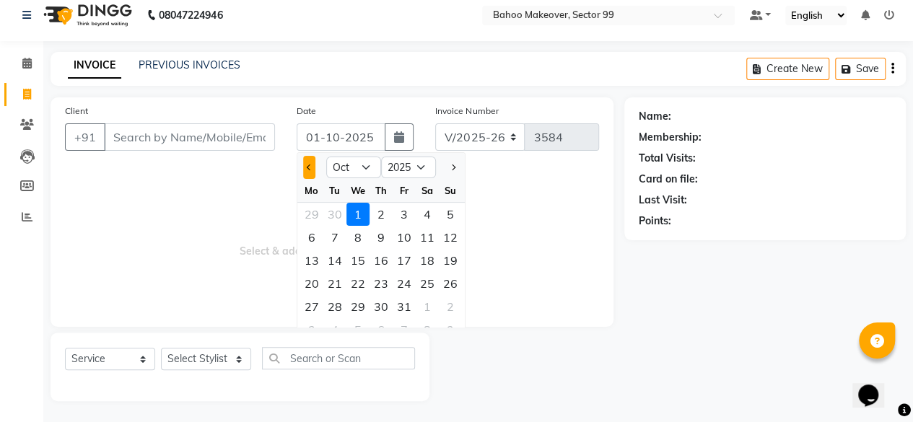
click at [308, 166] on span "Previous month" at bounding box center [310, 168] width 6 height 6
select select "9"
click at [335, 304] on div "30" at bounding box center [334, 306] width 23 height 23
type input "30-09-2025"
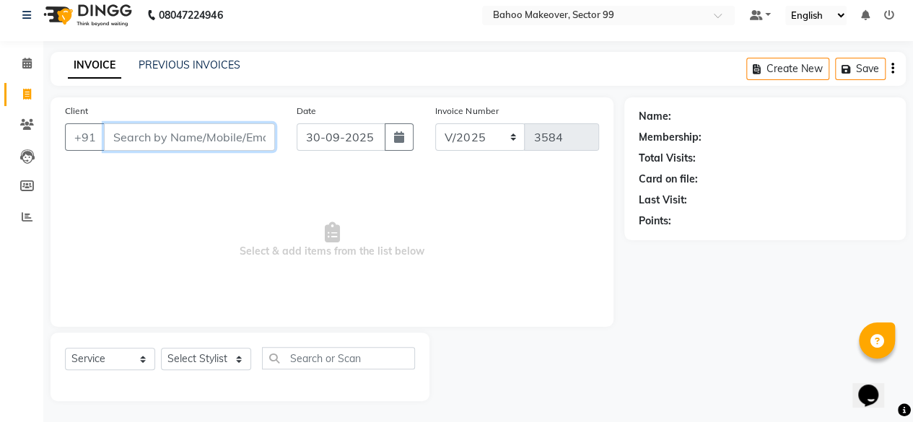
click at [141, 136] on input "Client" at bounding box center [189, 136] width 171 height 27
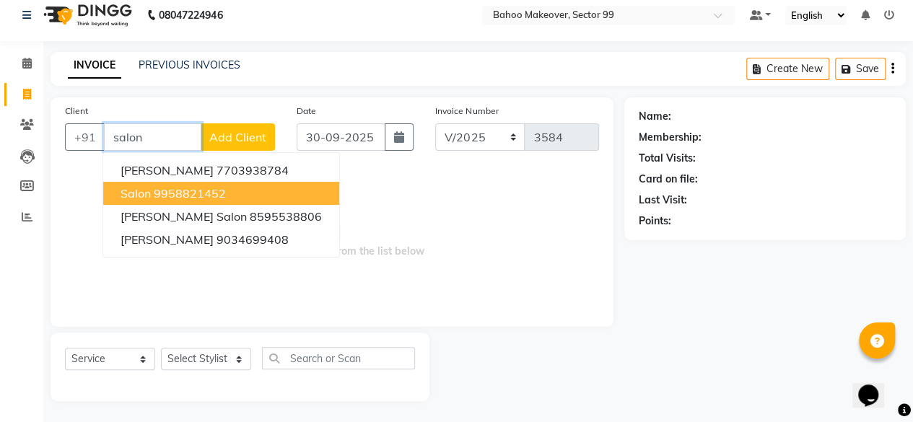
click at [144, 189] on span "salon" at bounding box center [136, 193] width 30 height 14
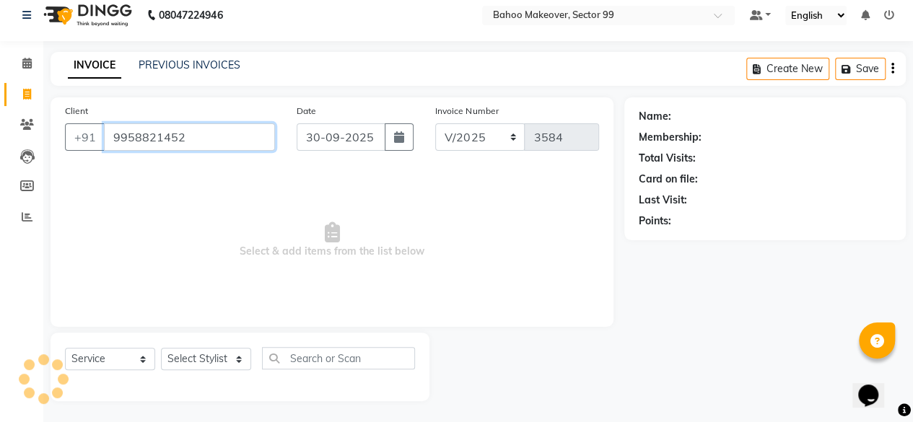
type input "9958821452"
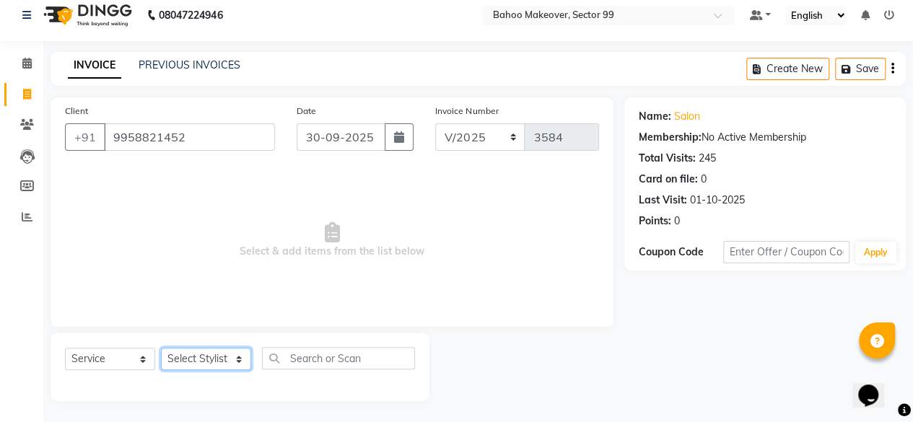
click at [238, 358] on select "Select Stylist [PERSON_NAME] Makeover Bahoo Makeover Salon [PERSON_NAME] [PERSO…" at bounding box center [206, 359] width 90 height 22
select select "71122"
click at [161, 348] on select "Select Stylist [PERSON_NAME] Makeover Bahoo Makeover Salon [PERSON_NAME] [PERSO…" at bounding box center [206, 359] width 90 height 22
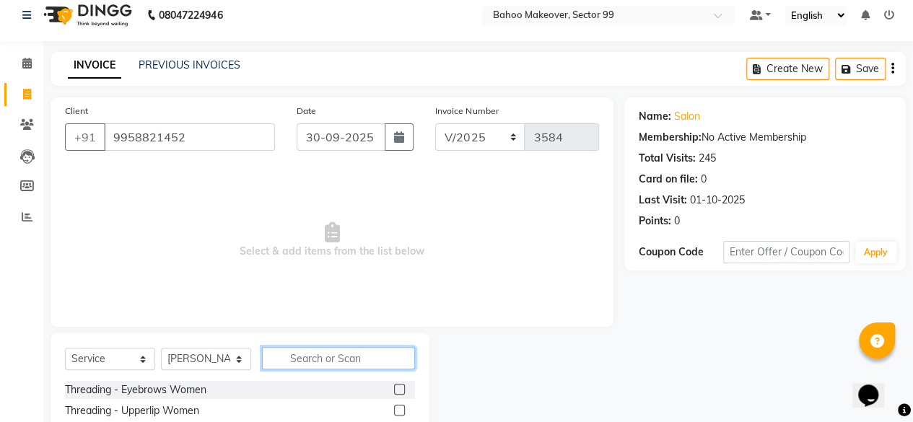
click at [319, 356] on input "text" at bounding box center [338, 358] width 153 height 22
type input "shave"
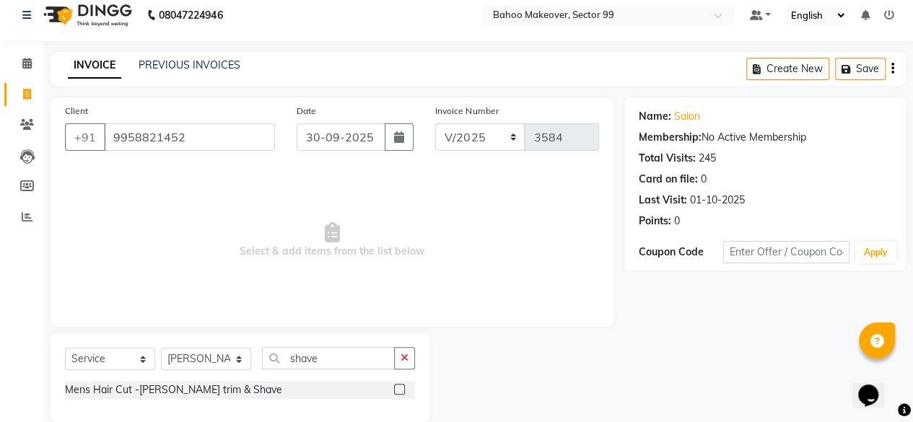
click at [400, 387] on label at bounding box center [399, 389] width 11 height 11
click at [400, 387] on input "checkbox" at bounding box center [398, 389] width 9 height 9
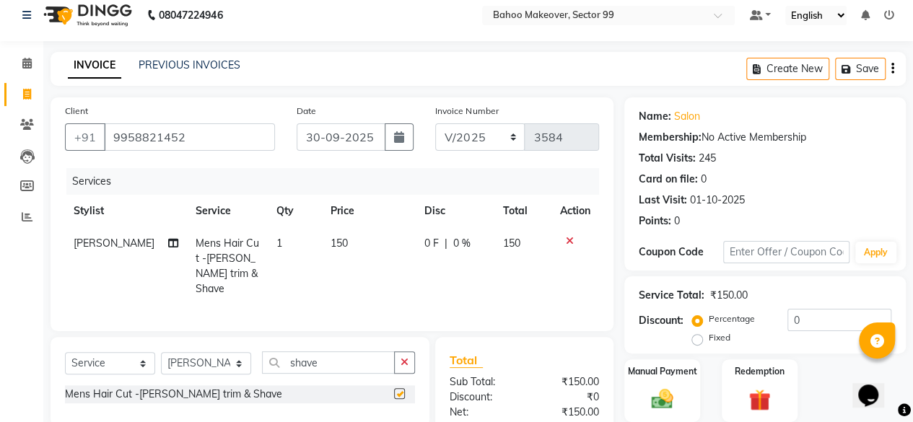
checkbox input "false"
click at [346, 242] on td "150" at bounding box center [369, 266] width 94 height 78
select select "71122"
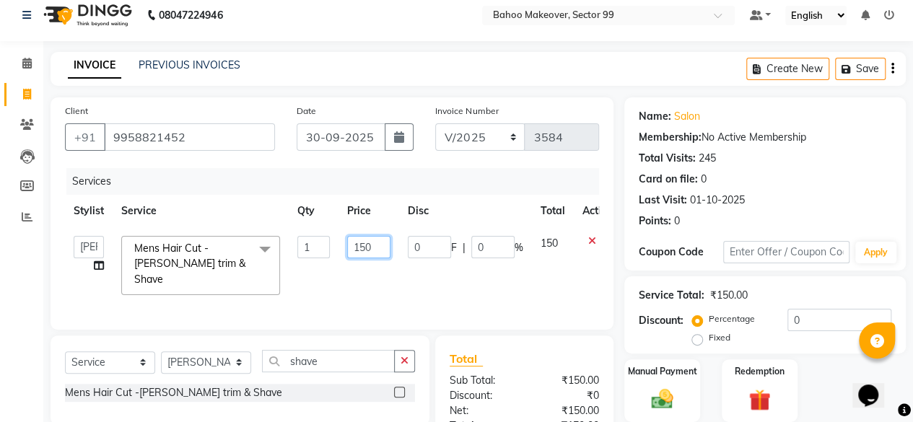
click at [380, 246] on input "150" at bounding box center [368, 247] width 43 height 22
type input "1"
type input "200"
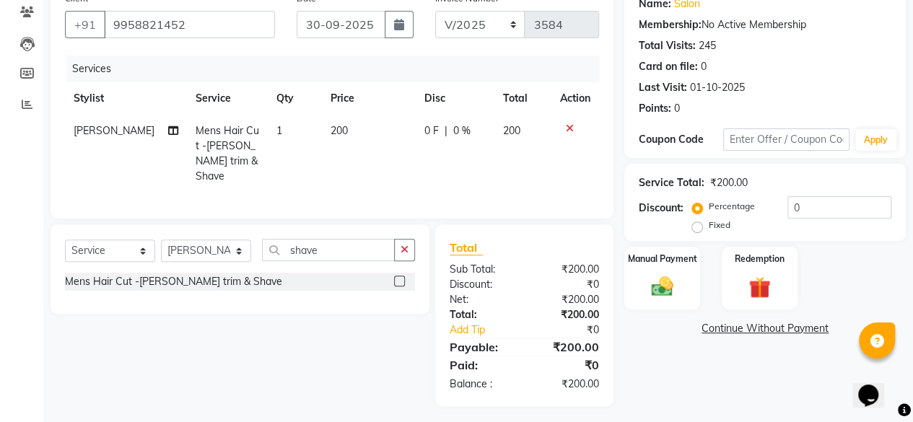
click at [636, 367] on div "Name: Salon Membership: No Active Membership Total Visits: 245 Card on file: 0 …" at bounding box center [770, 195] width 292 height 421
click at [664, 284] on img at bounding box center [662, 286] width 37 height 26
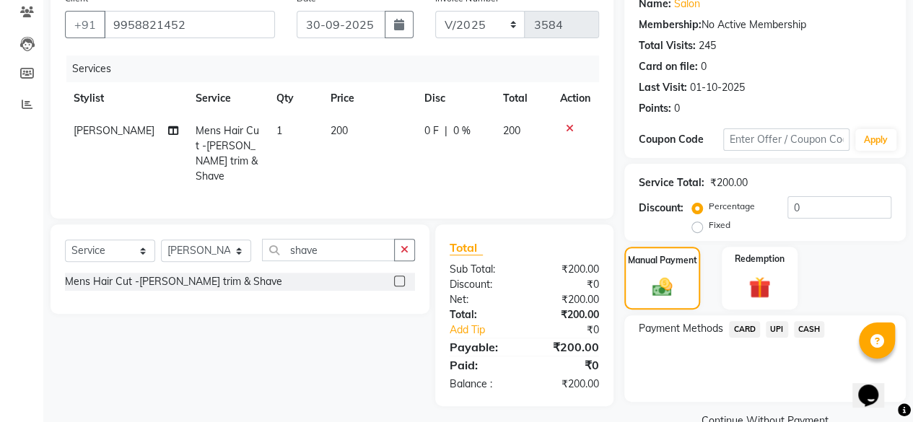
click at [778, 326] on span "UPI" at bounding box center [777, 329] width 22 height 17
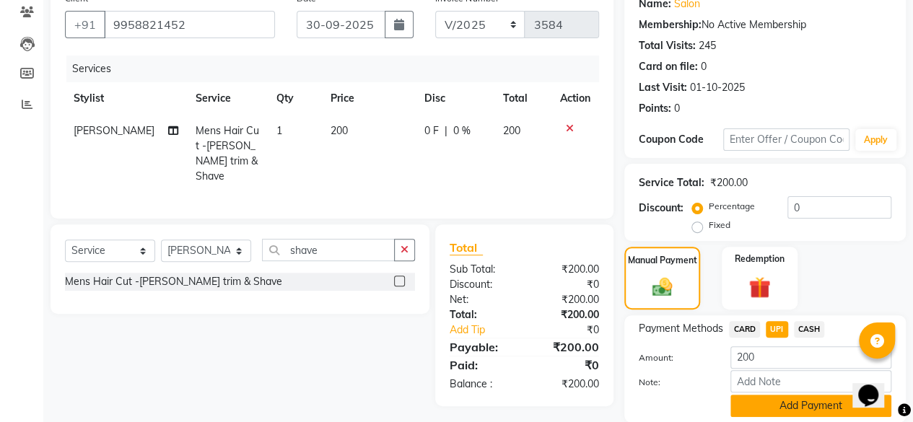
click at [795, 402] on button "Add Payment" at bounding box center [810, 406] width 161 height 22
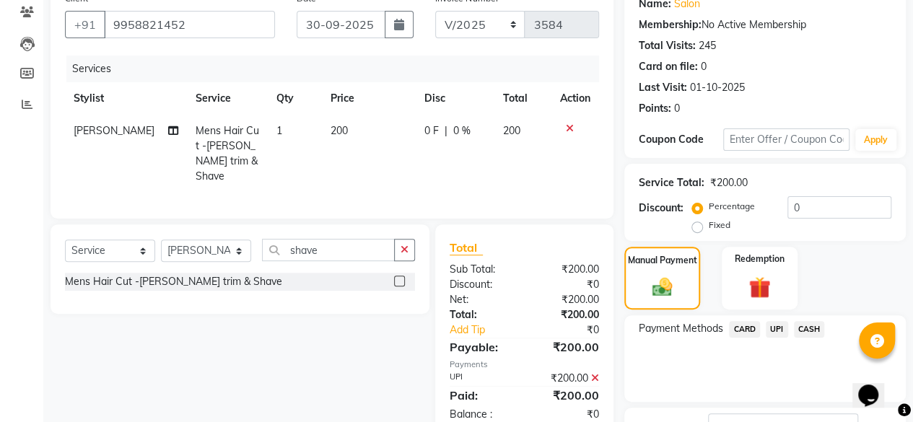
scroll to position [234, 0]
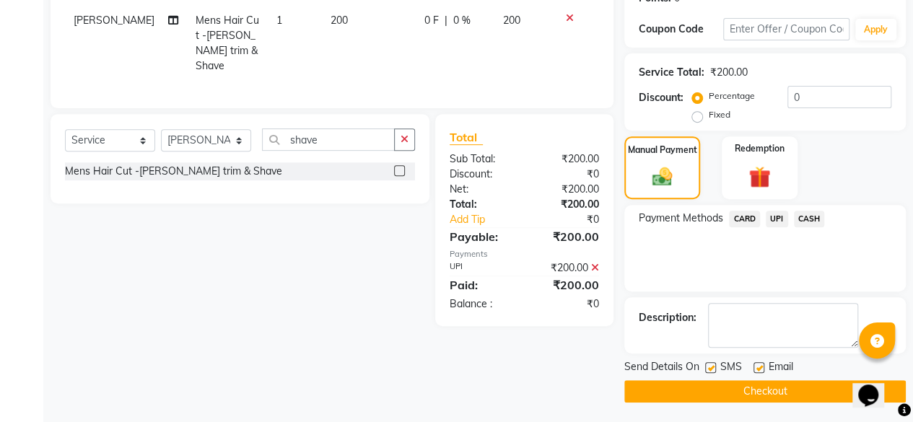
click at [768, 393] on button "Checkout" at bounding box center [764, 391] width 281 height 22
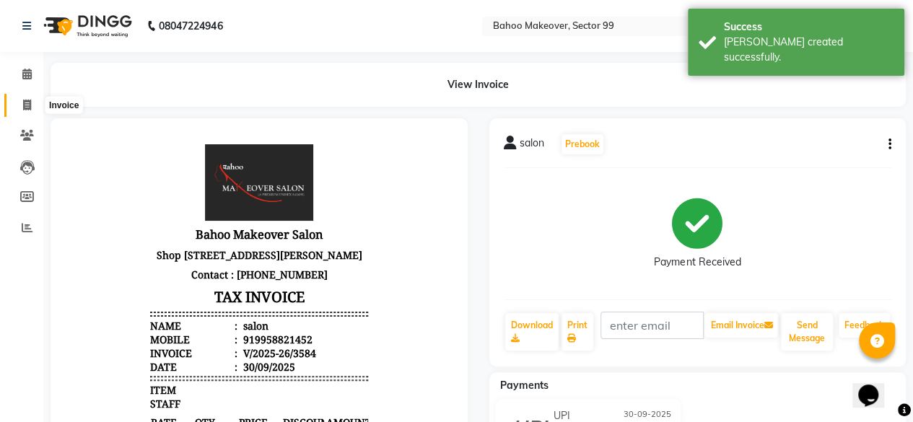
click at [25, 107] on icon at bounding box center [27, 105] width 8 height 11
select select "service"
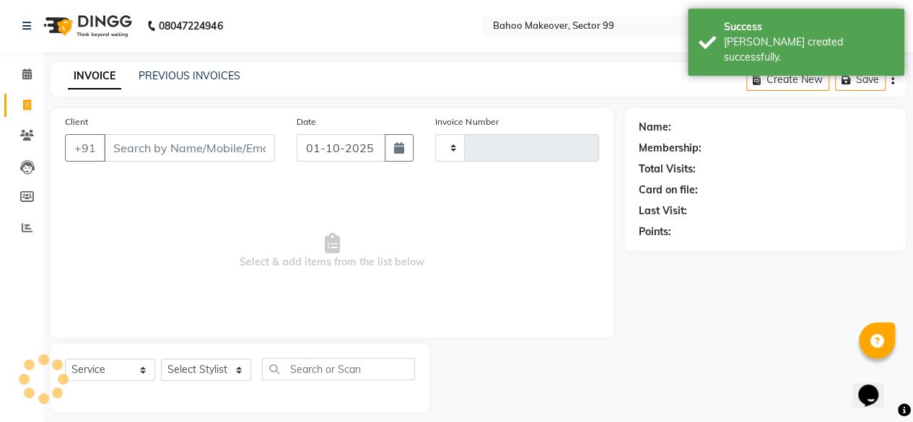
type input "3585"
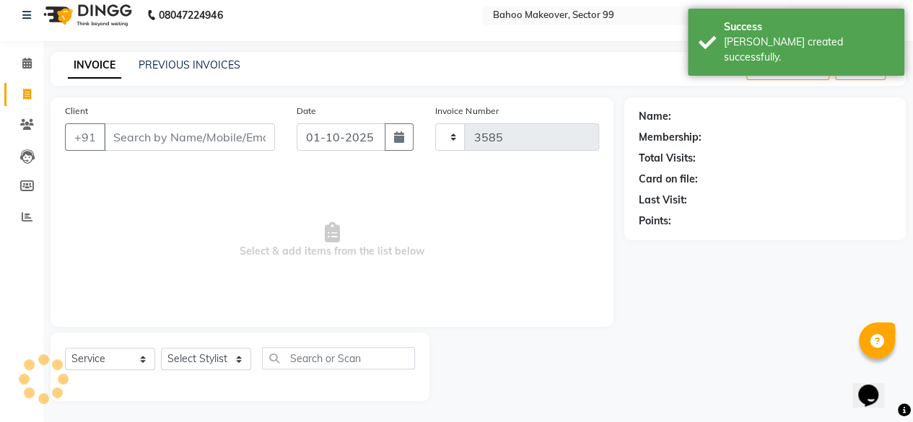
select select "6856"
click at [192, 63] on link "PREVIOUS INVOICES" at bounding box center [190, 64] width 102 height 13
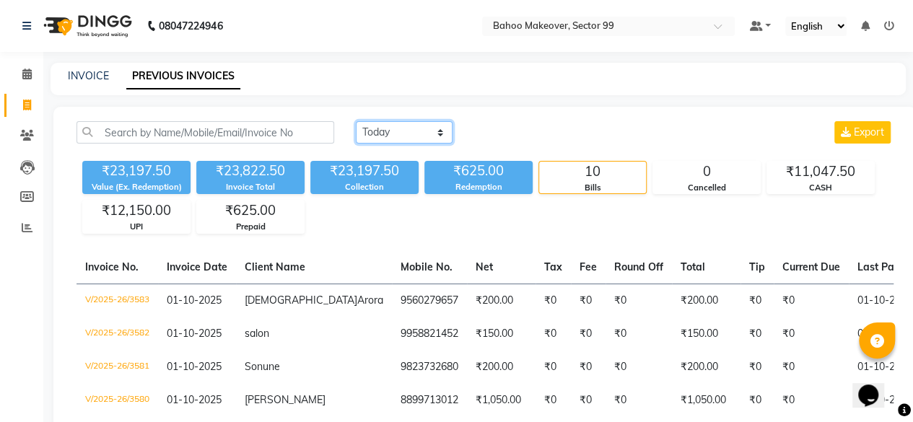
click at [442, 134] on select "[DATE] [DATE] Custom Range" at bounding box center [404, 132] width 97 height 22
select select "[DATE]"
click at [356, 121] on select "[DATE] [DATE] Custom Range" at bounding box center [404, 132] width 97 height 22
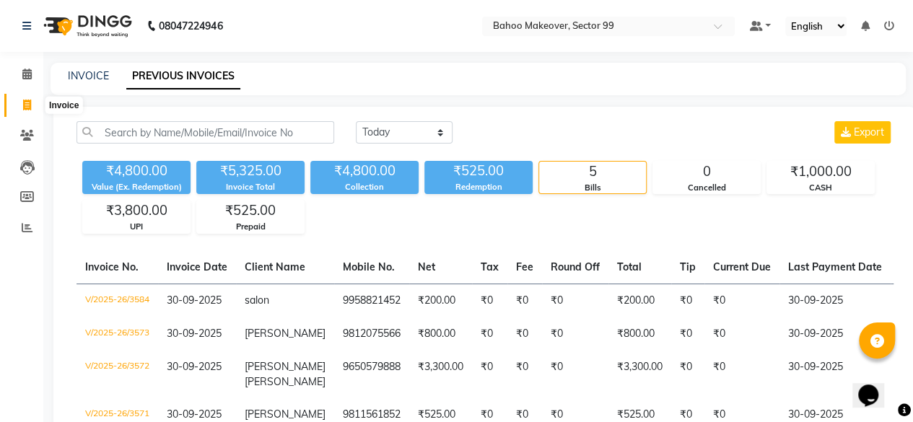
click at [22, 108] on span at bounding box center [26, 105] width 25 height 17
select select "service"
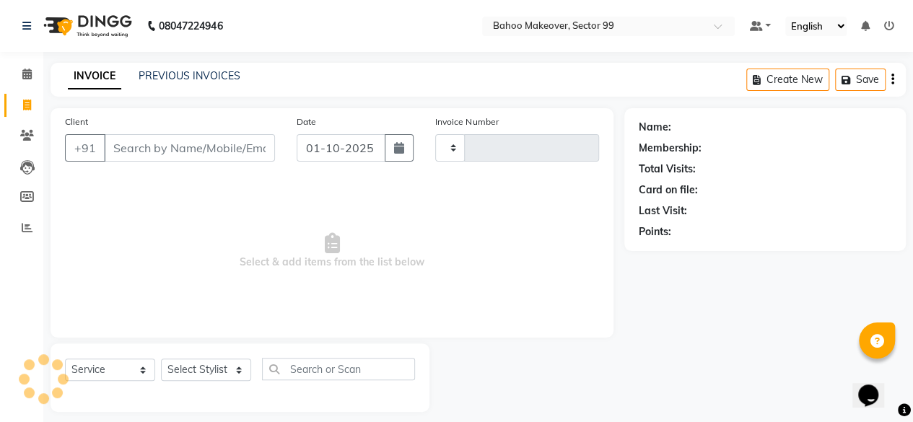
scroll to position [11, 0]
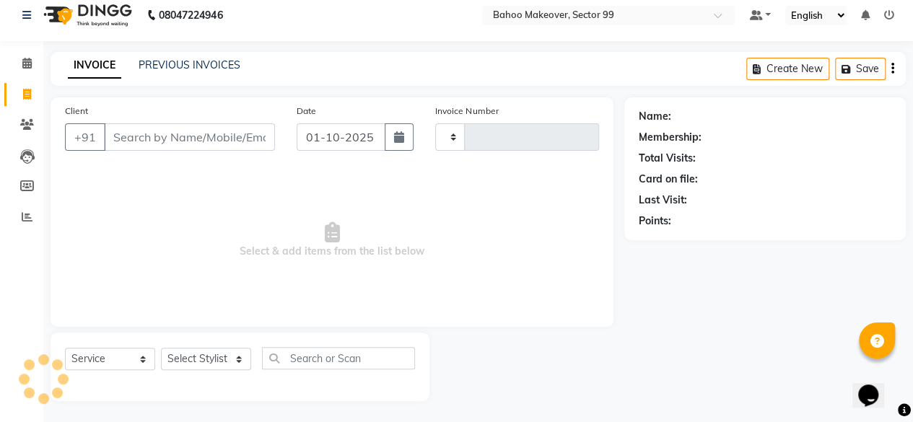
type input "3585"
select select "6856"
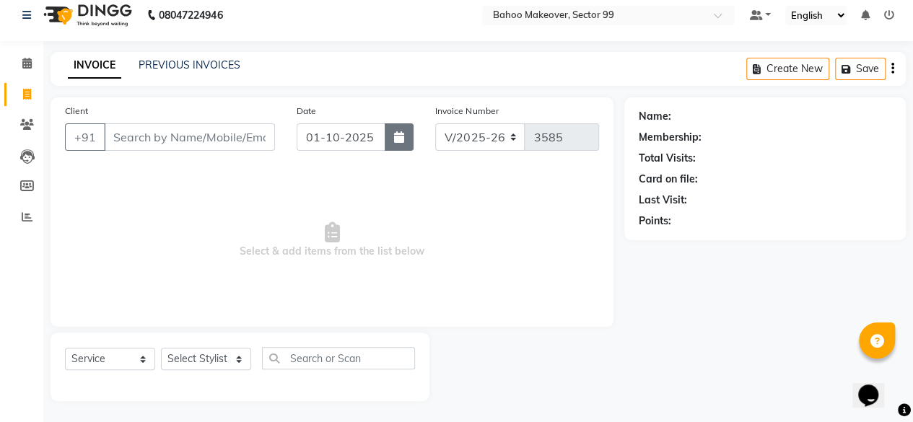
click at [395, 138] on icon "button" at bounding box center [399, 137] width 10 height 12
select select "10"
select select "2025"
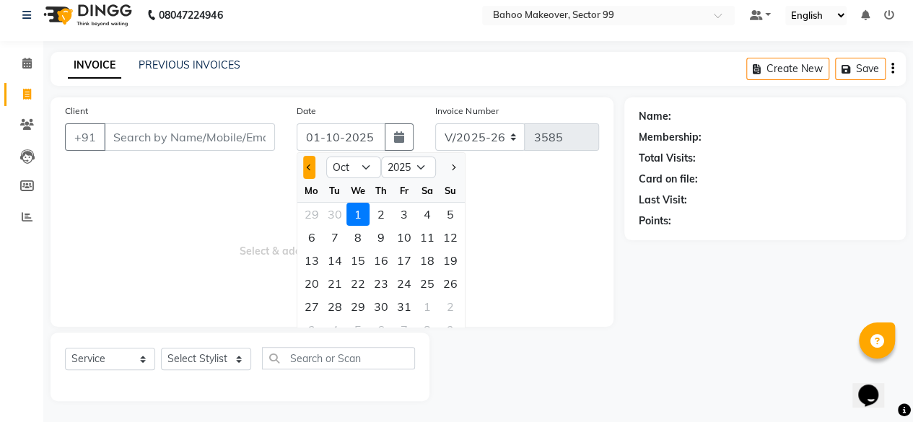
click at [310, 165] on span "Previous month" at bounding box center [310, 168] width 6 height 6
select select "9"
click at [339, 300] on div "30" at bounding box center [334, 306] width 23 height 23
type input "30-09-2025"
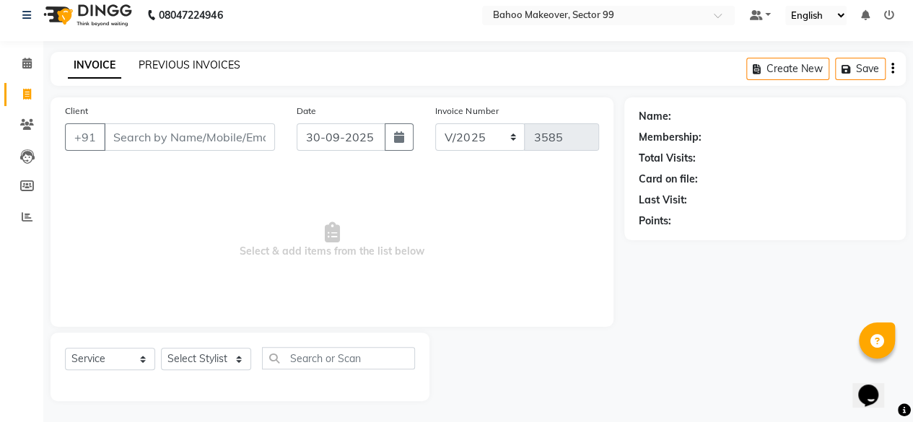
click at [212, 67] on link "PREVIOUS INVOICES" at bounding box center [190, 64] width 102 height 13
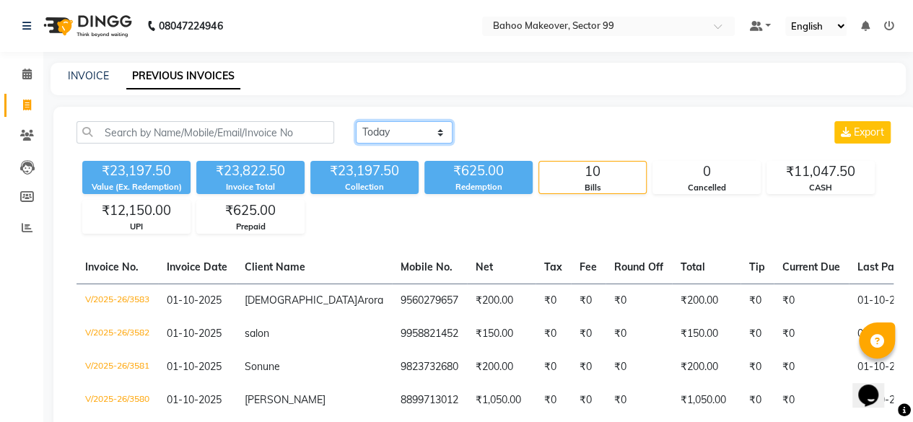
click at [439, 136] on select "[DATE] [DATE] Custom Range" at bounding box center [404, 132] width 97 height 22
select select "range"
click at [356, 121] on select "[DATE] [DATE] Custom Range" at bounding box center [404, 132] width 97 height 22
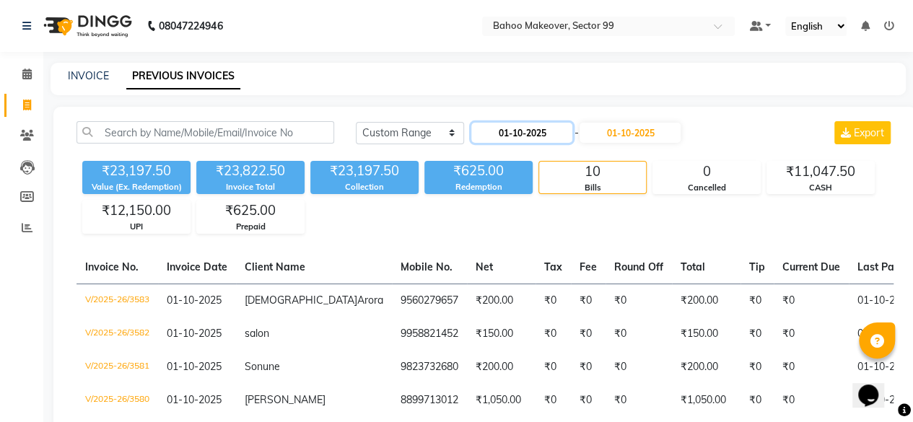
click at [507, 136] on input "01-10-2025" at bounding box center [521, 133] width 101 height 20
select select "10"
select select "2025"
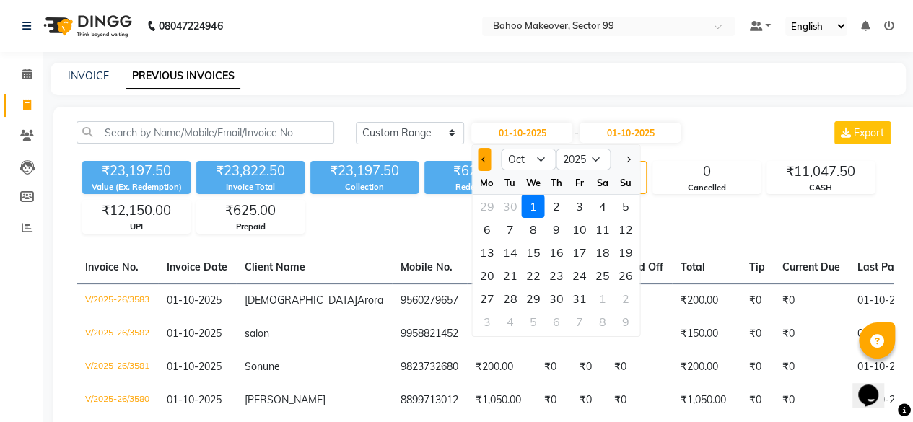
click at [485, 160] on span "Previous month" at bounding box center [484, 160] width 6 height 6
select select "9"
click at [509, 291] on div "30" at bounding box center [510, 298] width 23 height 23
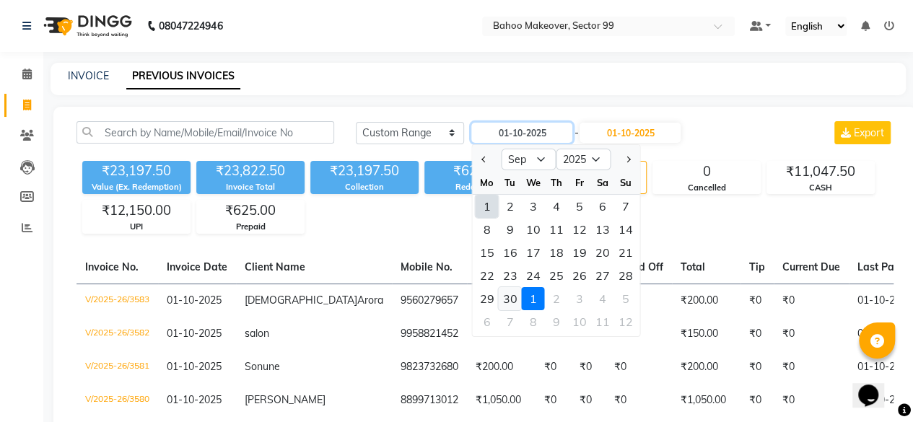
type input "30-09-2025"
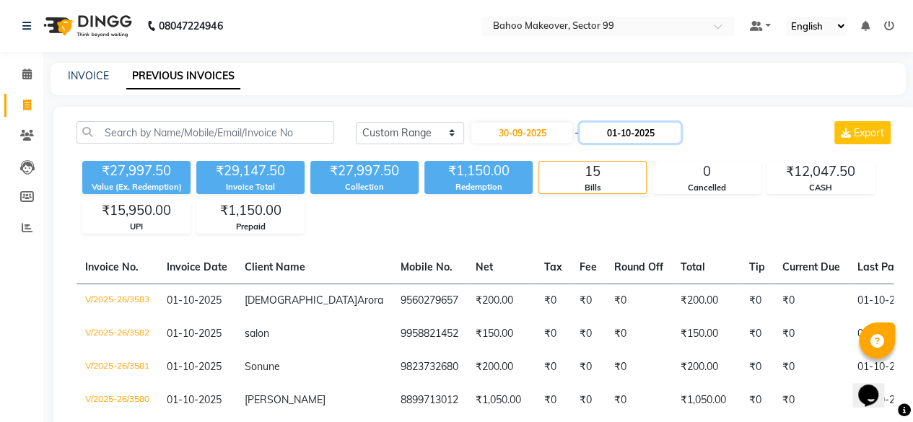
click at [613, 131] on input "01-10-2025" at bounding box center [629, 133] width 101 height 20
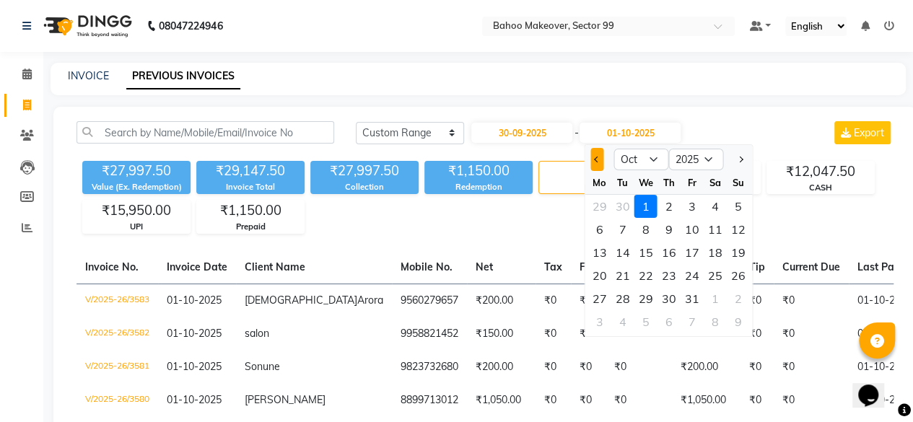
click at [595, 154] on button "Previous month" at bounding box center [597, 159] width 12 height 23
select select "9"
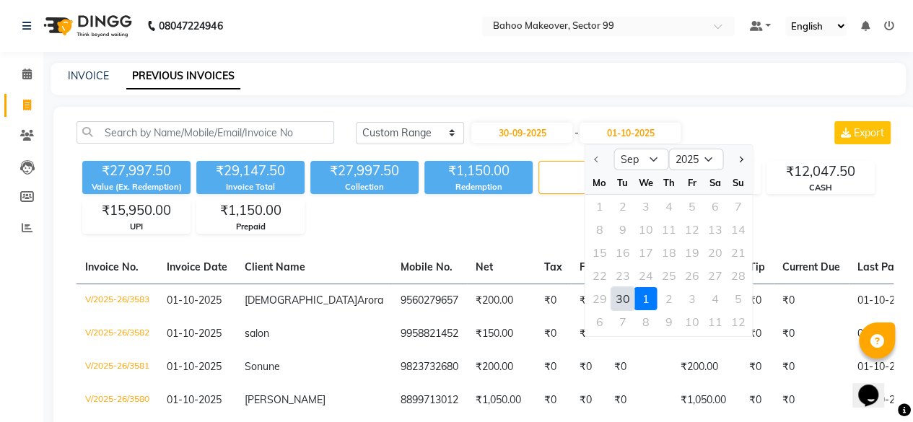
click at [621, 295] on div "30" at bounding box center [622, 298] width 23 height 23
type input "30-09-2025"
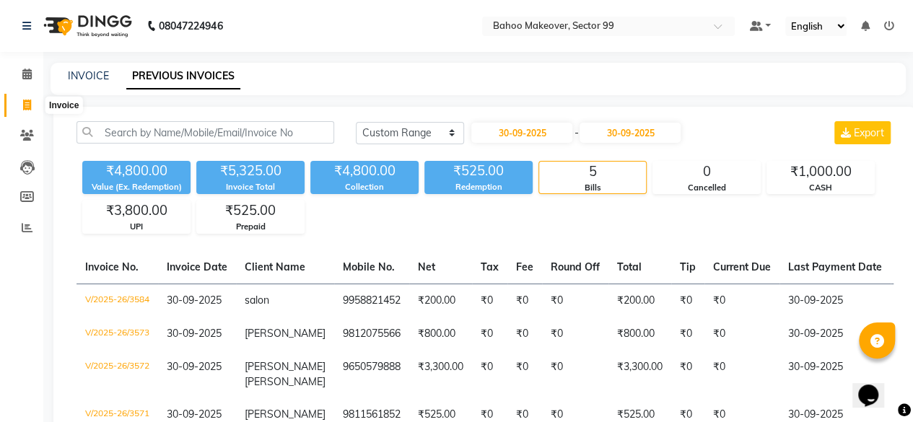
click at [27, 105] on icon at bounding box center [27, 105] width 8 height 11
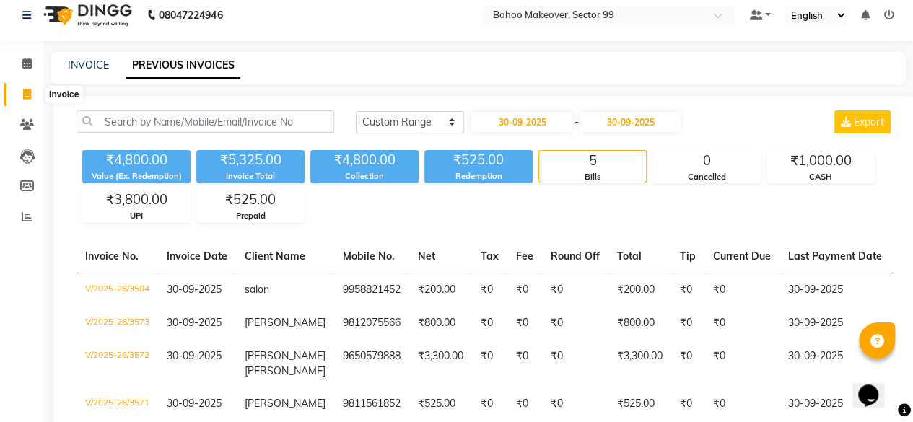
select select "service"
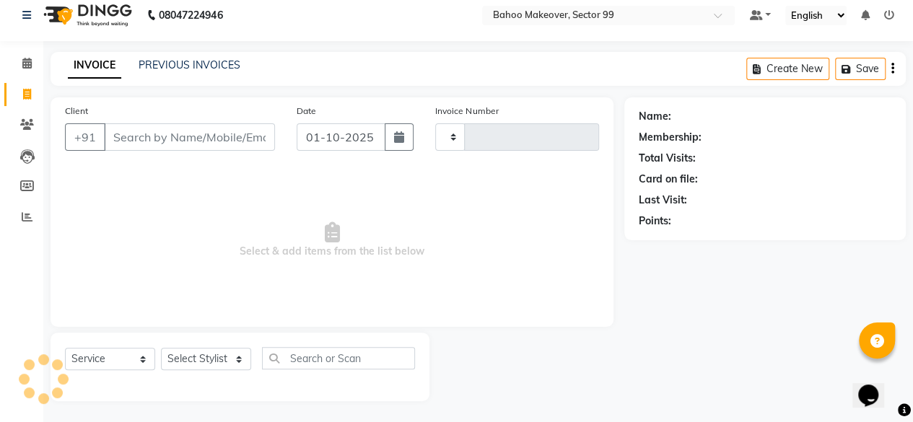
type input "3585"
select select "6856"
click at [172, 67] on link "PREVIOUS INVOICES" at bounding box center [190, 64] width 102 height 13
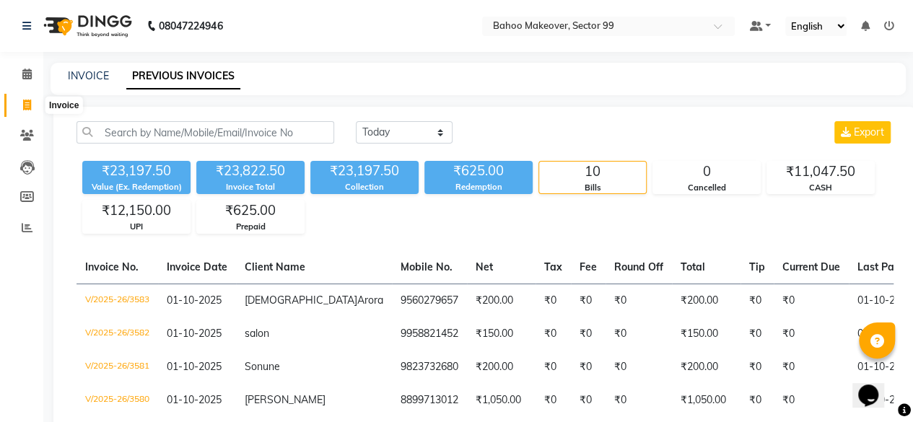
click at [27, 103] on icon at bounding box center [27, 105] width 8 height 11
select select "service"
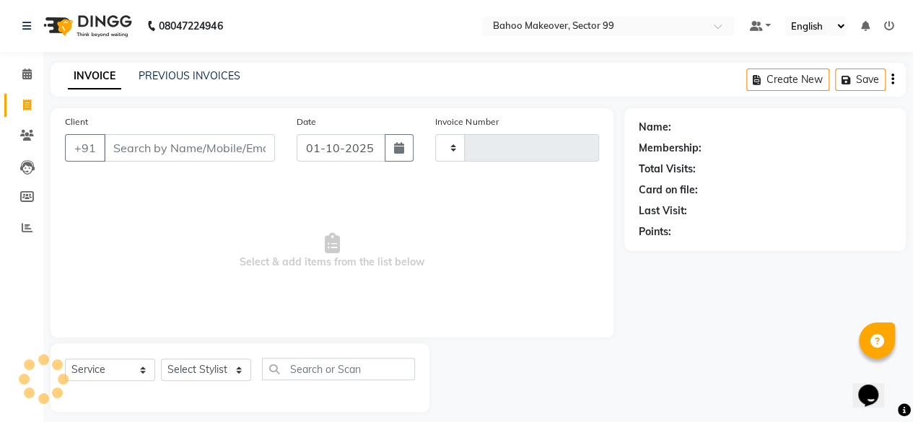
scroll to position [11, 0]
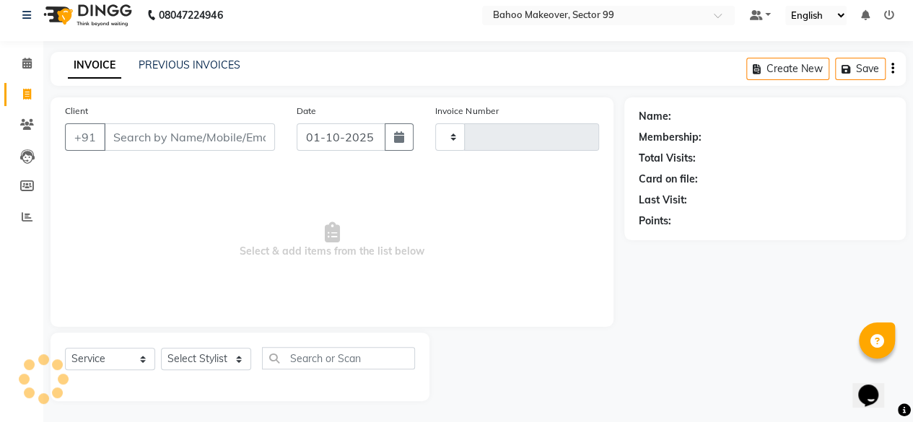
type input "3585"
select select "6856"
